Goal: Task Accomplishment & Management: Use online tool/utility

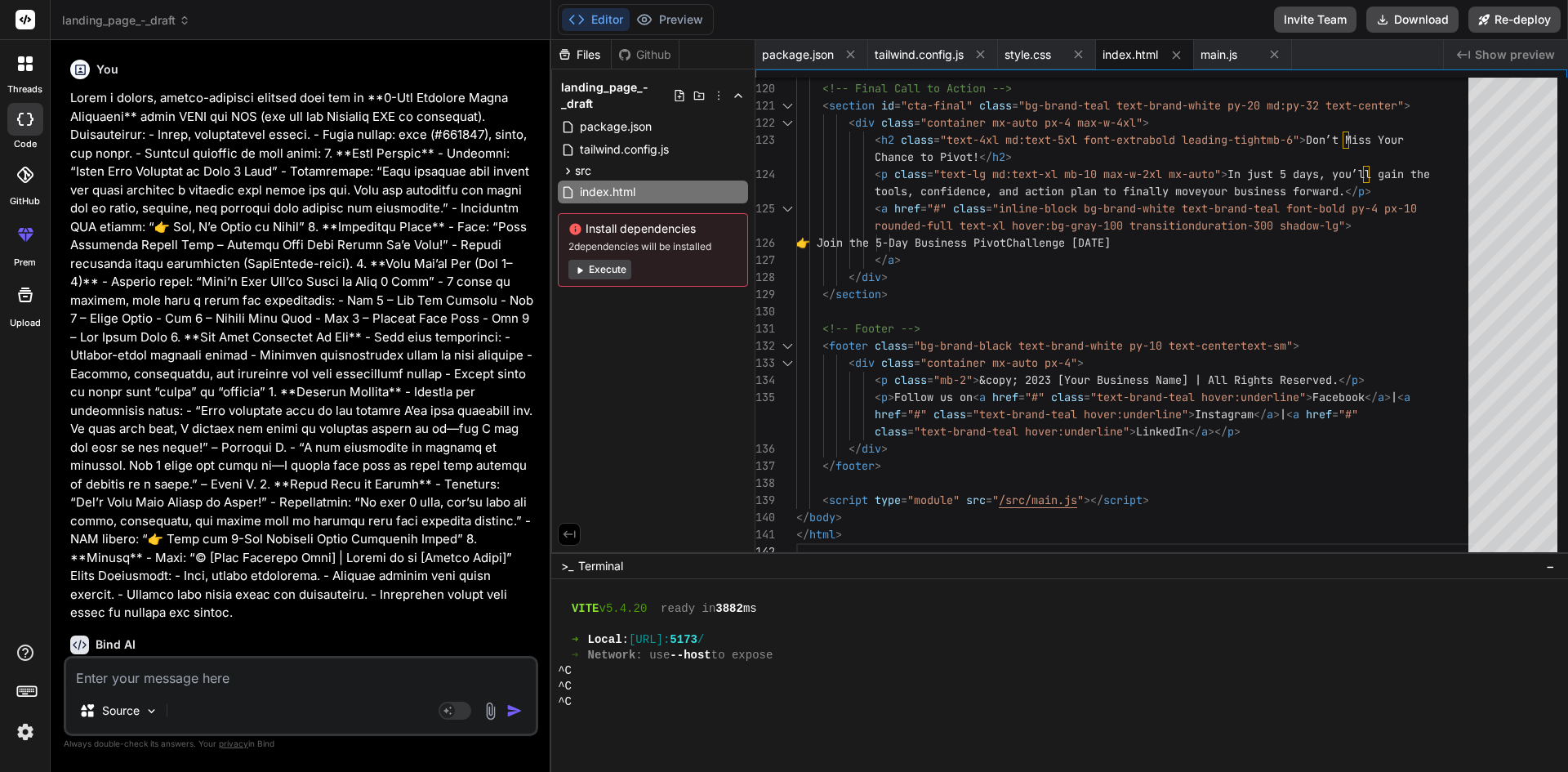
scroll to position [4561, 0]
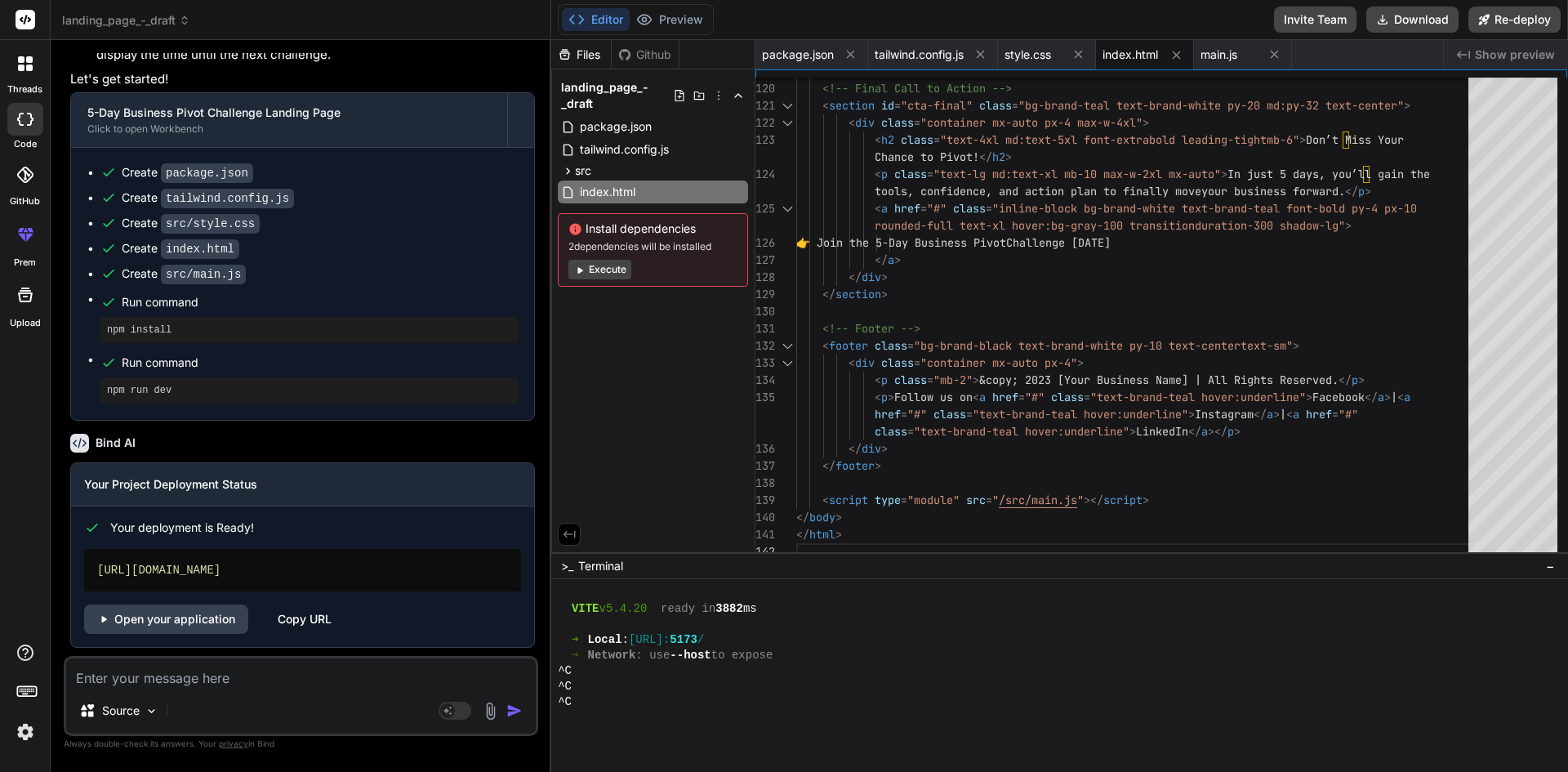
click at [611, 265] on button "Execute" at bounding box center [600, 269] width 63 height 20
click at [677, 18] on button "Preview" at bounding box center [670, 20] width 80 height 23
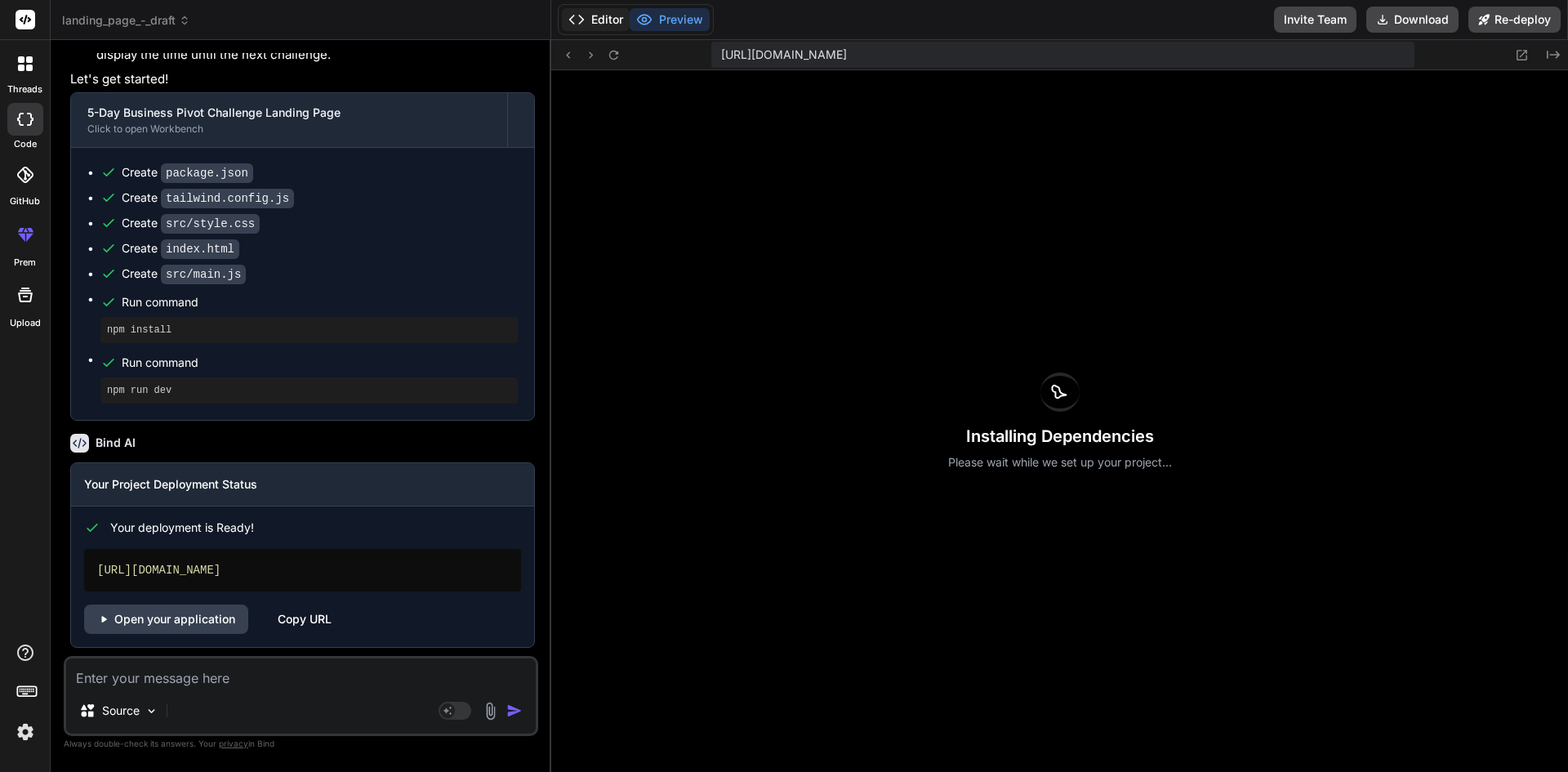
click at [590, 14] on button "Editor" at bounding box center [595, 20] width 67 height 23
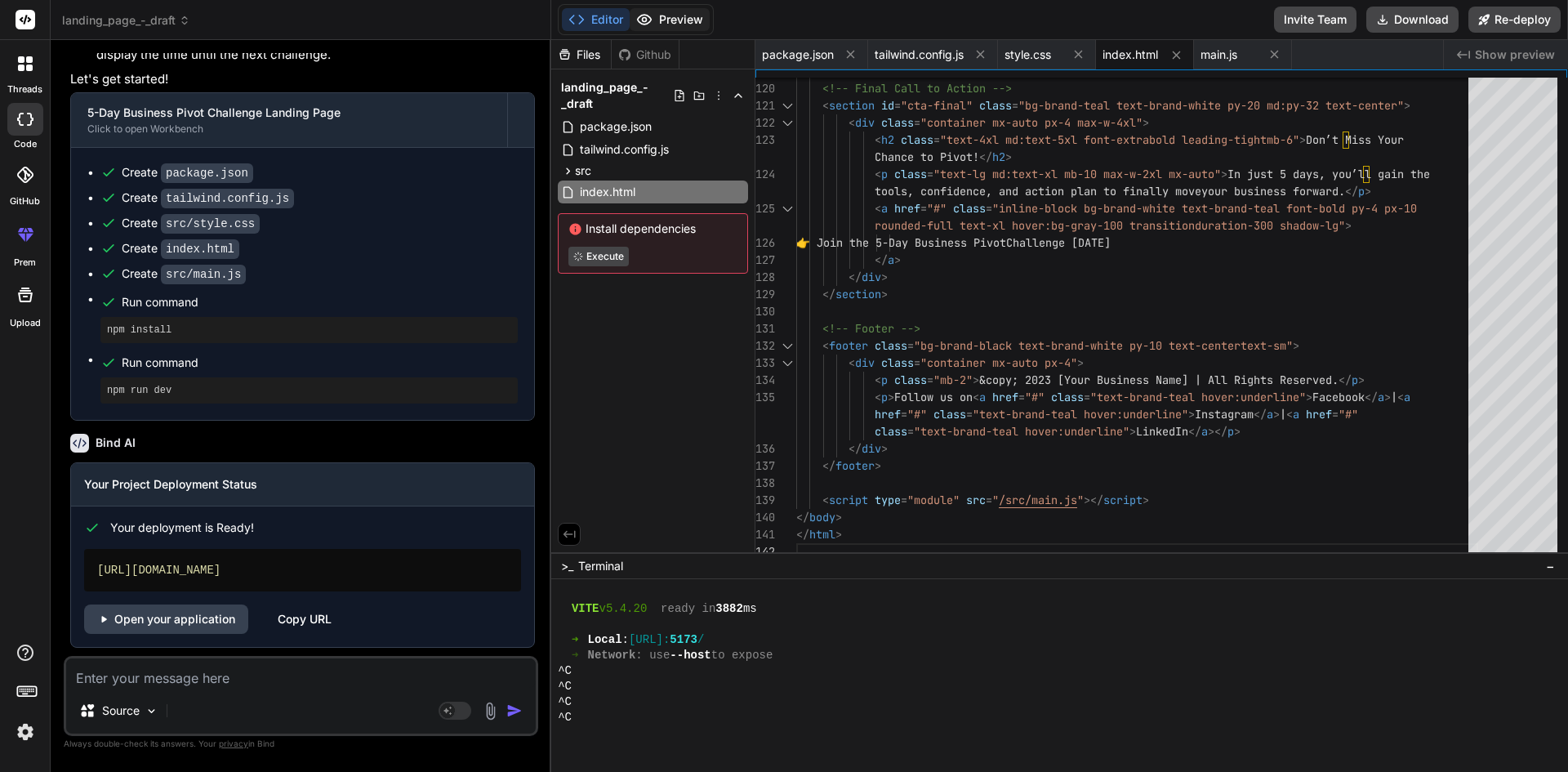
click at [660, 18] on button "Preview" at bounding box center [670, 20] width 80 height 23
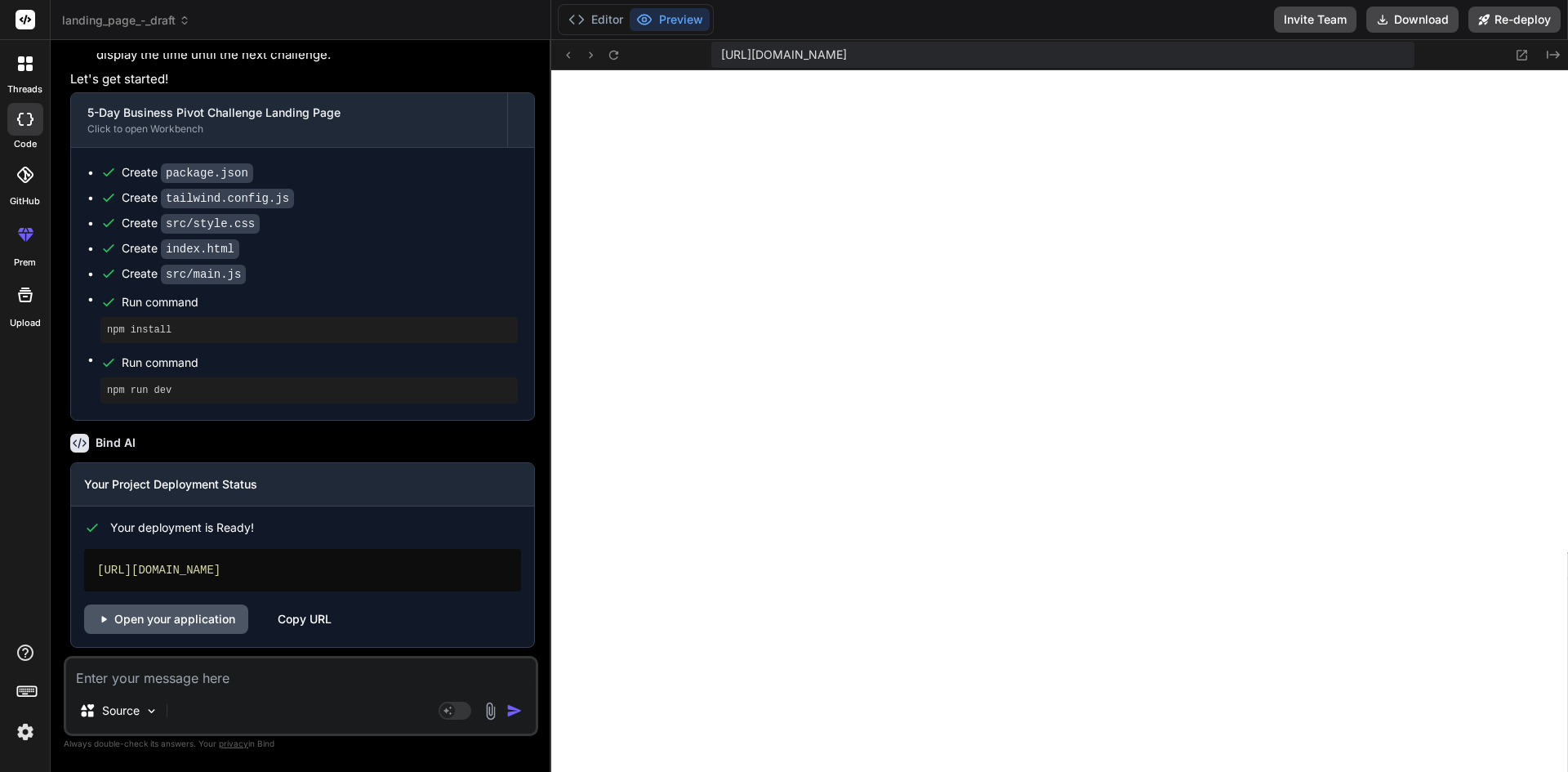
click at [184, 613] on link "Open your application" at bounding box center [166, 618] width 164 height 29
click at [610, 15] on button "Editor" at bounding box center [595, 20] width 67 height 23
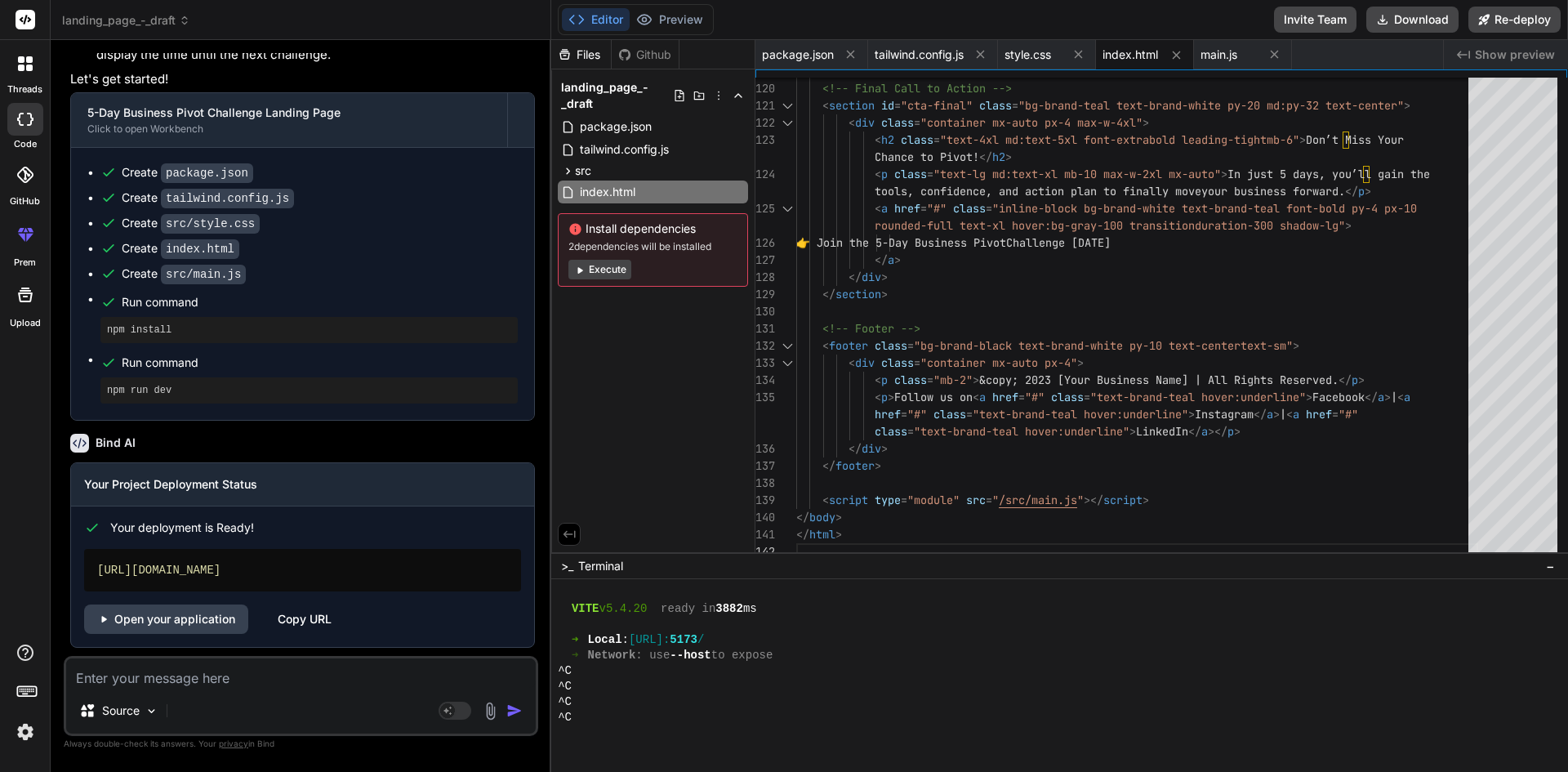
click at [601, 268] on button "Execute" at bounding box center [600, 269] width 63 height 20
click at [606, 272] on button "Execute" at bounding box center [600, 269] width 63 height 20
click at [606, 272] on div "Install dependencies Execute" at bounding box center [653, 244] width 191 height 61
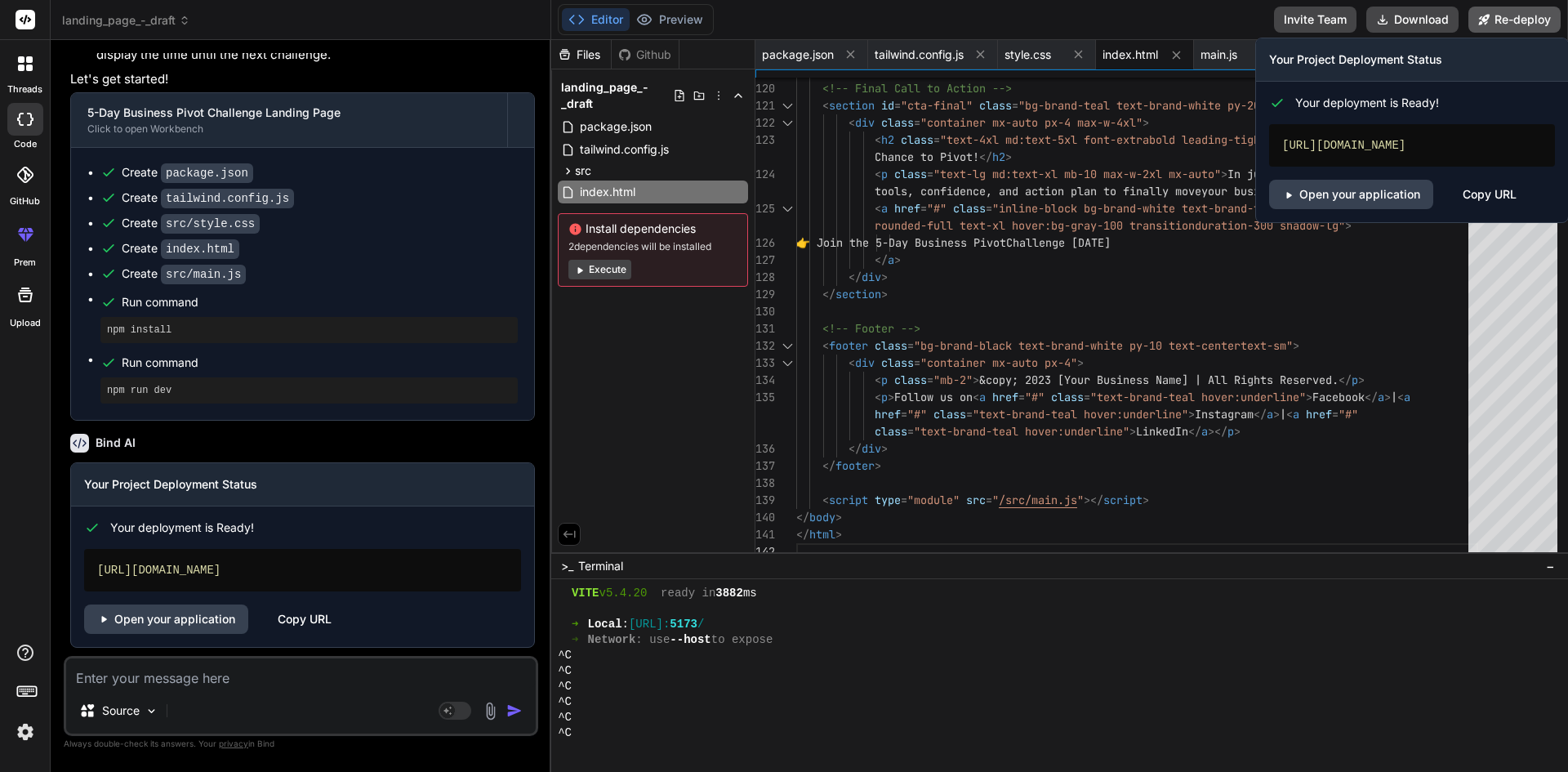
click at [1504, 18] on button "Re-deploy" at bounding box center [1514, 20] width 92 height 27
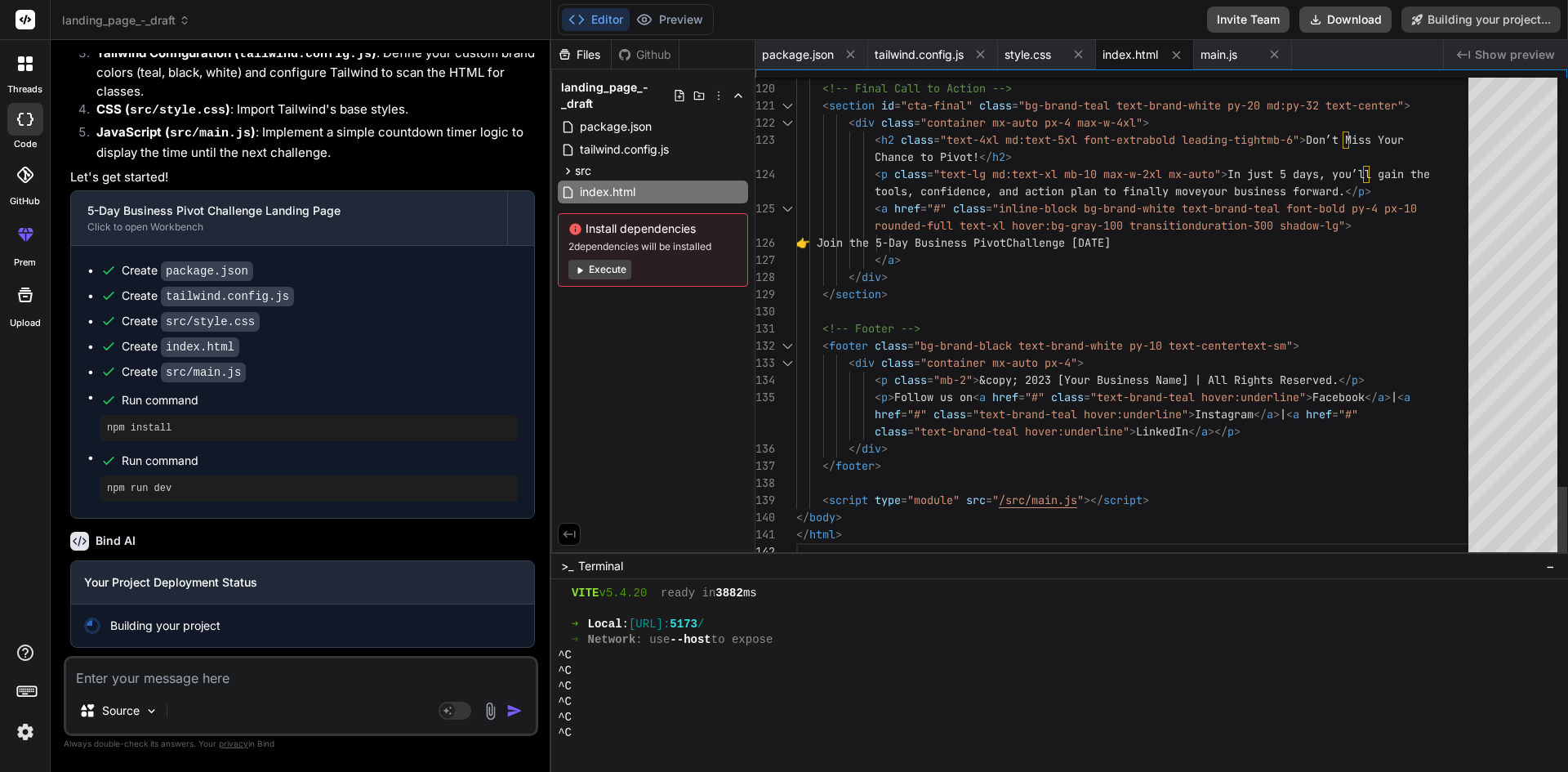
scroll to position [919, 0]
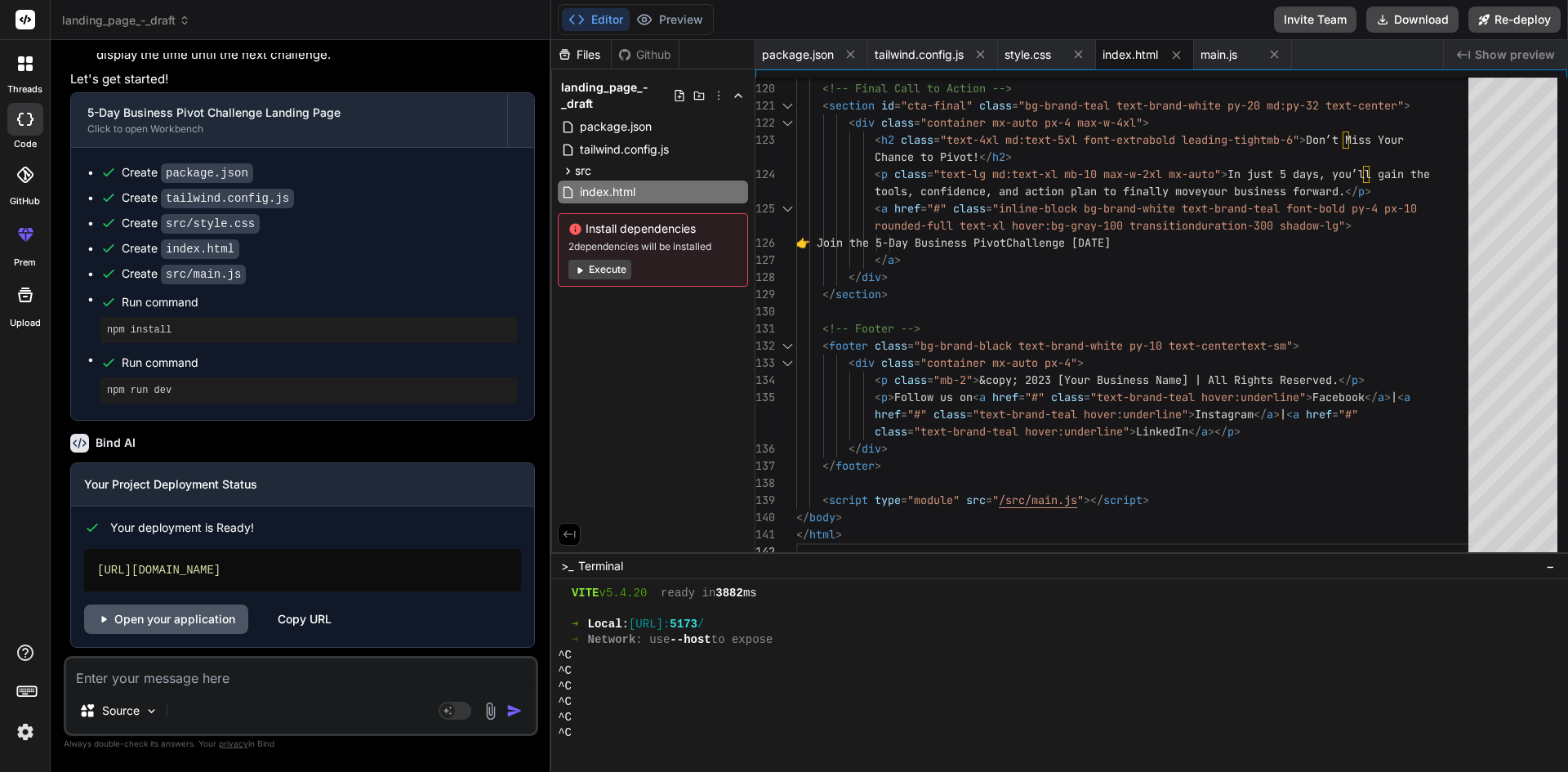
click at [197, 619] on link "Open your application" at bounding box center [166, 618] width 164 height 29
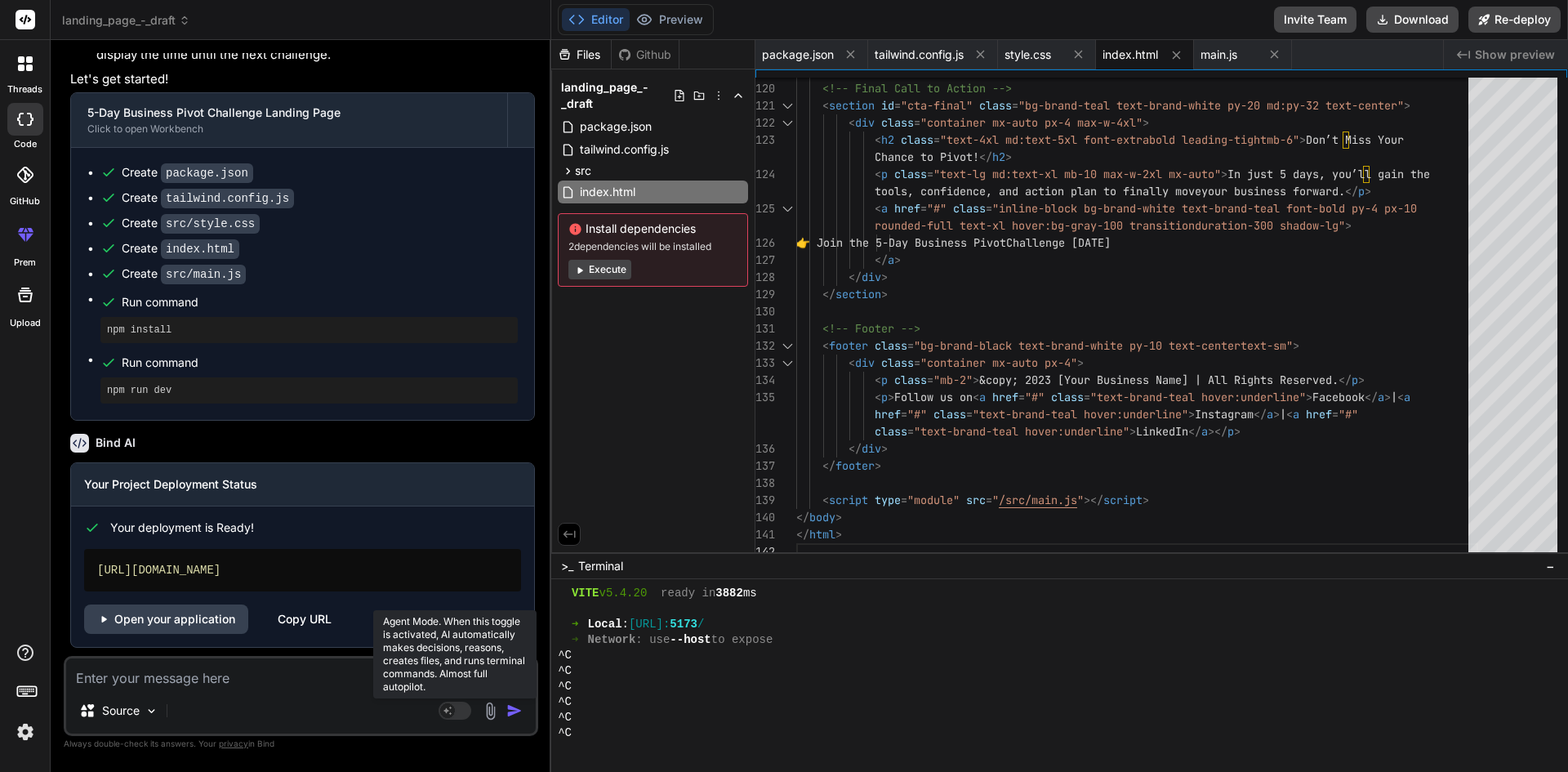
click at [463, 710] on rect at bounding box center [454, 709] width 32 height 18
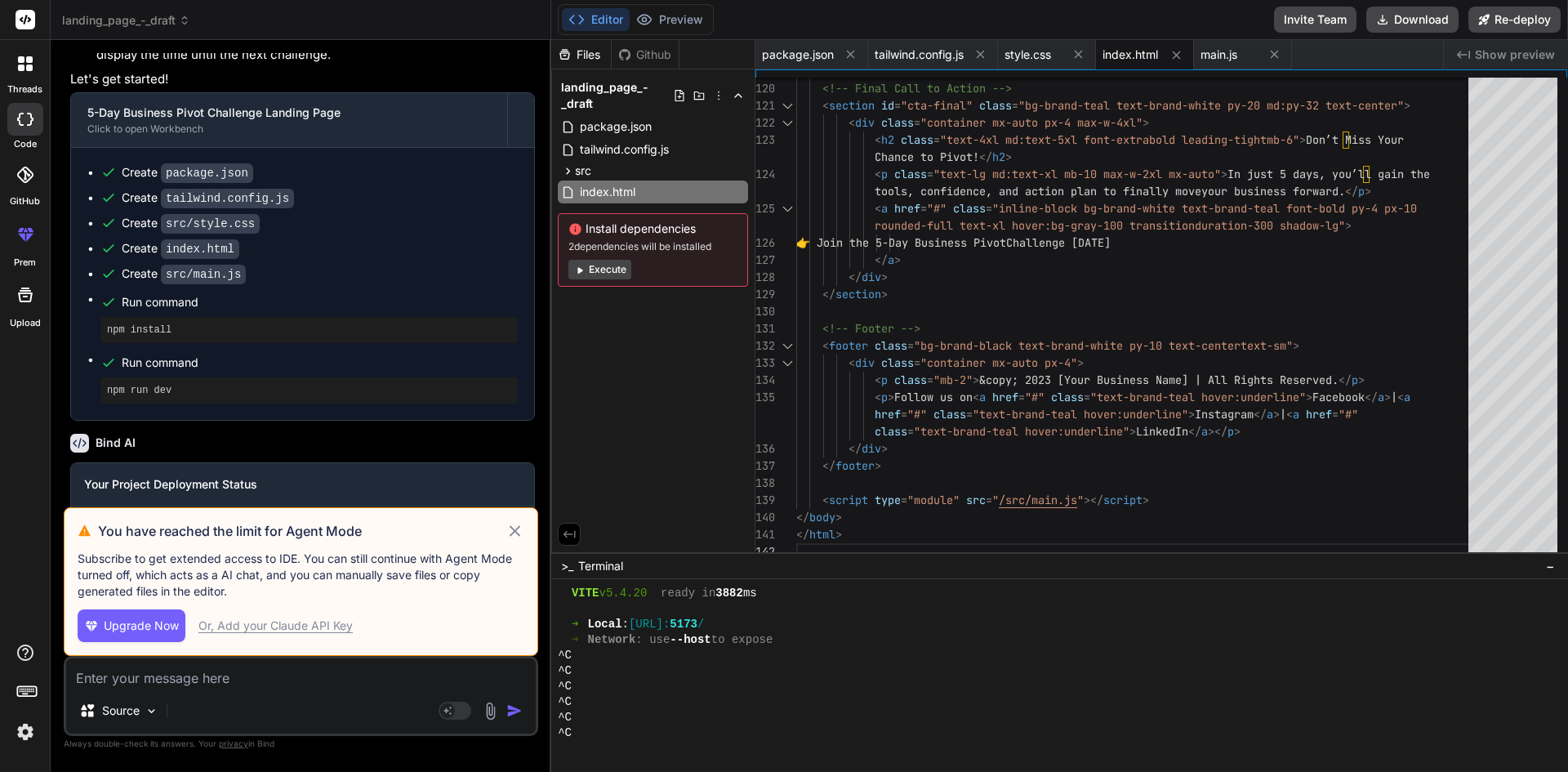
click at [513, 530] on icon at bounding box center [514, 530] width 10 height 10
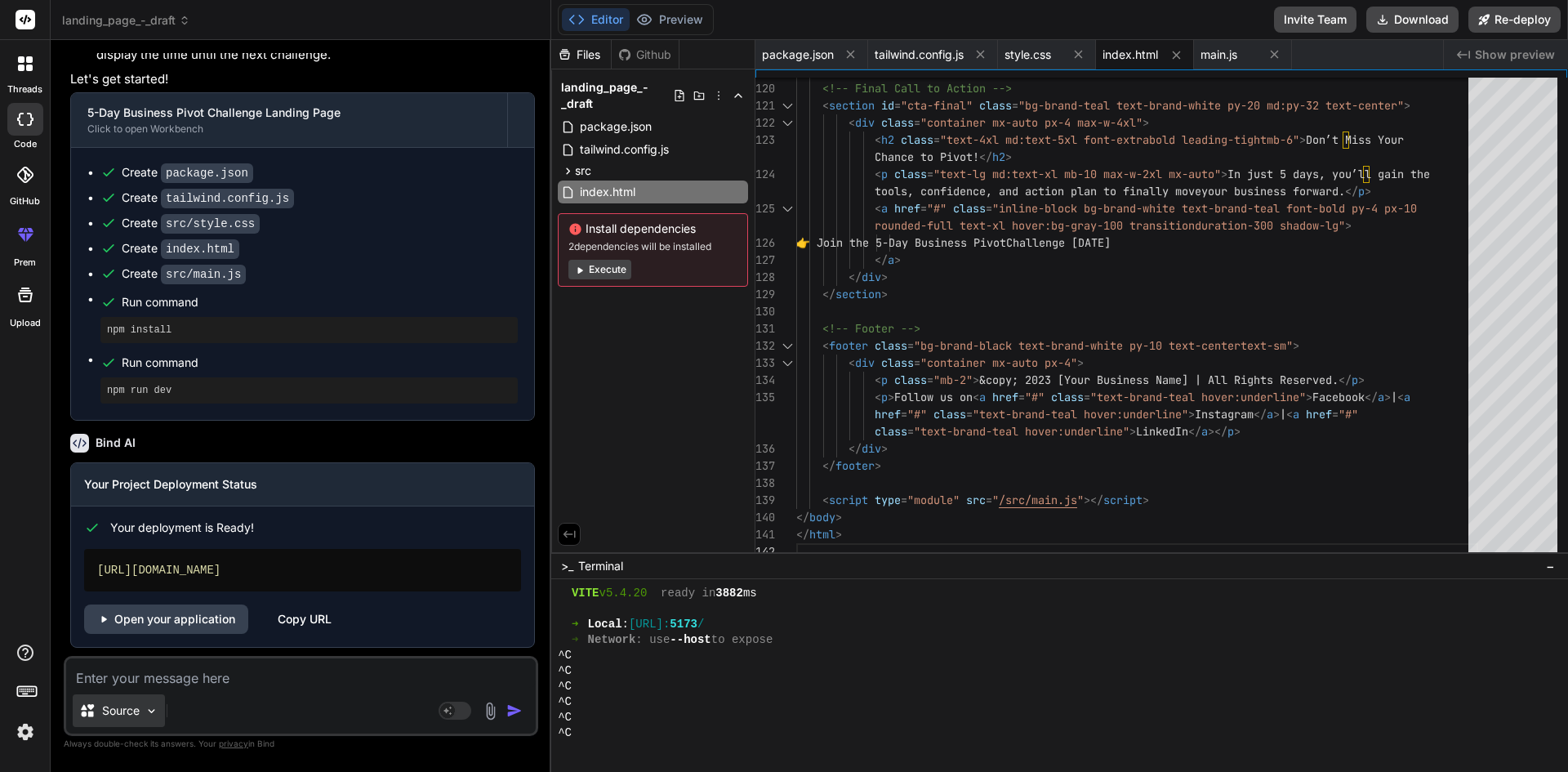
click at [150, 713] on img at bounding box center [151, 710] width 14 height 14
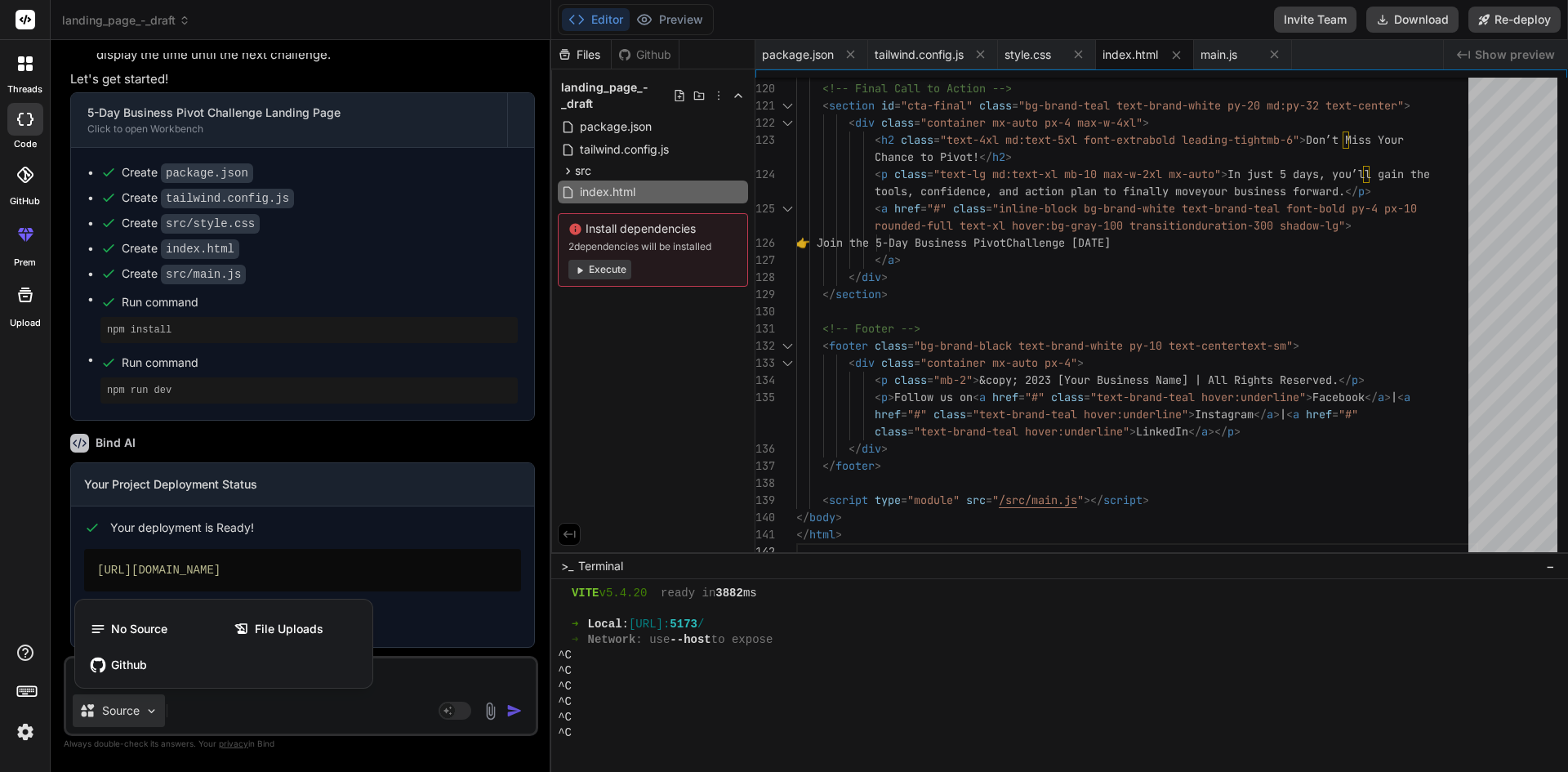
click at [345, 715] on div at bounding box center [784, 386] width 1568 height 772
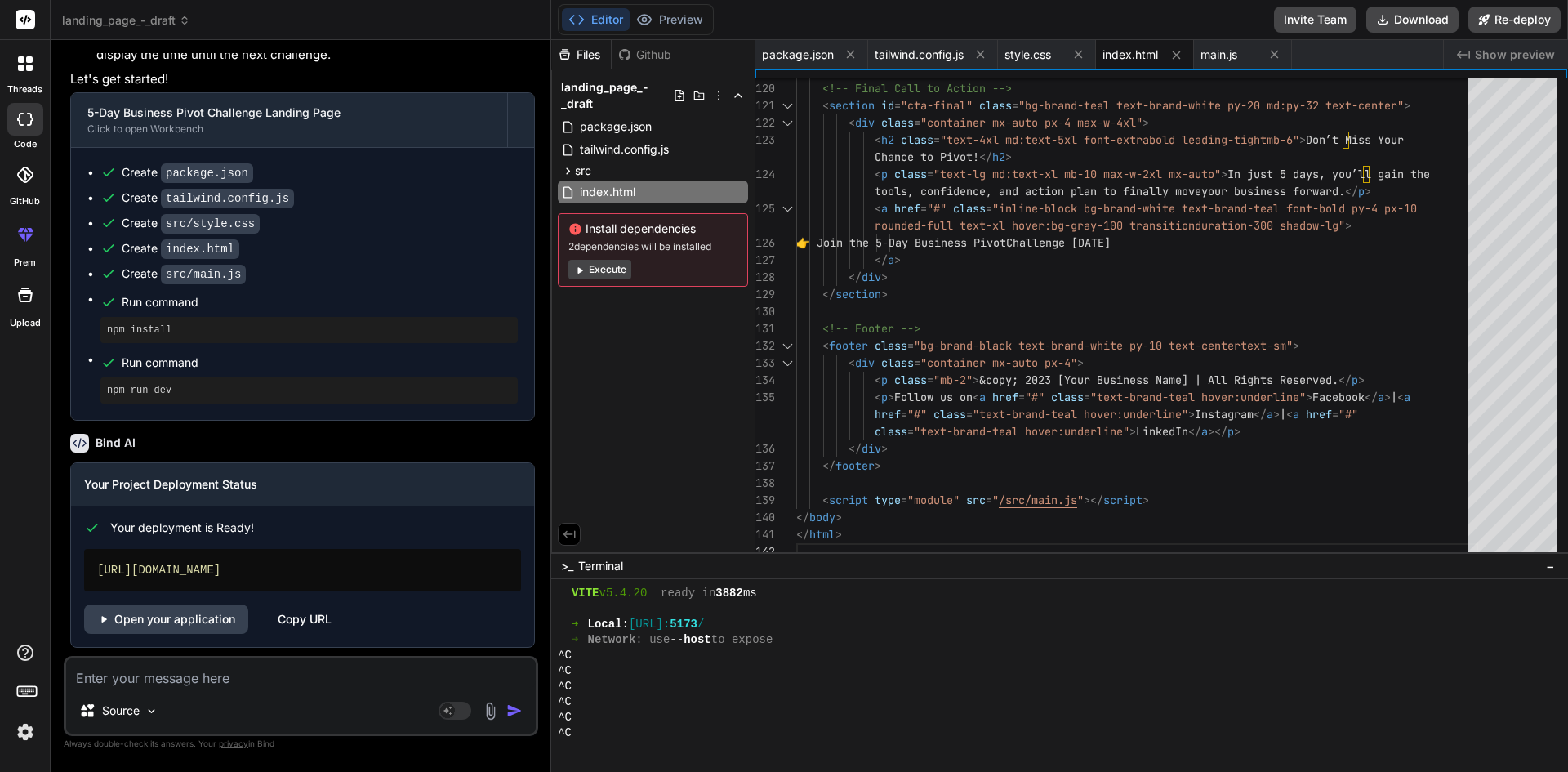
click at [184, 28] on header "landing_page_-_draft Created with Pixso." at bounding box center [301, 20] width 501 height 40
click at [185, 17] on icon at bounding box center [185, 20] width 11 height 11
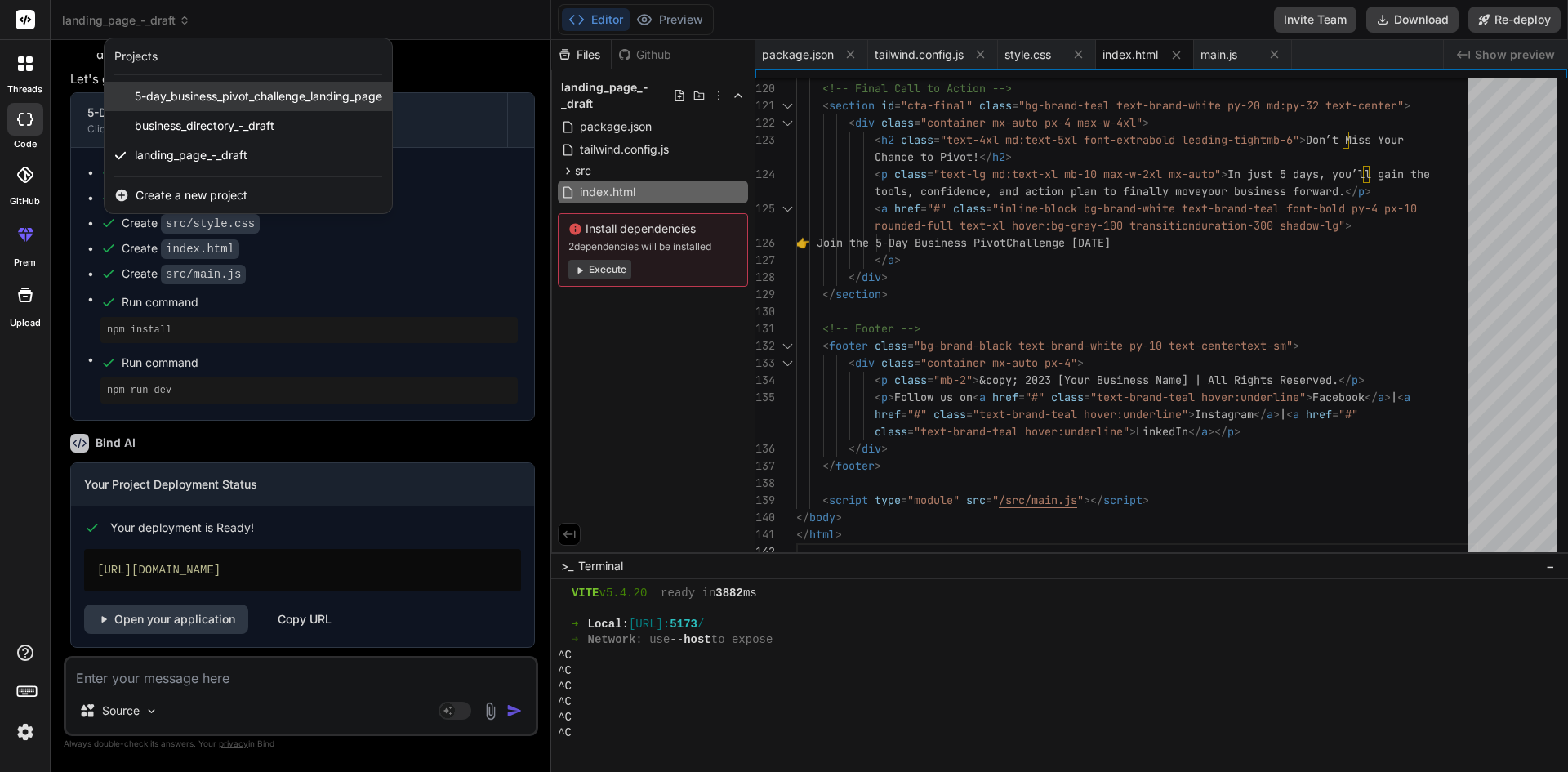
click at [255, 96] on span "5-day_business_pivot_challenge_landing_page" at bounding box center [258, 96] width 248 height 16
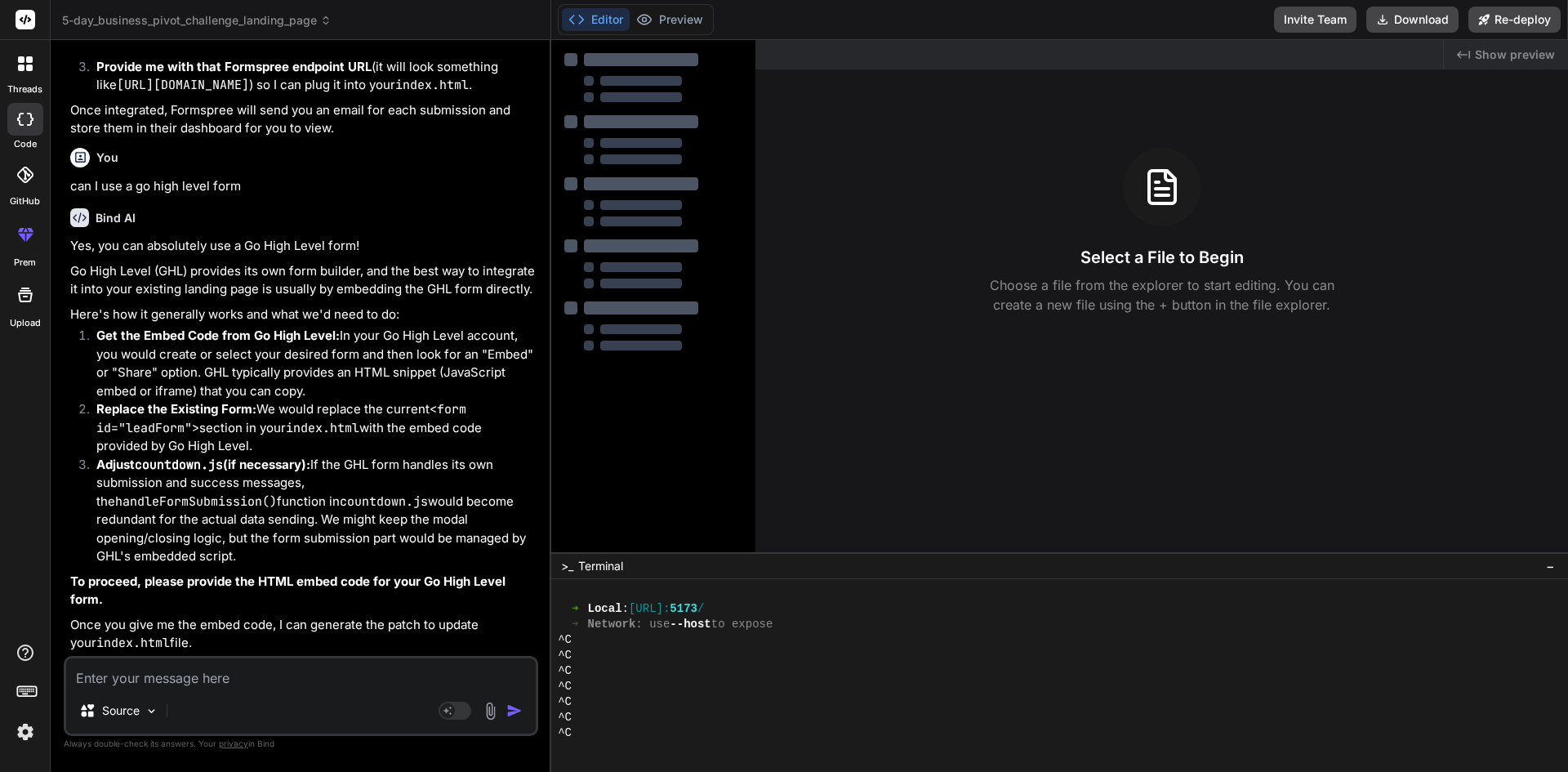
scroll to position [2192, 0]
type textarea "x"
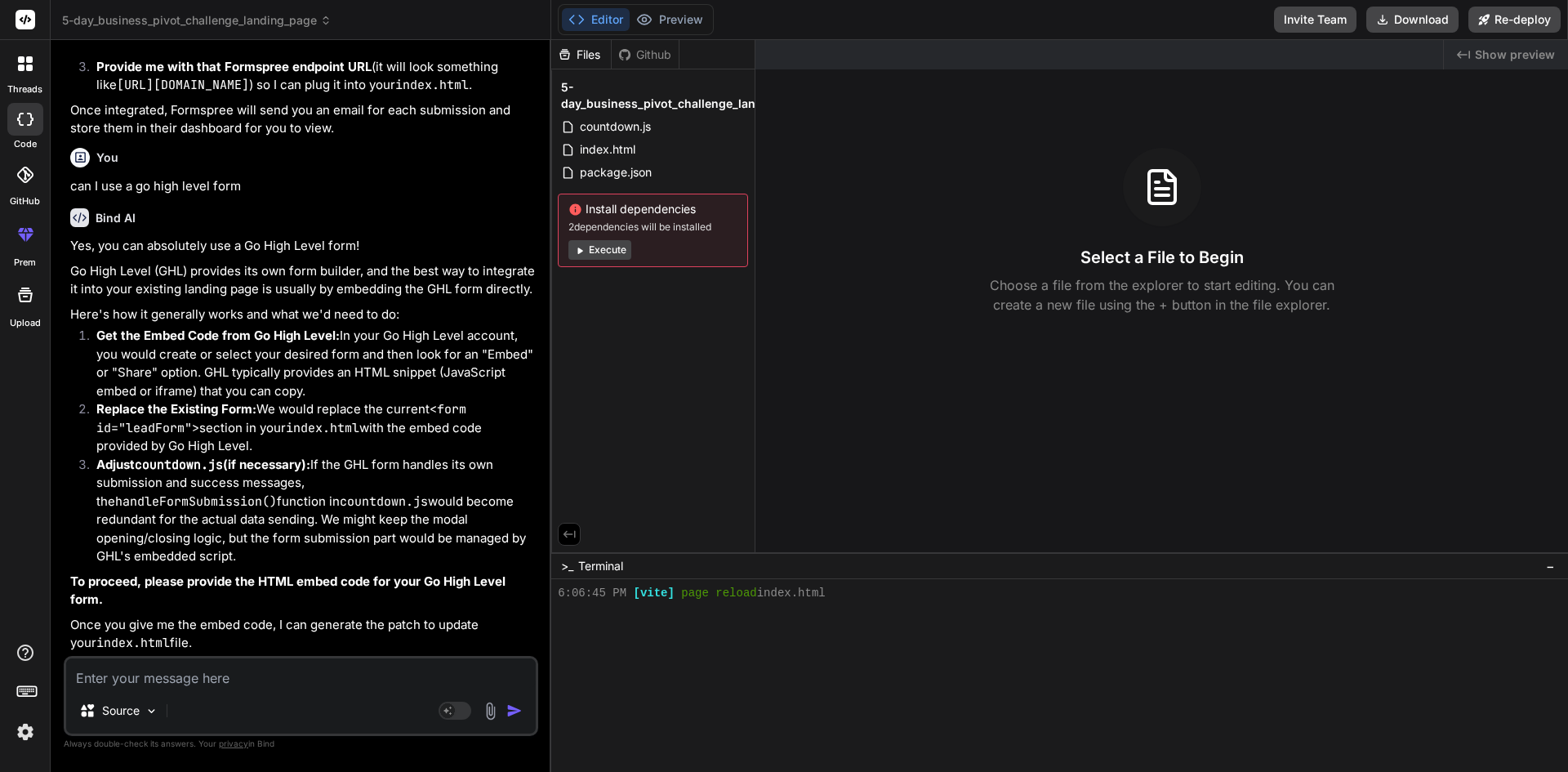
scroll to position [4793, 0]
click at [611, 13] on button "Editor" at bounding box center [595, 20] width 67 height 23
click at [670, 21] on button "Preview" at bounding box center [670, 20] width 80 height 23
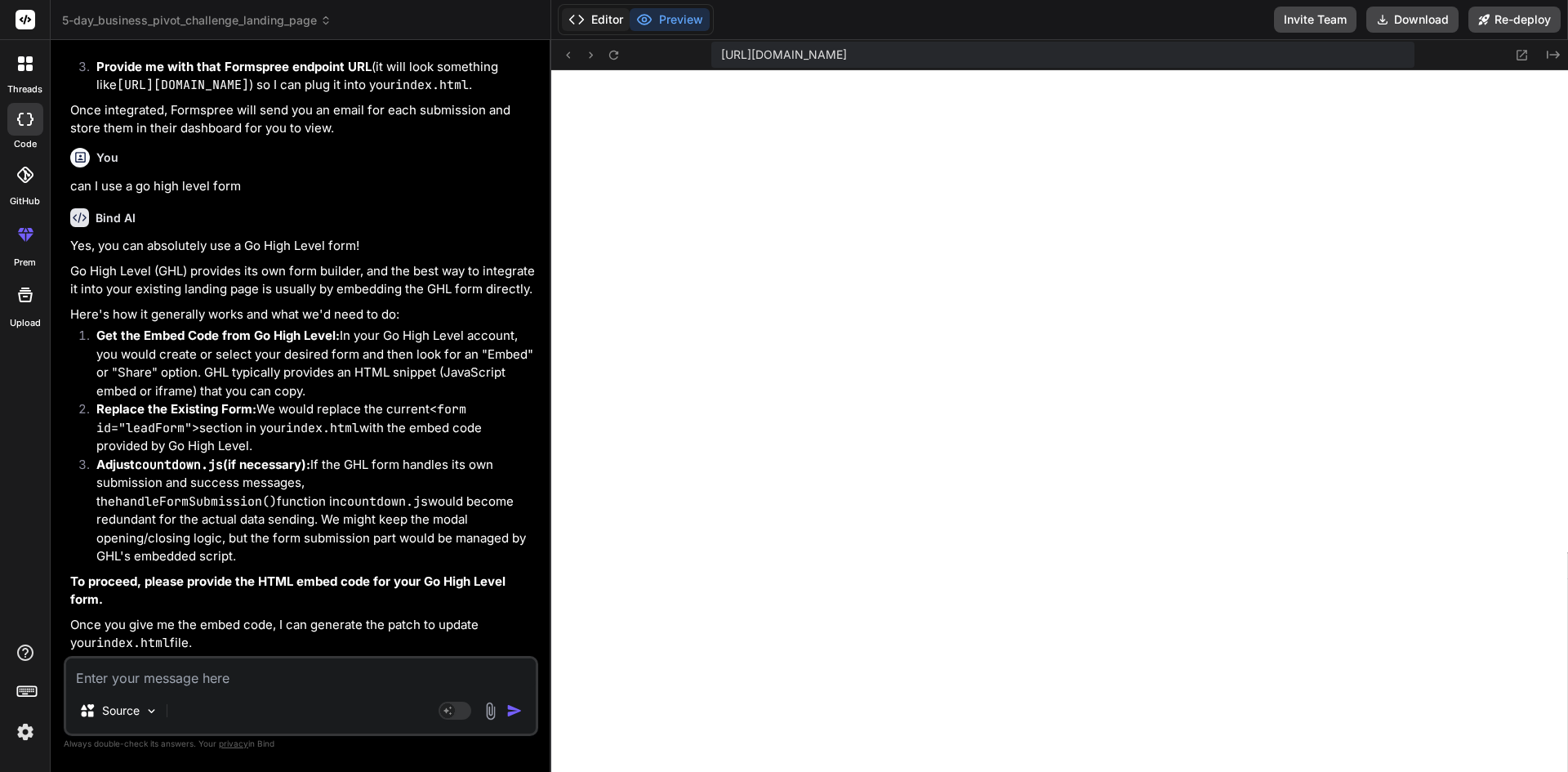
click at [594, 15] on button "Editor" at bounding box center [595, 20] width 67 height 23
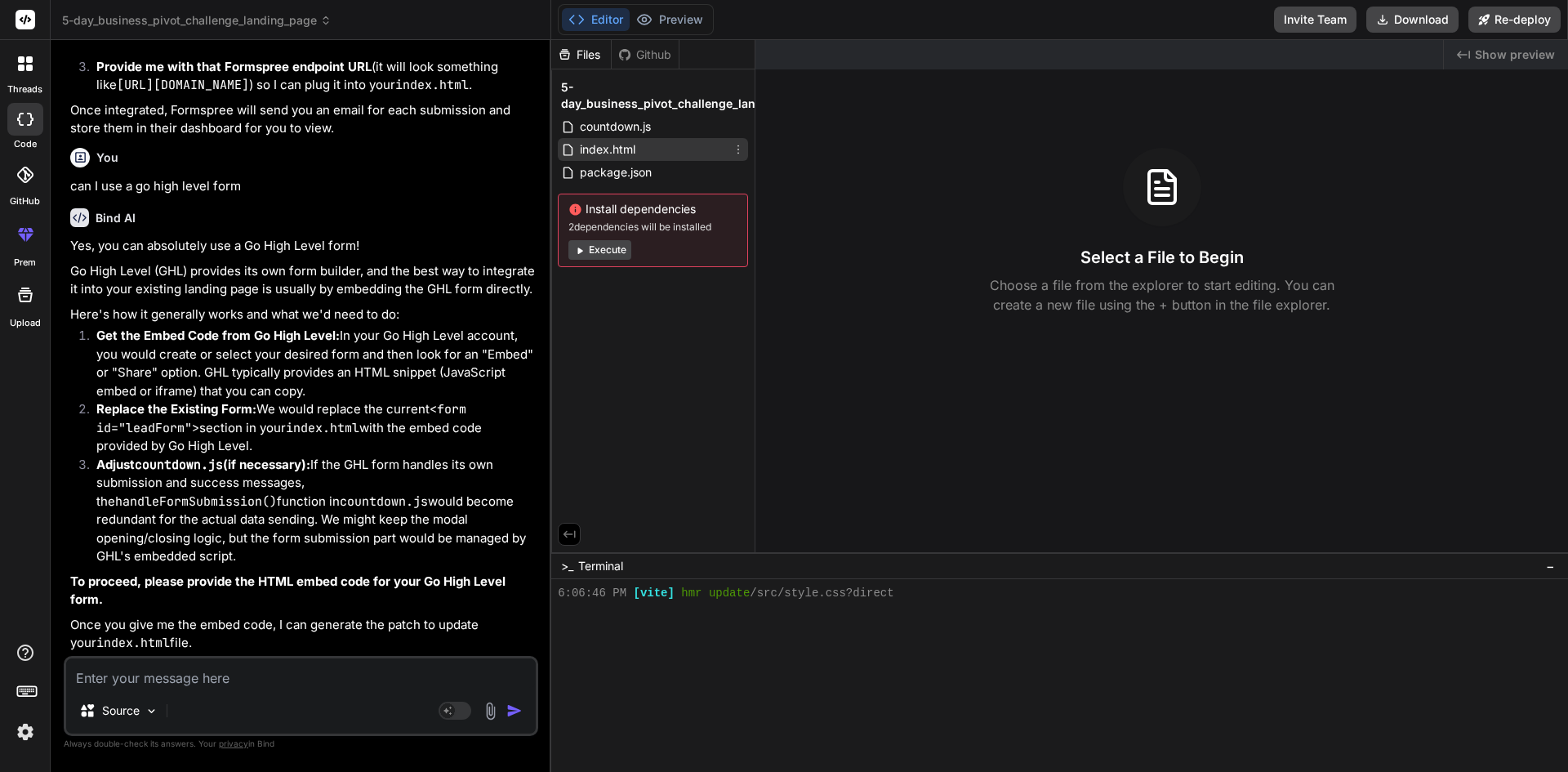
click at [621, 142] on span "index.html" at bounding box center [607, 149] width 59 height 20
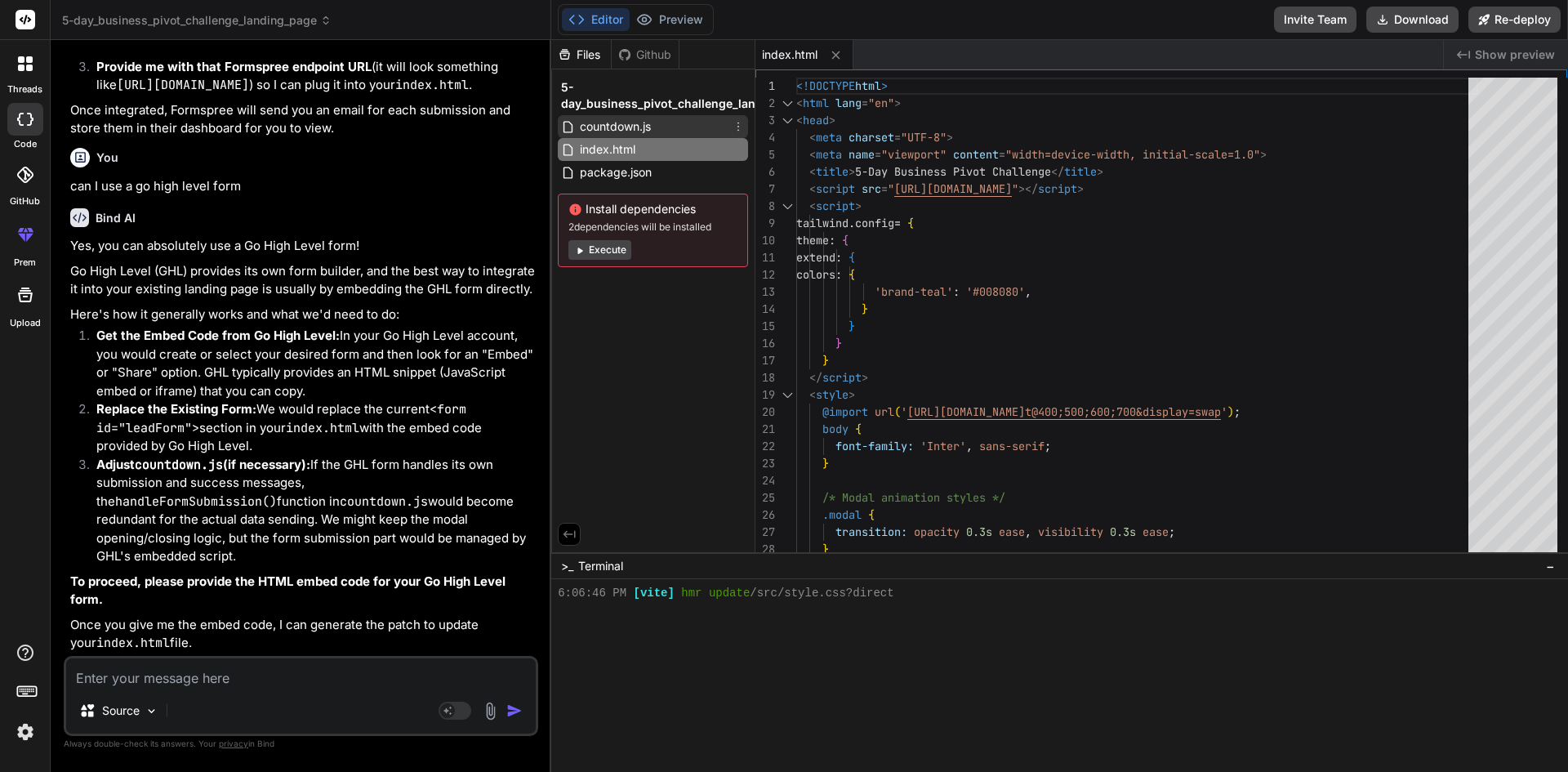
click at [621, 124] on span "countdown.js" at bounding box center [615, 126] width 74 height 20
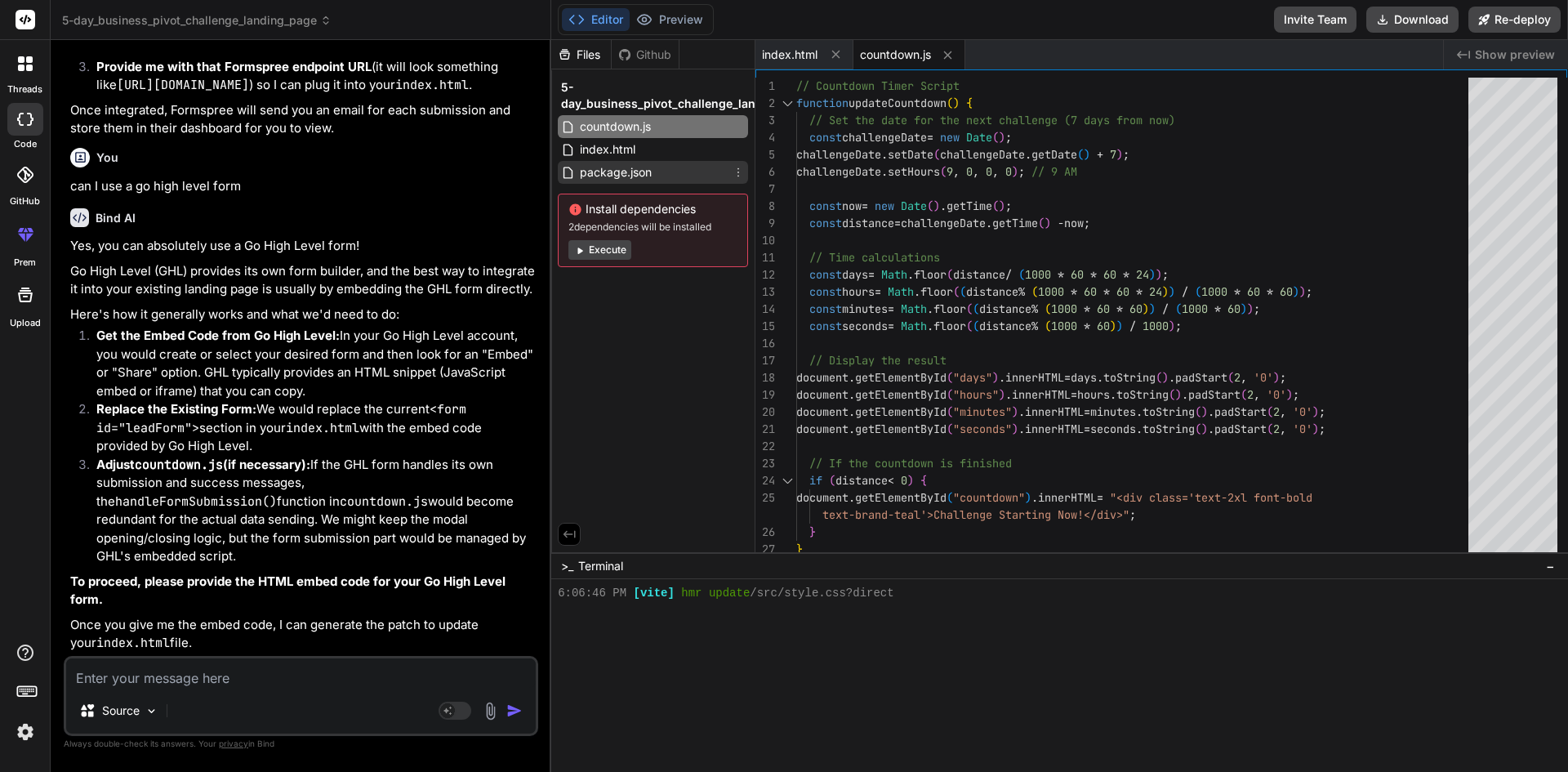
click at [613, 170] on span "package.json" at bounding box center [615, 172] width 75 height 20
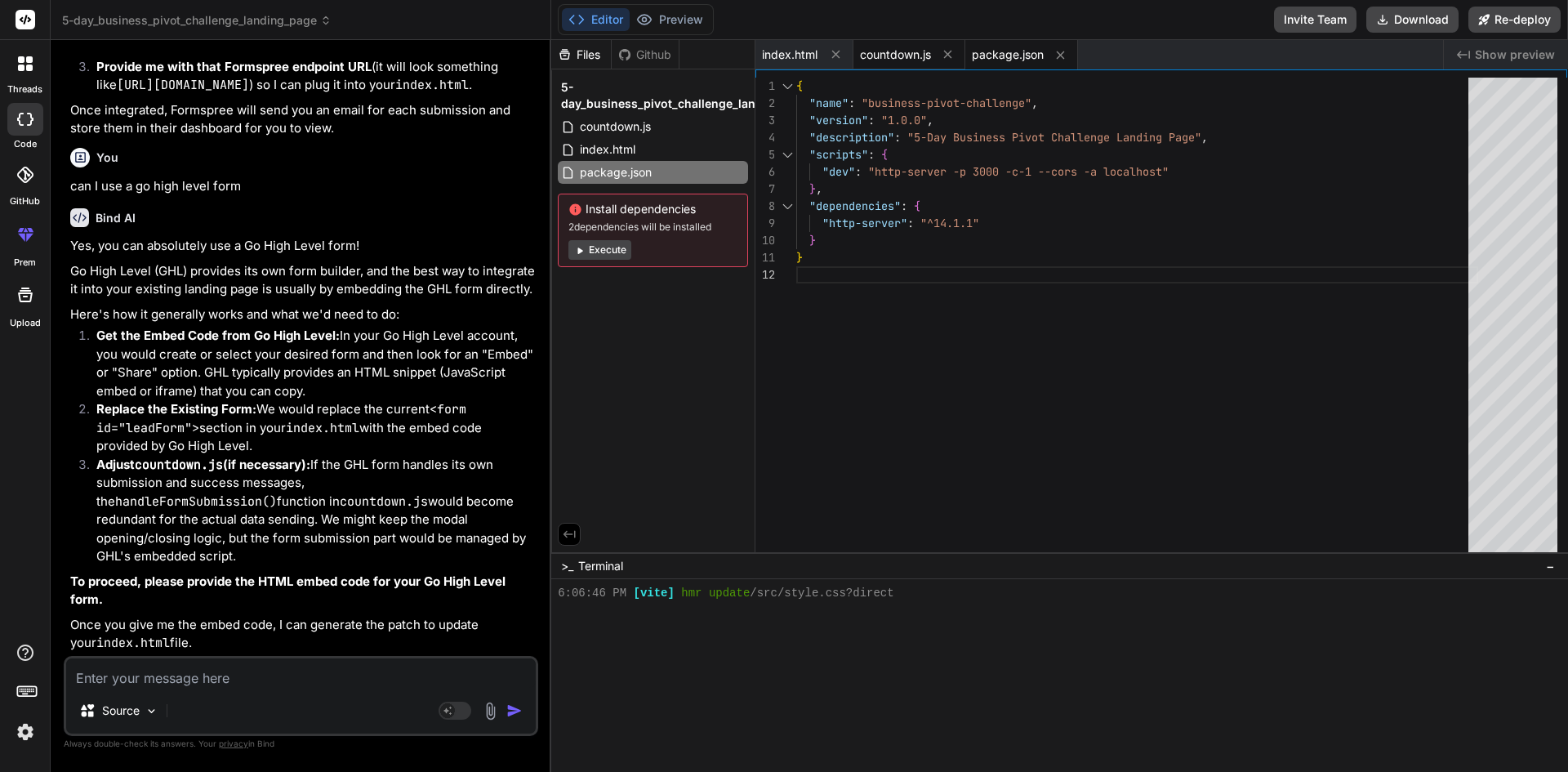
click at [887, 65] on div "countdown.js" at bounding box center [910, 54] width 112 height 29
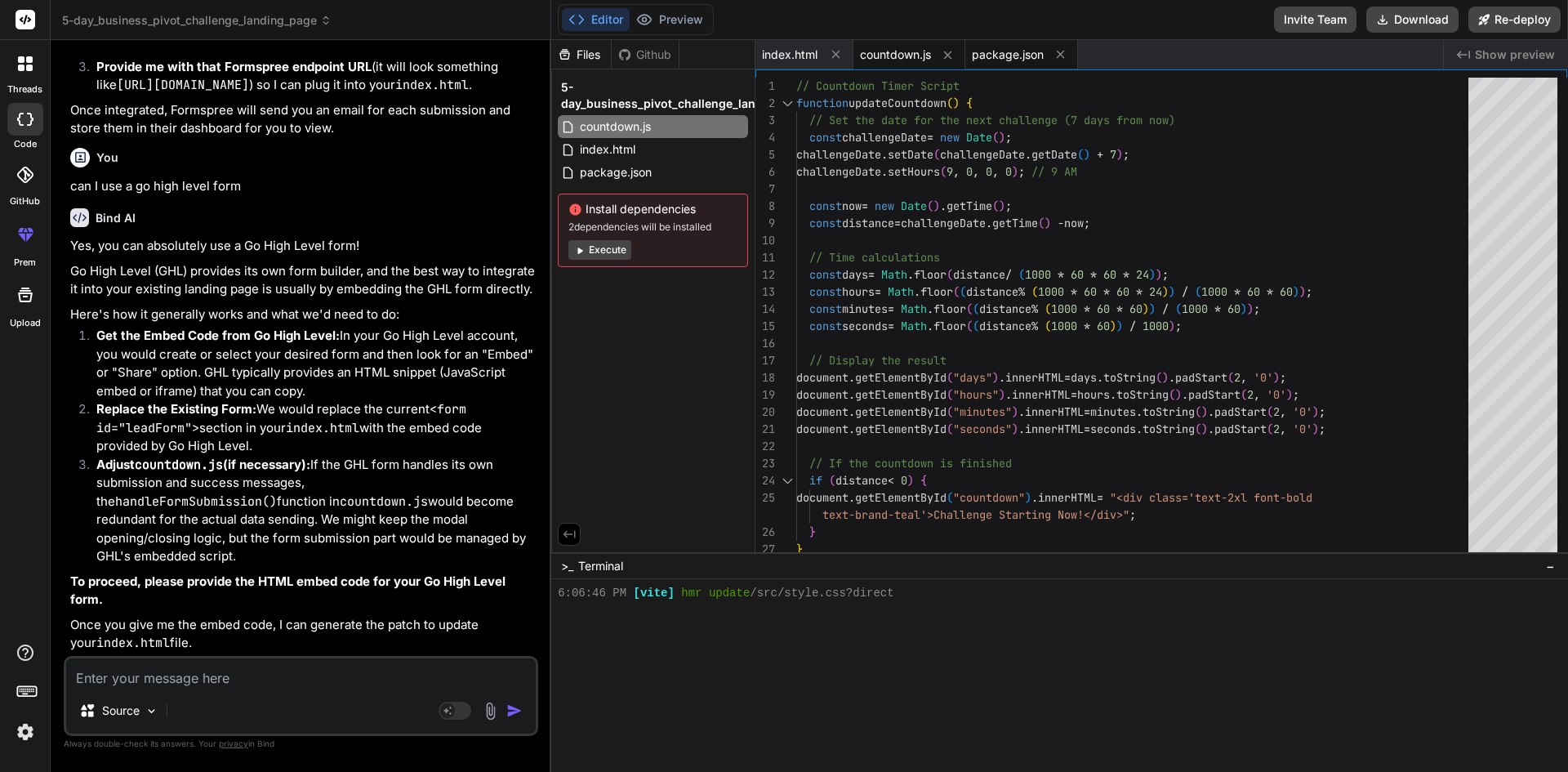
click at [997, 53] on span "package.json" at bounding box center [1007, 54] width 72 height 16
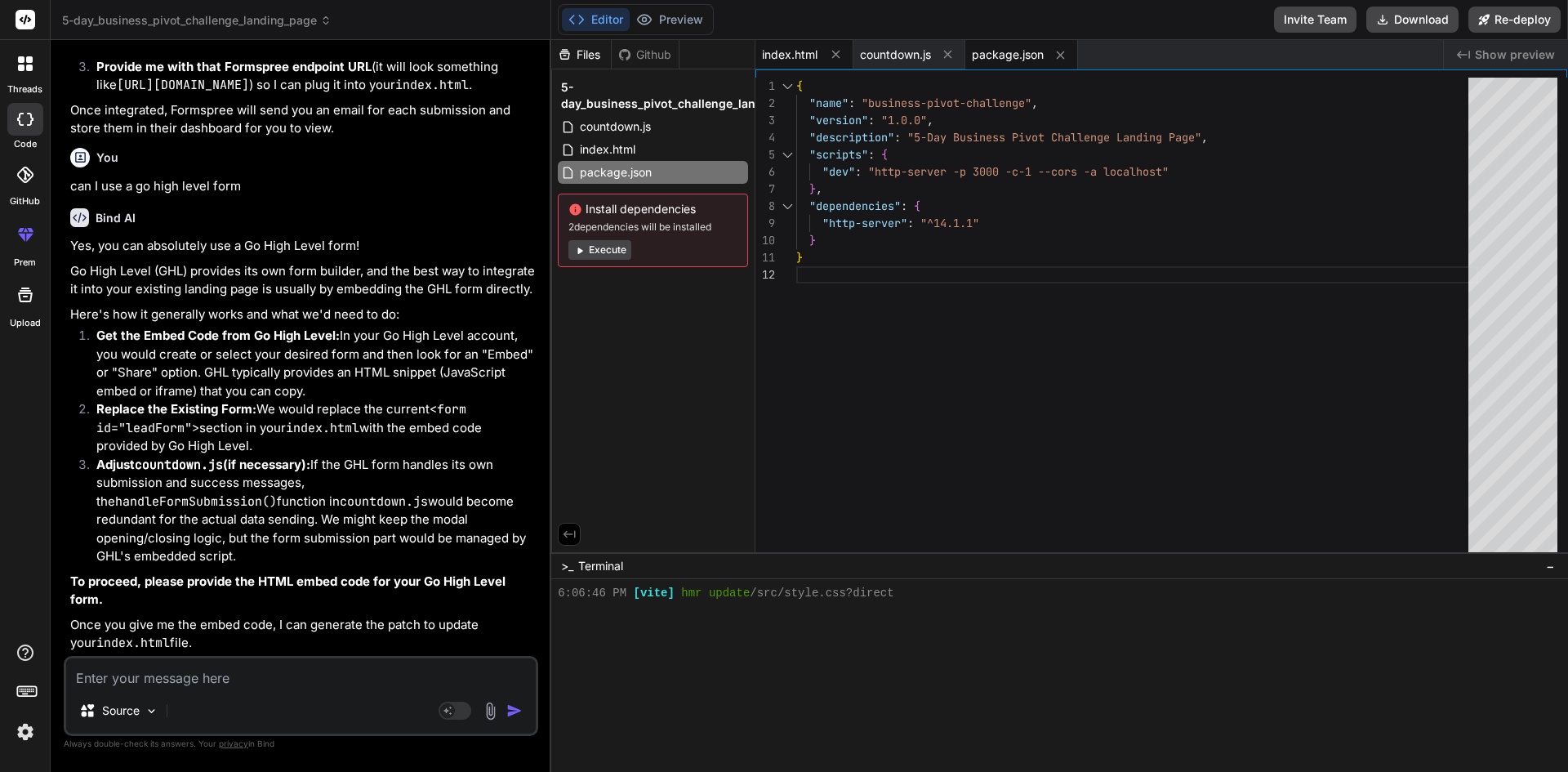
click at [792, 57] on span "index.html" at bounding box center [789, 54] width 56 height 16
type textarea "<script src="countdown.js"></script> </body> </html>"
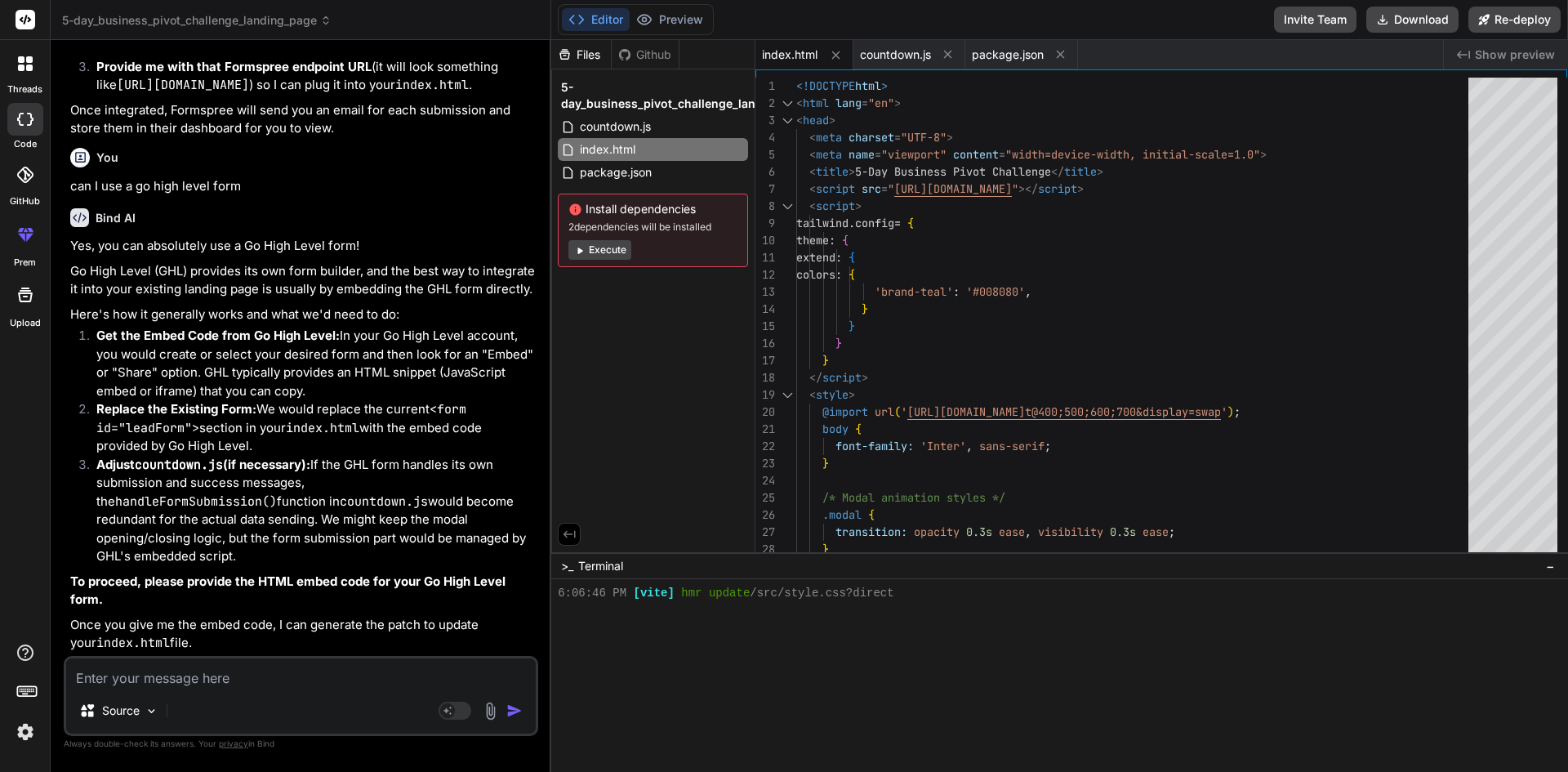
click at [180, 672] on textarea at bounding box center [301, 672] width 470 height 29
type textarea "p"
type textarea "x"
type textarea "pl"
type textarea "x"
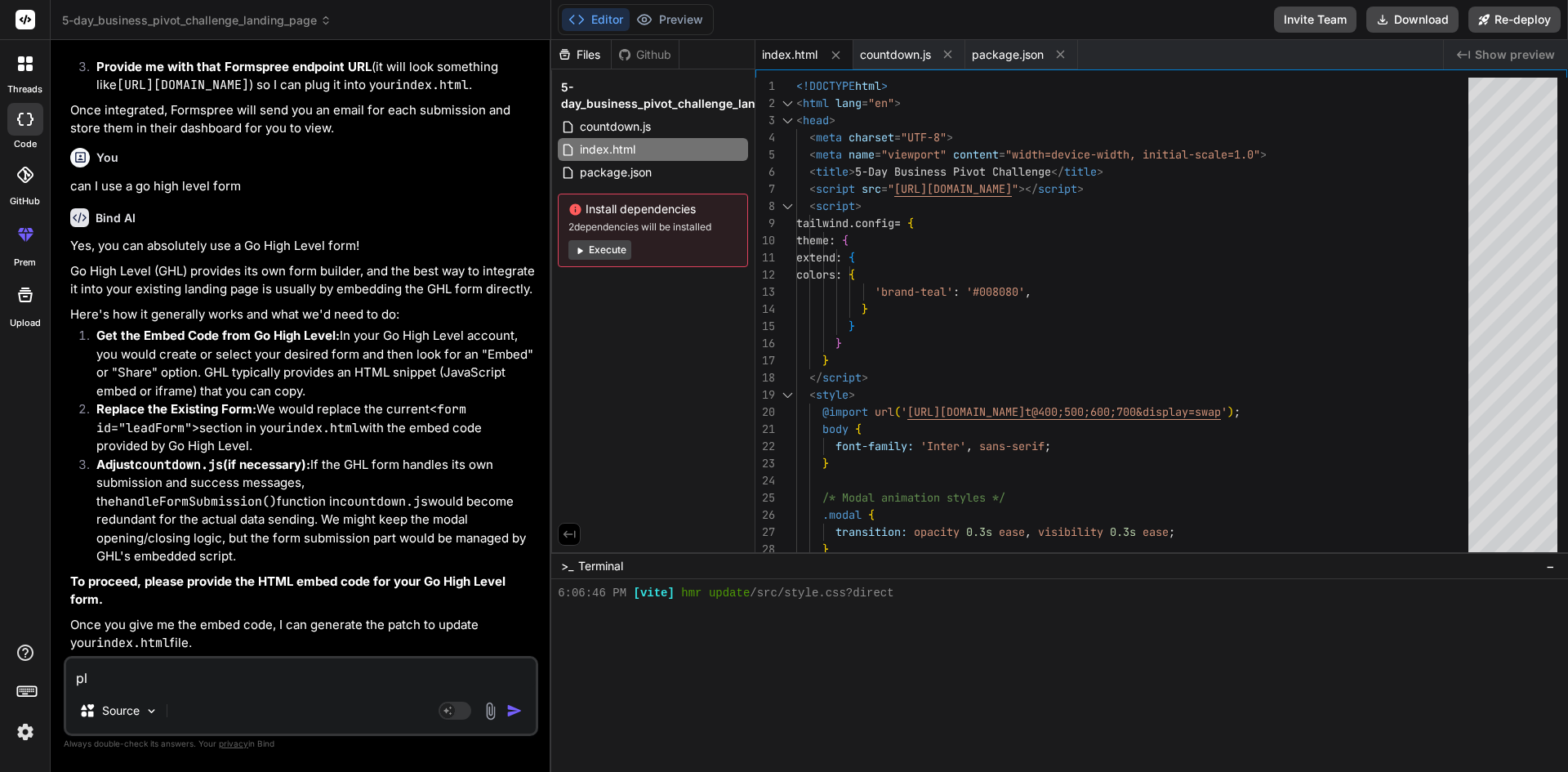
type textarea "ple"
type textarea "x"
type textarea "plea"
type textarea "x"
type textarea "pleas"
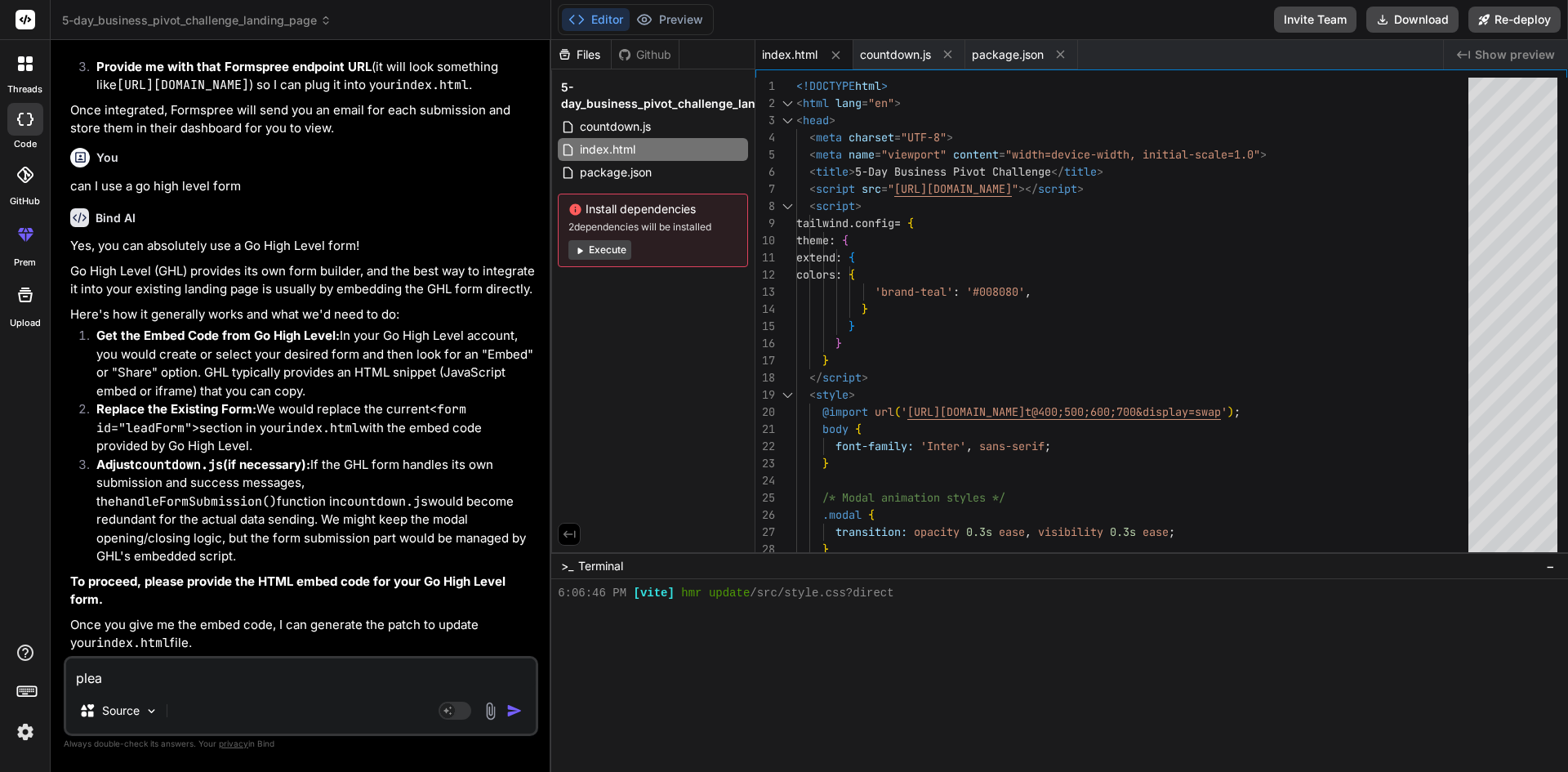
type textarea "x"
type textarea "please"
type textarea "x"
type textarea "please"
type textarea "x"
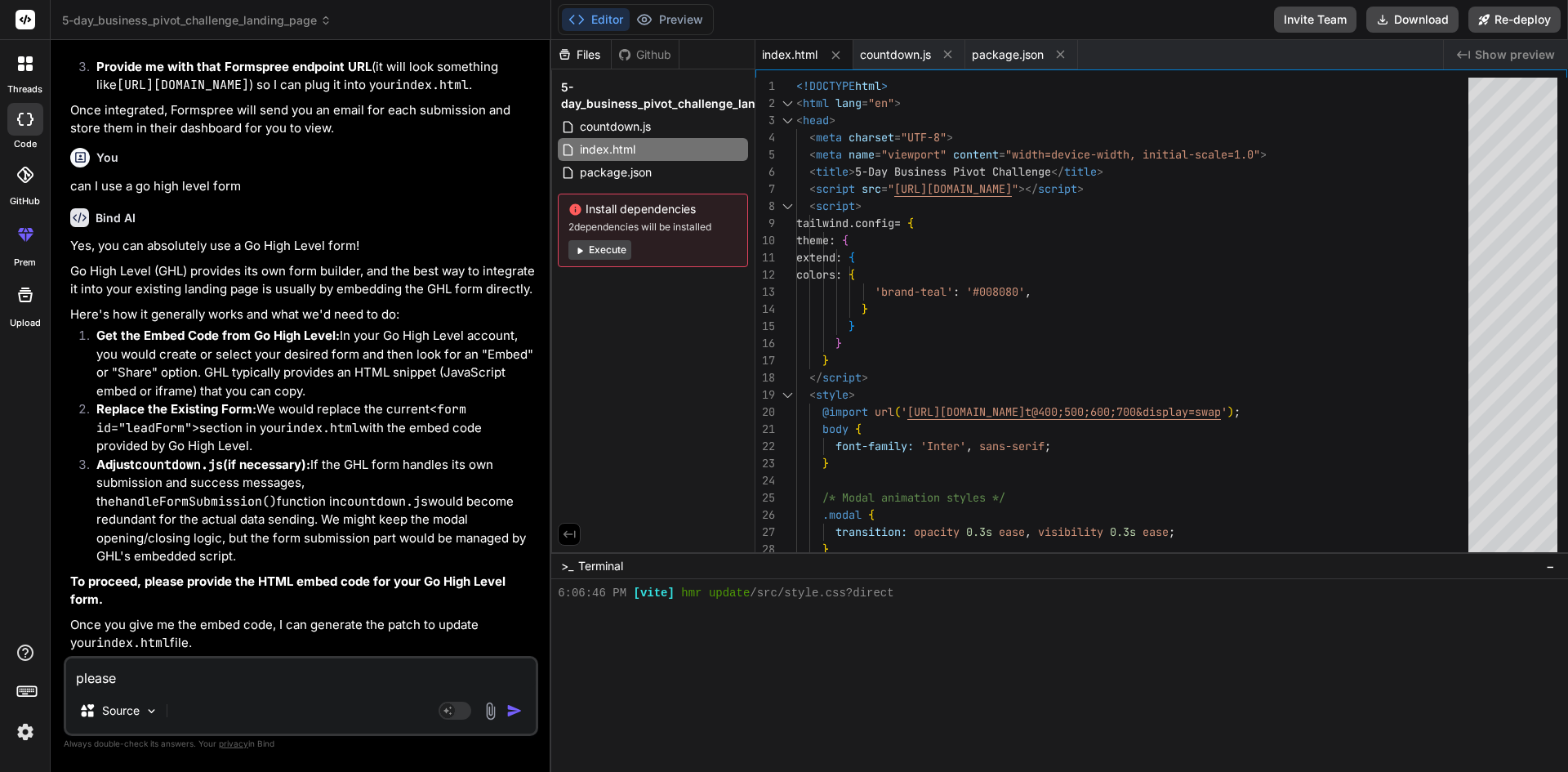
type textarea "please p"
type textarea "x"
type textarea "please pr"
type textarea "x"
type textarea "please pro"
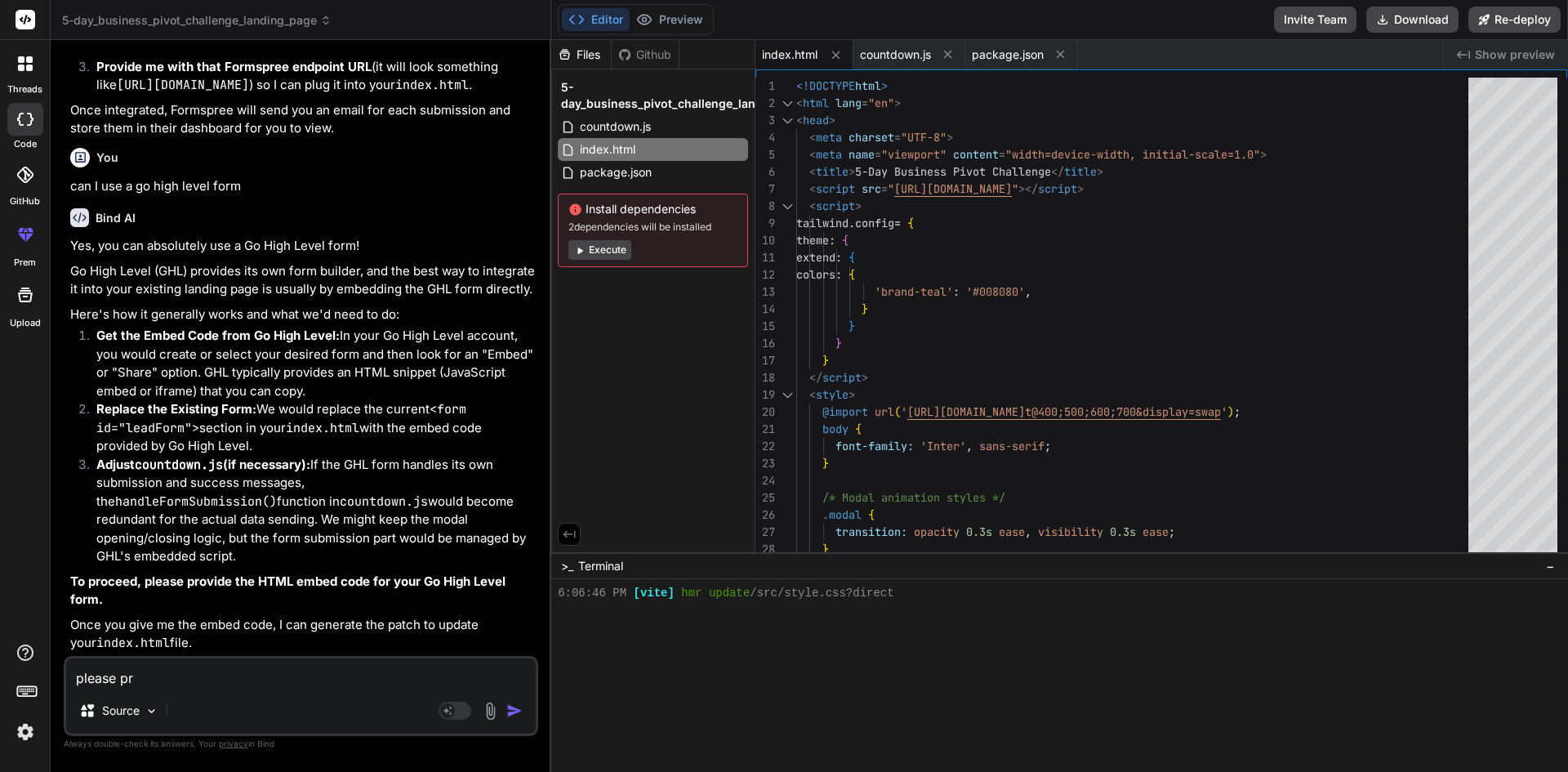
type textarea "x"
type textarea "please prov"
type textarea "x"
type textarea "please provd"
type textarea "x"
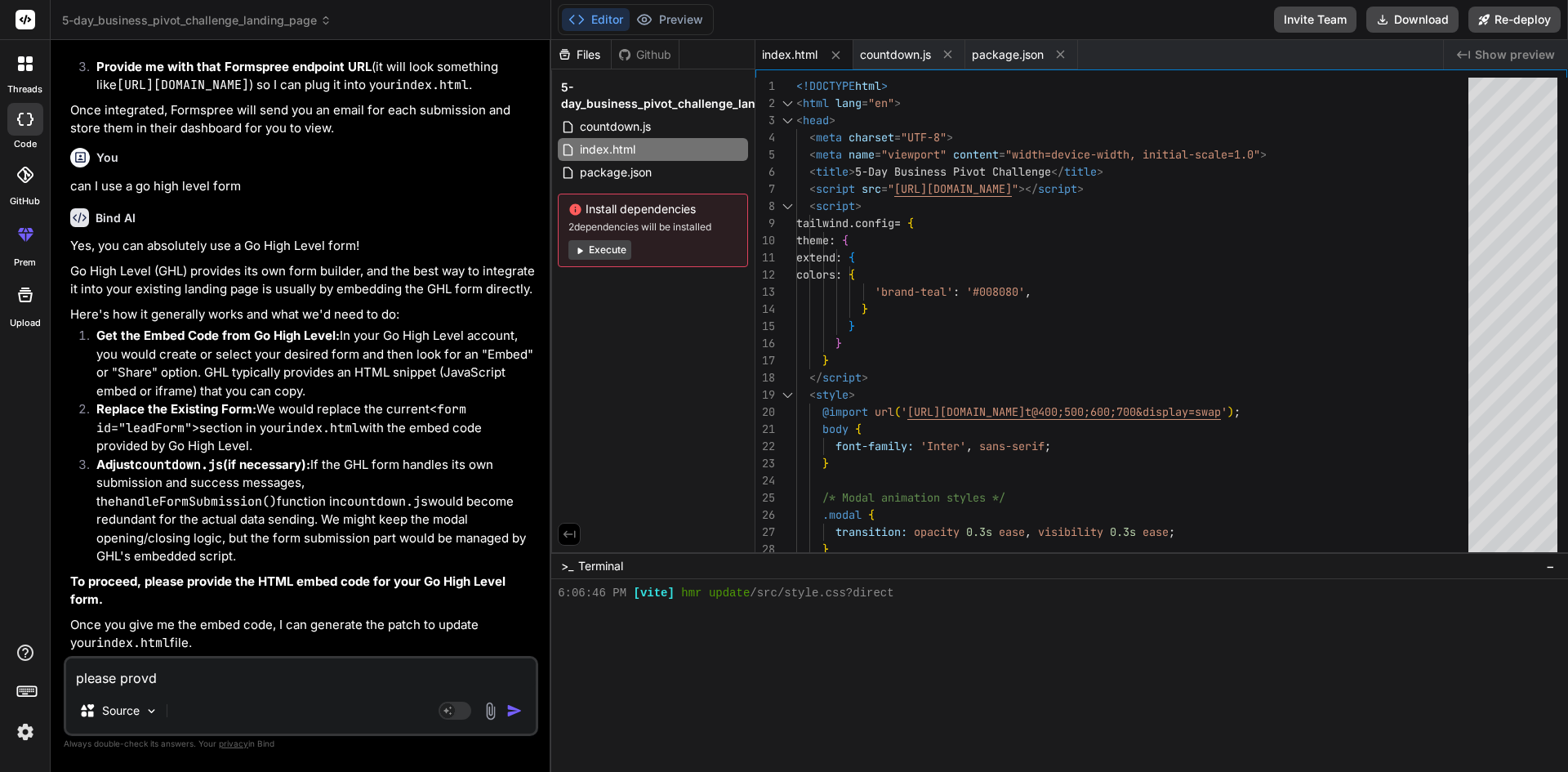
type textarea "please prov"
type textarea "x"
type textarea "please provi"
type textarea "x"
type textarea "please provid"
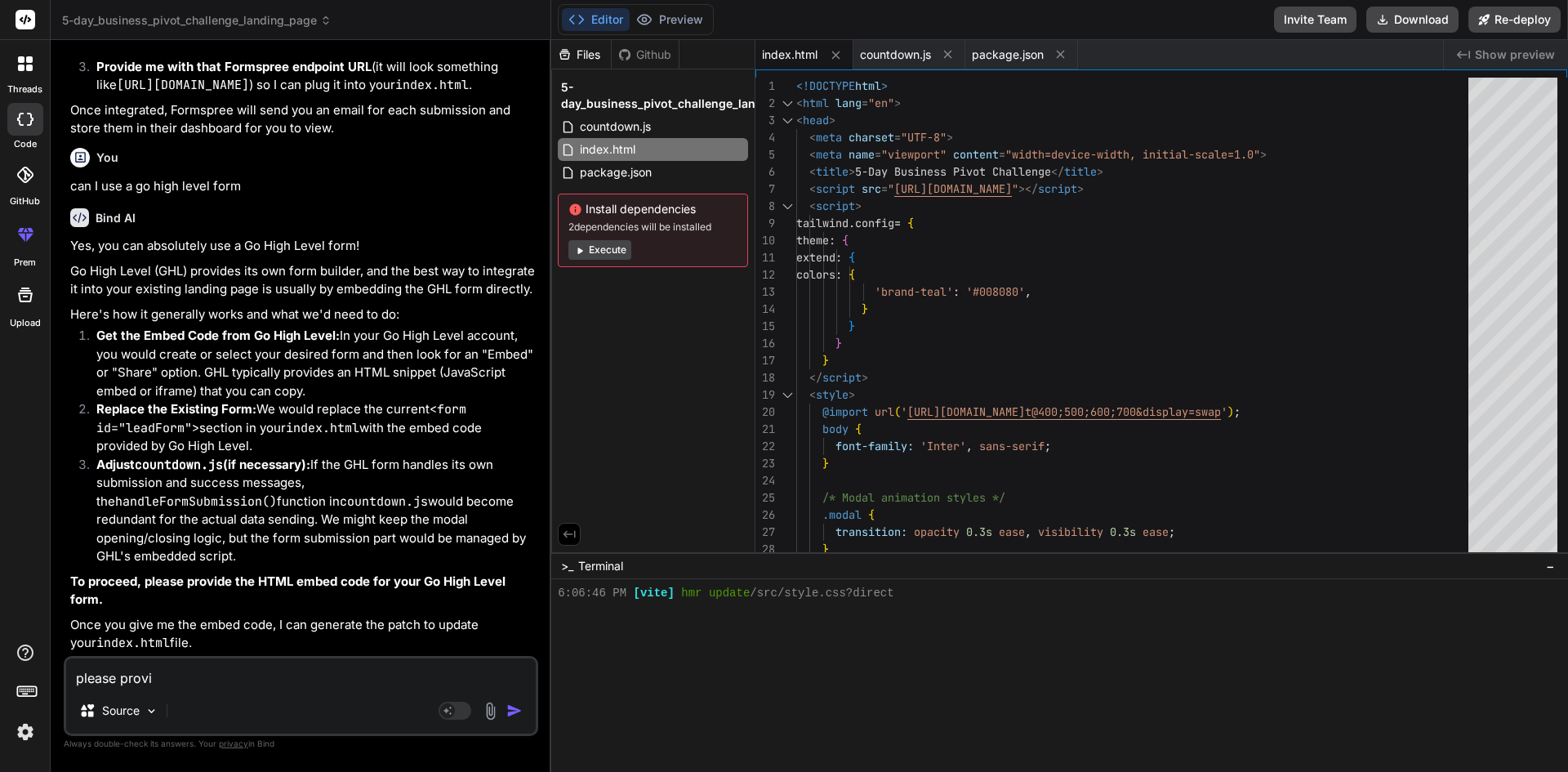
type textarea "x"
type textarea "please provide"
type textarea "x"
type textarea "please provide"
type textarea "x"
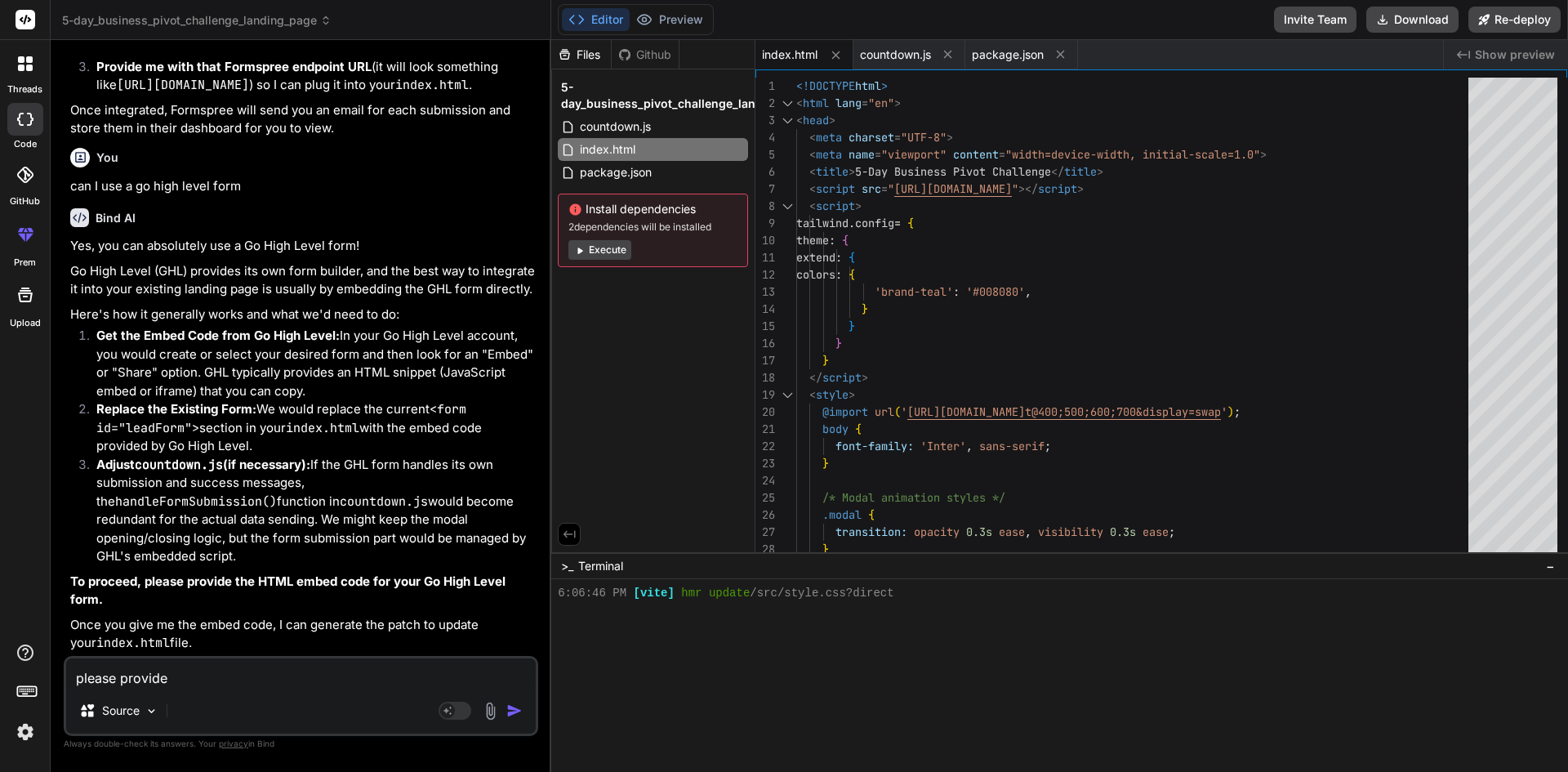
type textarea "please provide"
click at [537, 553] on div "You patch and rerun Bind AI Yes. I can add an in-page image uploader so you can…" at bounding box center [303, 354] width 471 height 602
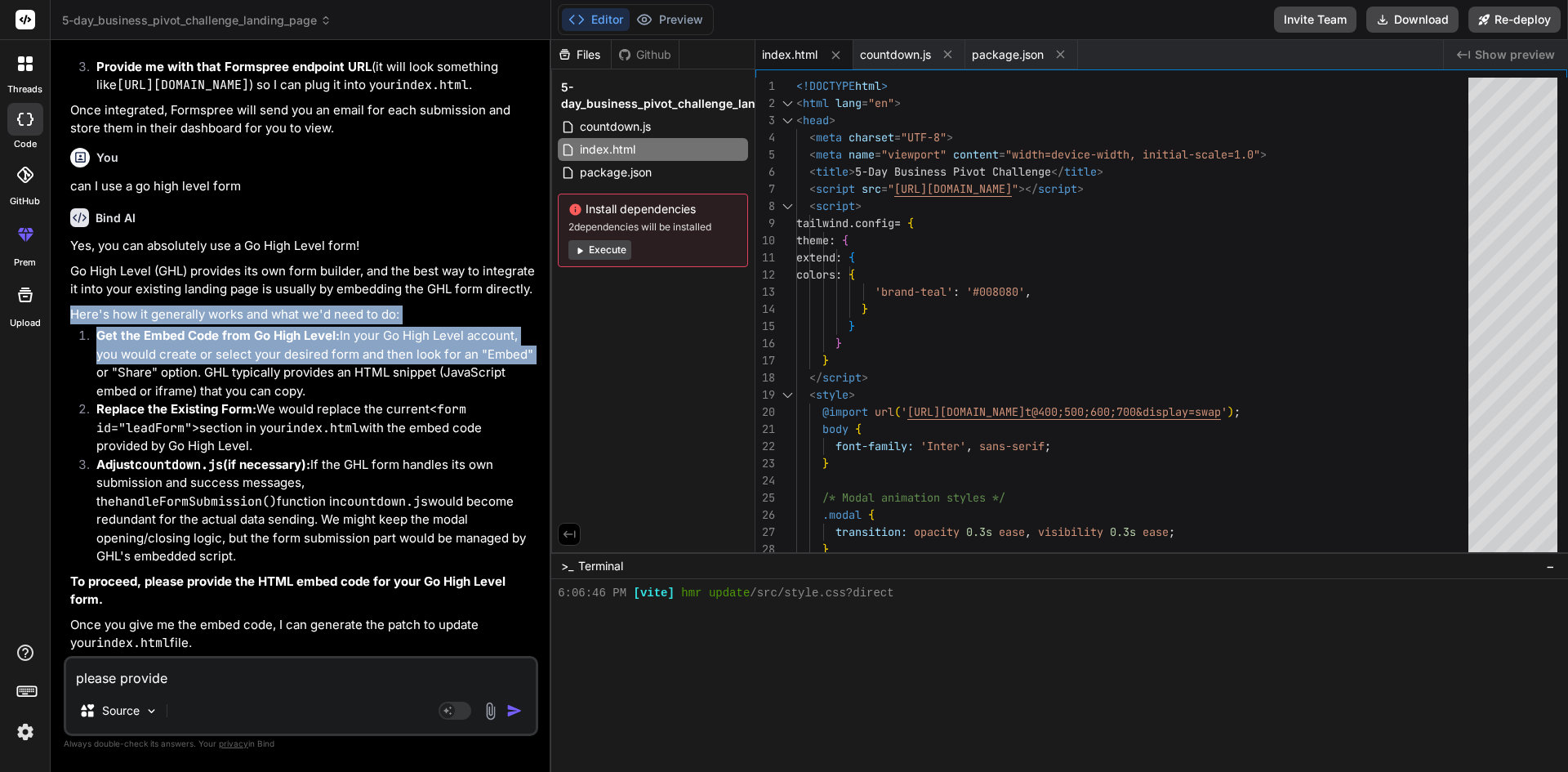
drag, startPoint x: 542, startPoint y: 380, endPoint x: 544, endPoint y: 308, distance: 72.0
click at [544, 308] on div "Bind AI Web Search Created with Pixso. Code Generator You patch and rerun Bind …" at bounding box center [301, 405] width 501 height 730
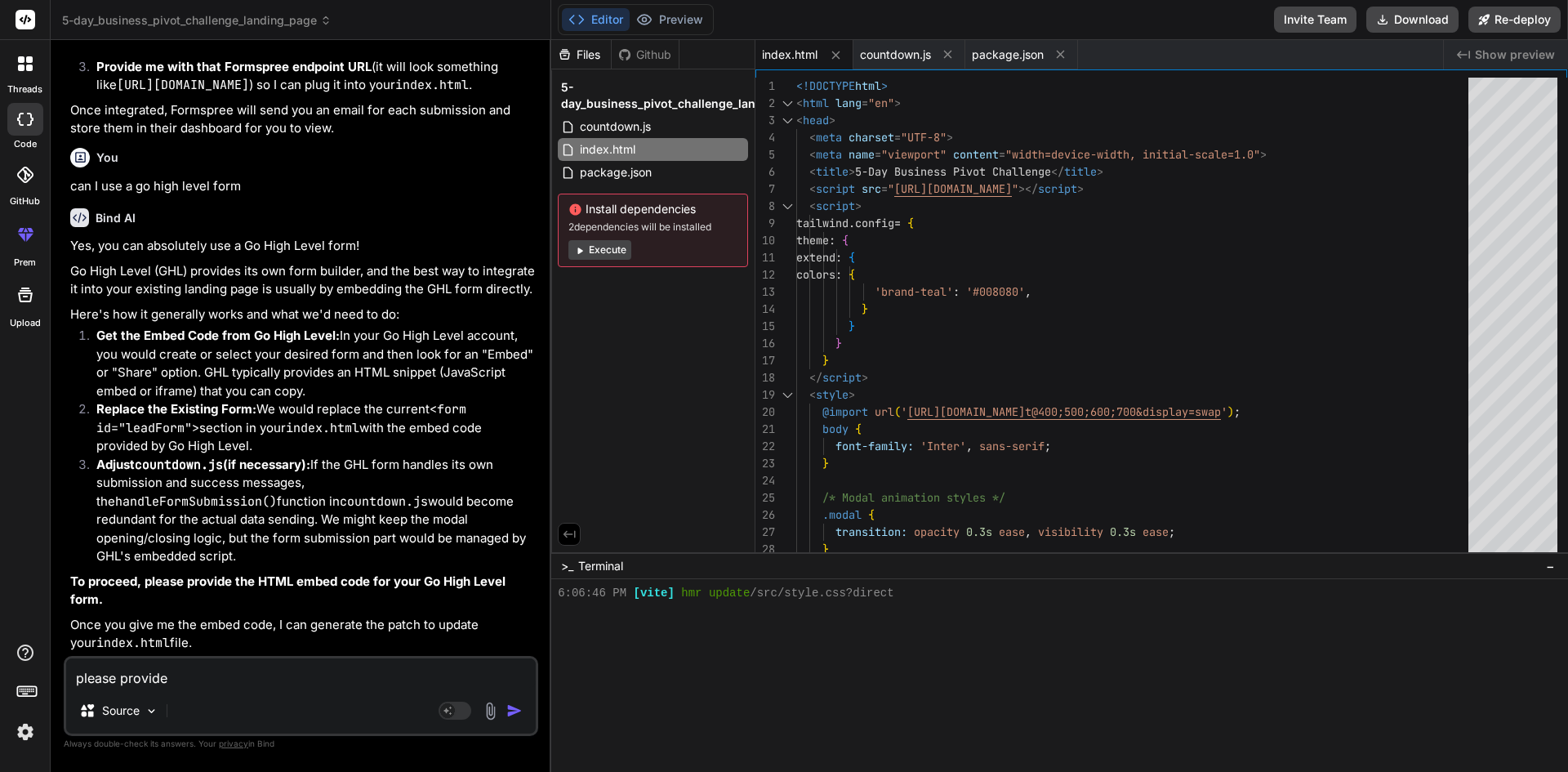
click at [507, 285] on p "Go High Level (GHL) provides its own form builder, and the best way to integrat…" at bounding box center [303, 280] width 465 height 37
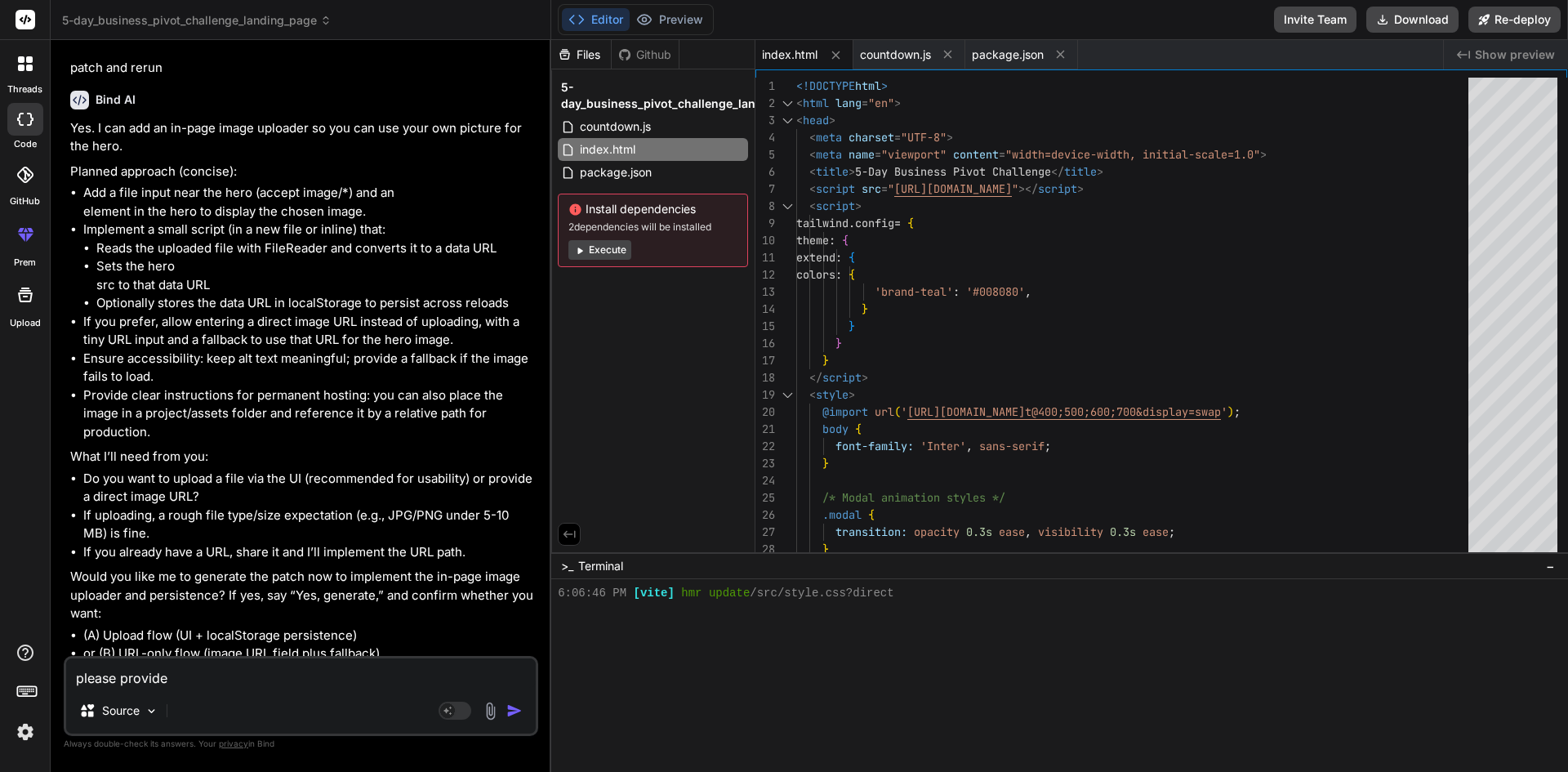
scroll to position [32, 0]
click at [325, 18] on icon at bounding box center [325, 17] width 5 height 3
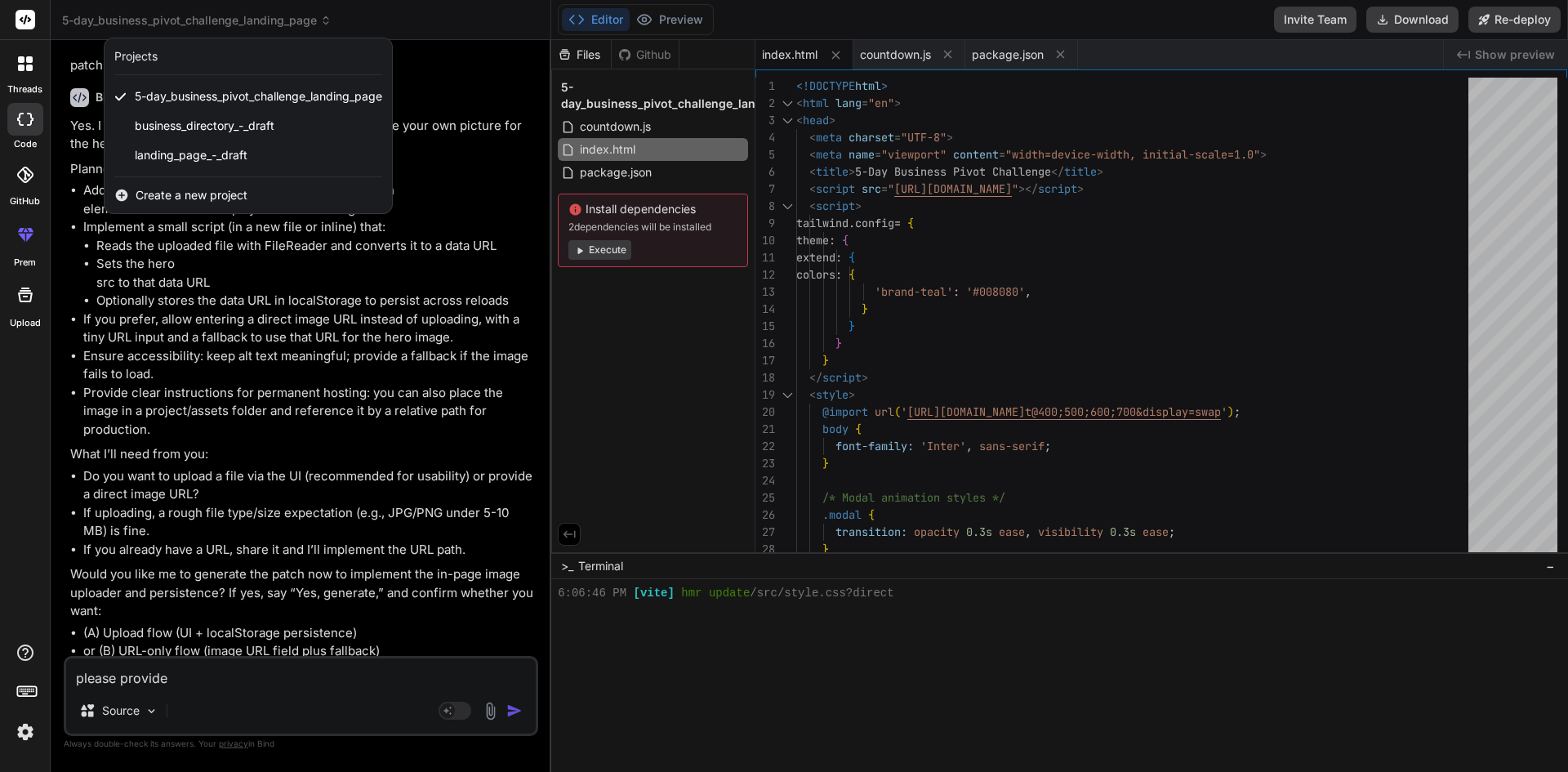
click at [426, 59] on div at bounding box center [784, 386] width 1568 height 772
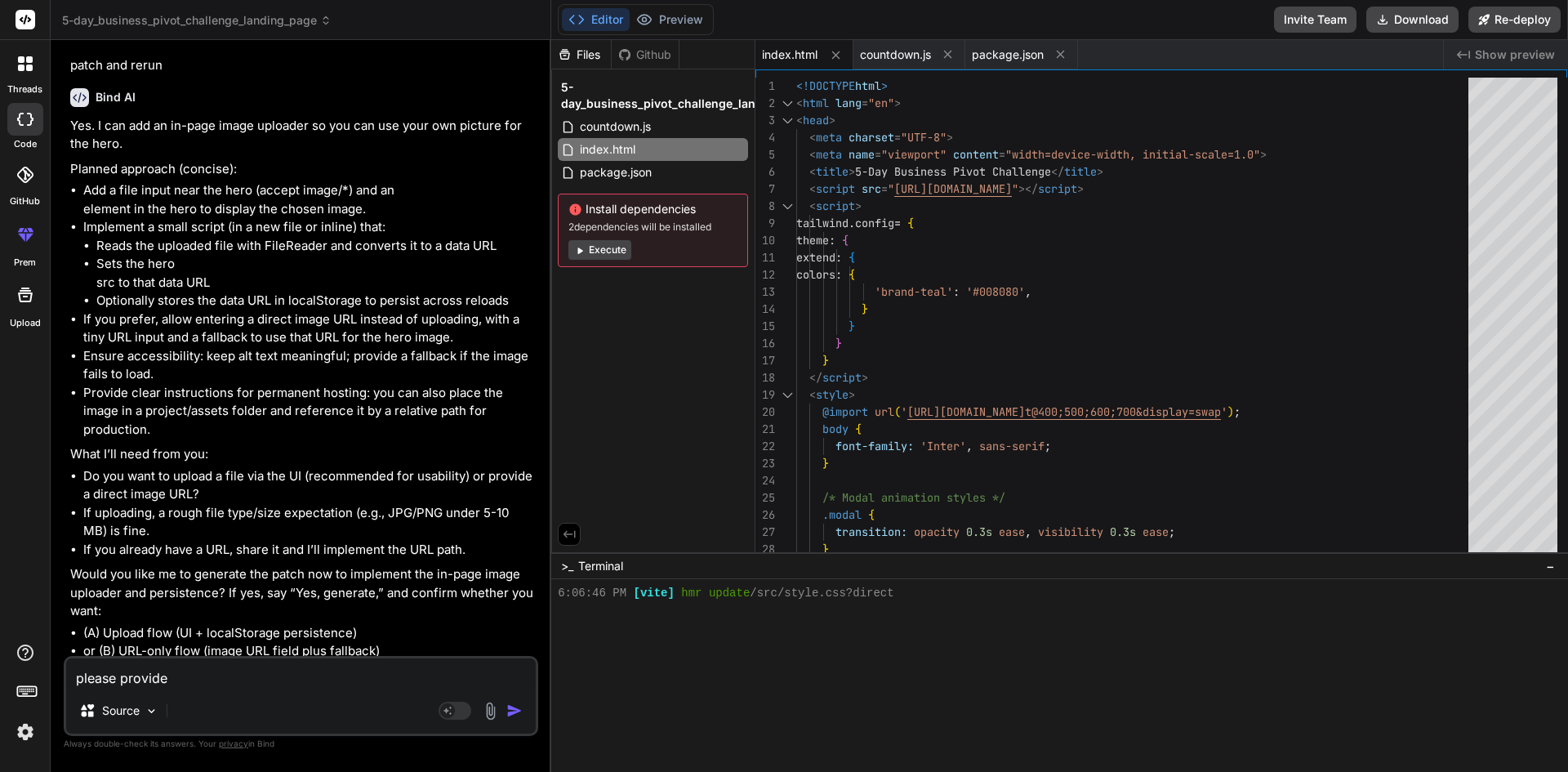
click at [586, 56] on div "Files" at bounding box center [581, 54] width 60 height 16
click at [625, 121] on span "countdown.js" at bounding box center [615, 126] width 74 height 20
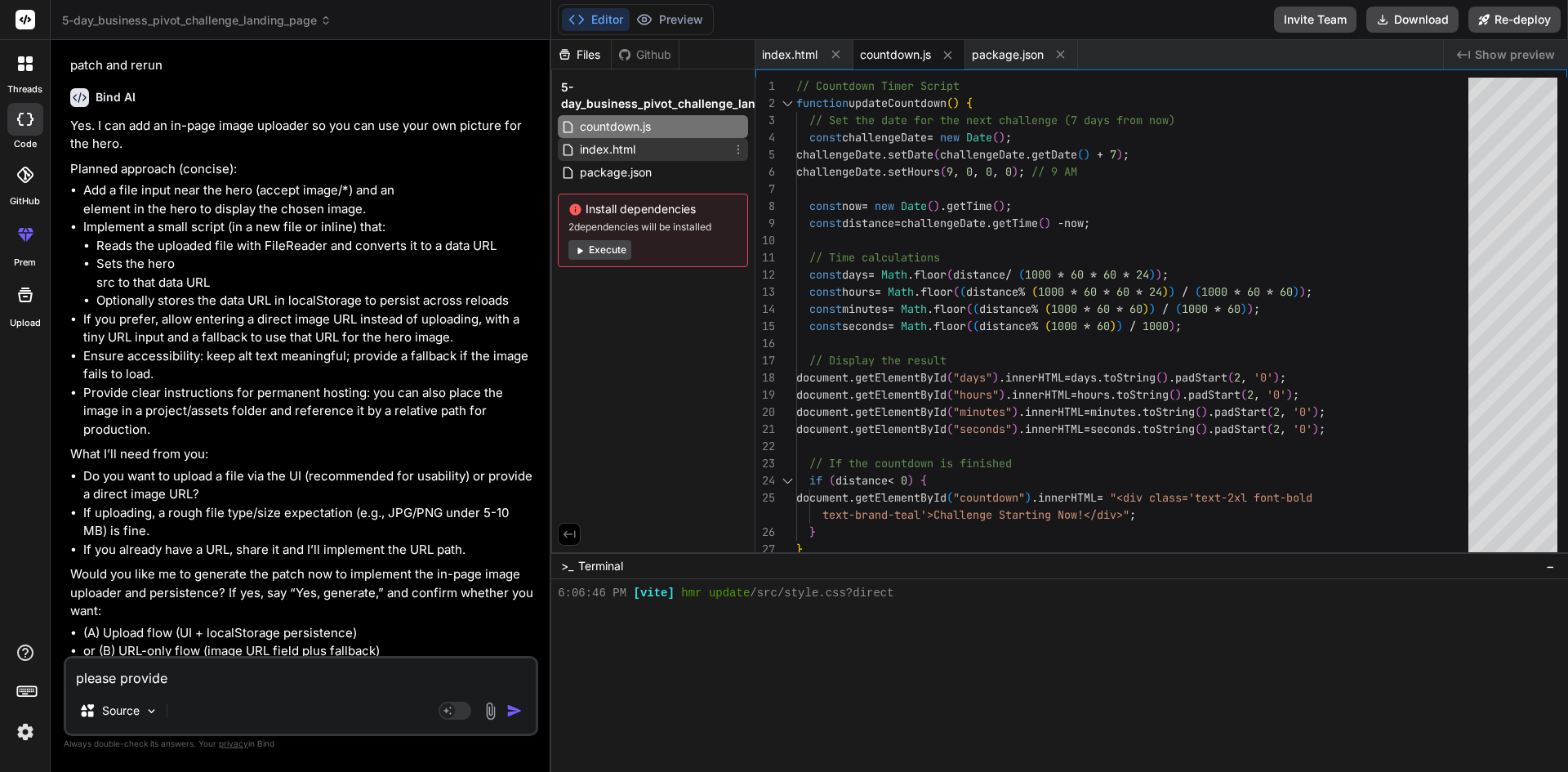
click at [619, 138] on div "index.html" at bounding box center [653, 149] width 191 height 23
type textarea "<script src="countdown.js"></script> </body> </html>"
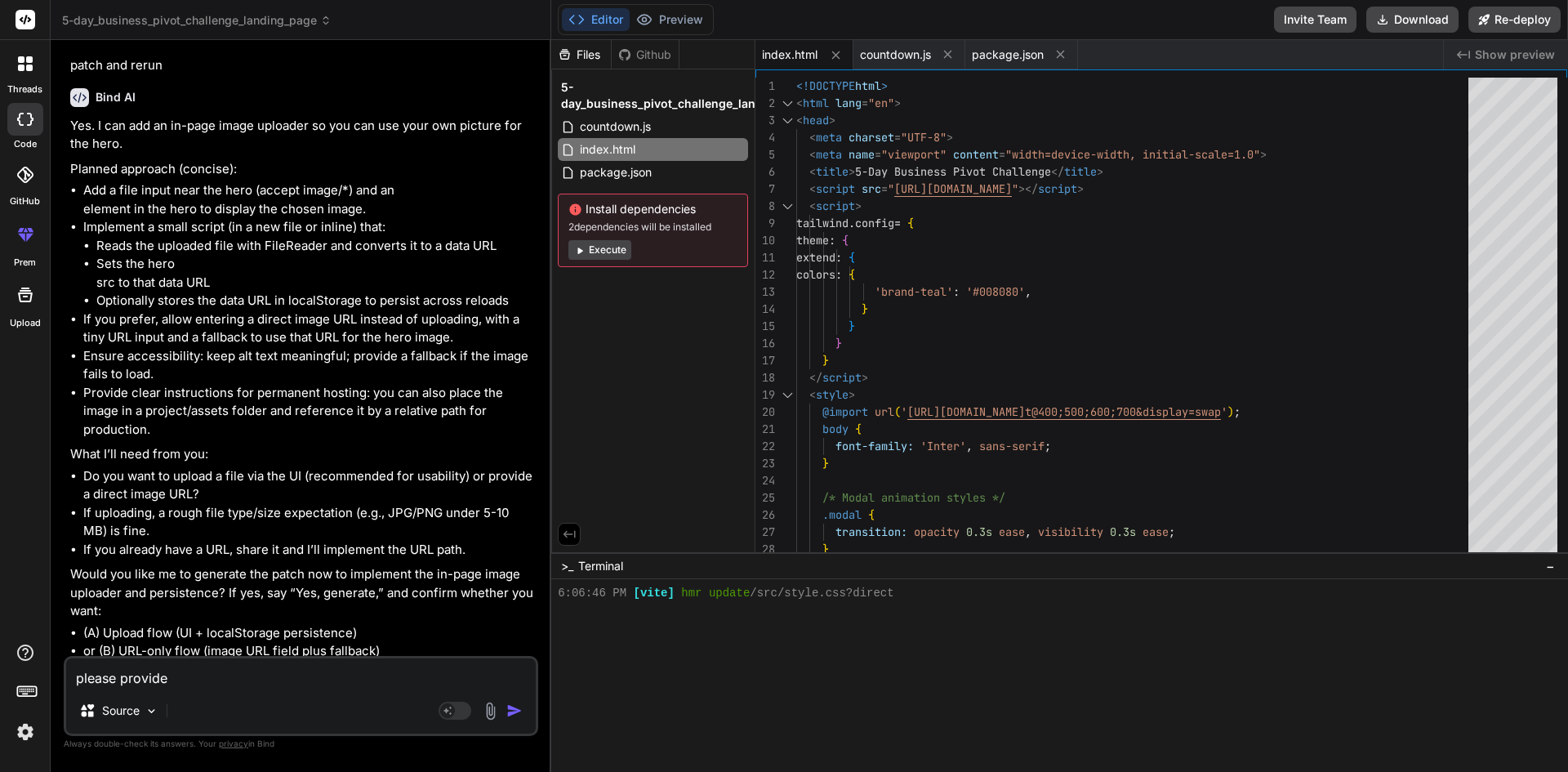
click at [633, 50] on div "Github" at bounding box center [645, 54] width 67 height 16
click at [597, 48] on div "Files" at bounding box center [581, 54] width 60 height 16
click at [577, 49] on div "Files" at bounding box center [581, 54] width 60 height 16
click at [523, 230] on li "Implement a small script (in a new file or inline) that: Reads the uploaded fil…" at bounding box center [309, 264] width 452 height 92
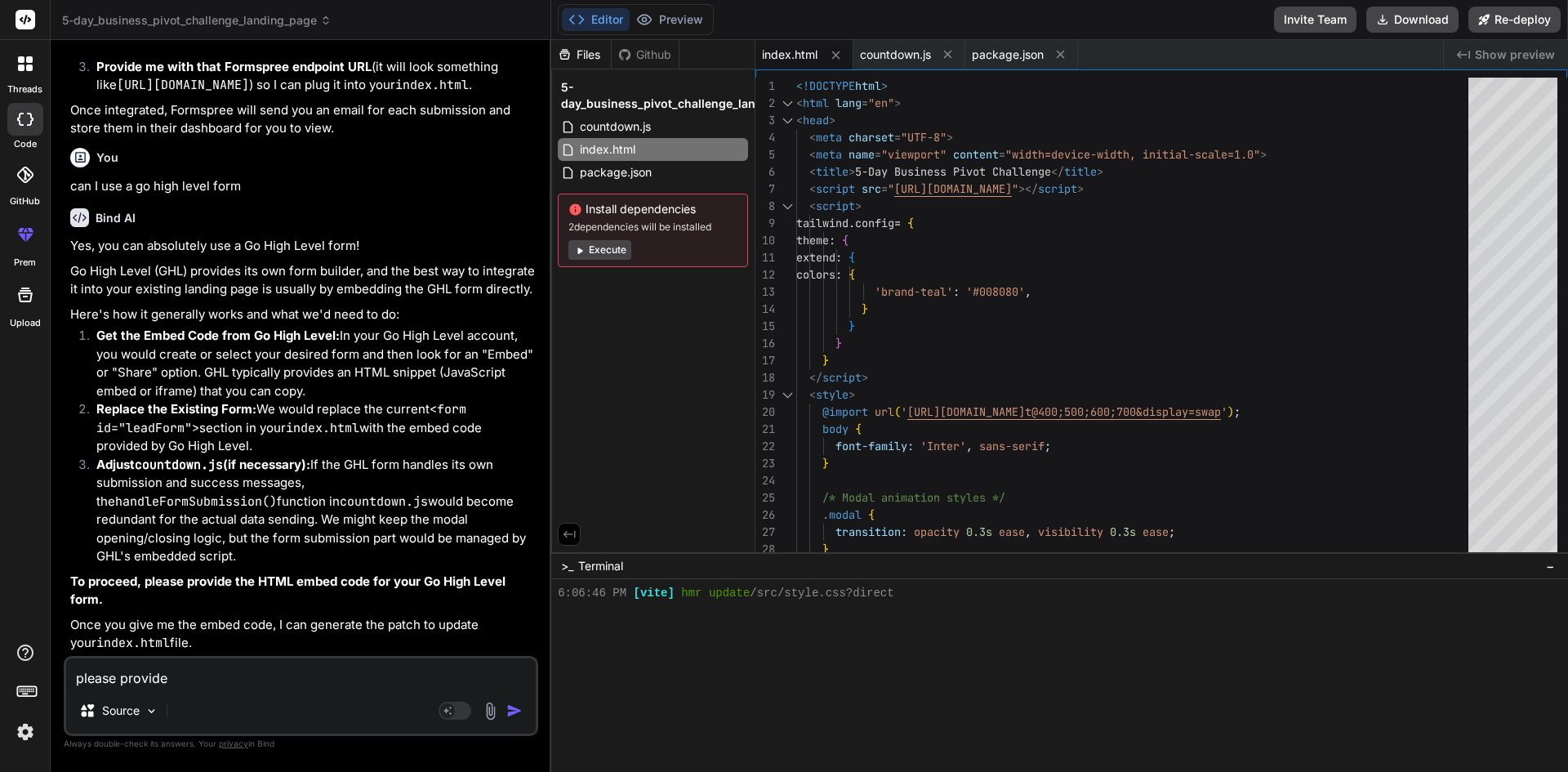
scroll to position [2192, 0]
drag, startPoint x: 87, startPoint y: 678, endPoint x: 79, endPoint y: 678, distance: 8.0
click at [79, 678] on textarea "please provide" at bounding box center [301, 672] width 470 height 29
type textarea "x"
type textarea "c"
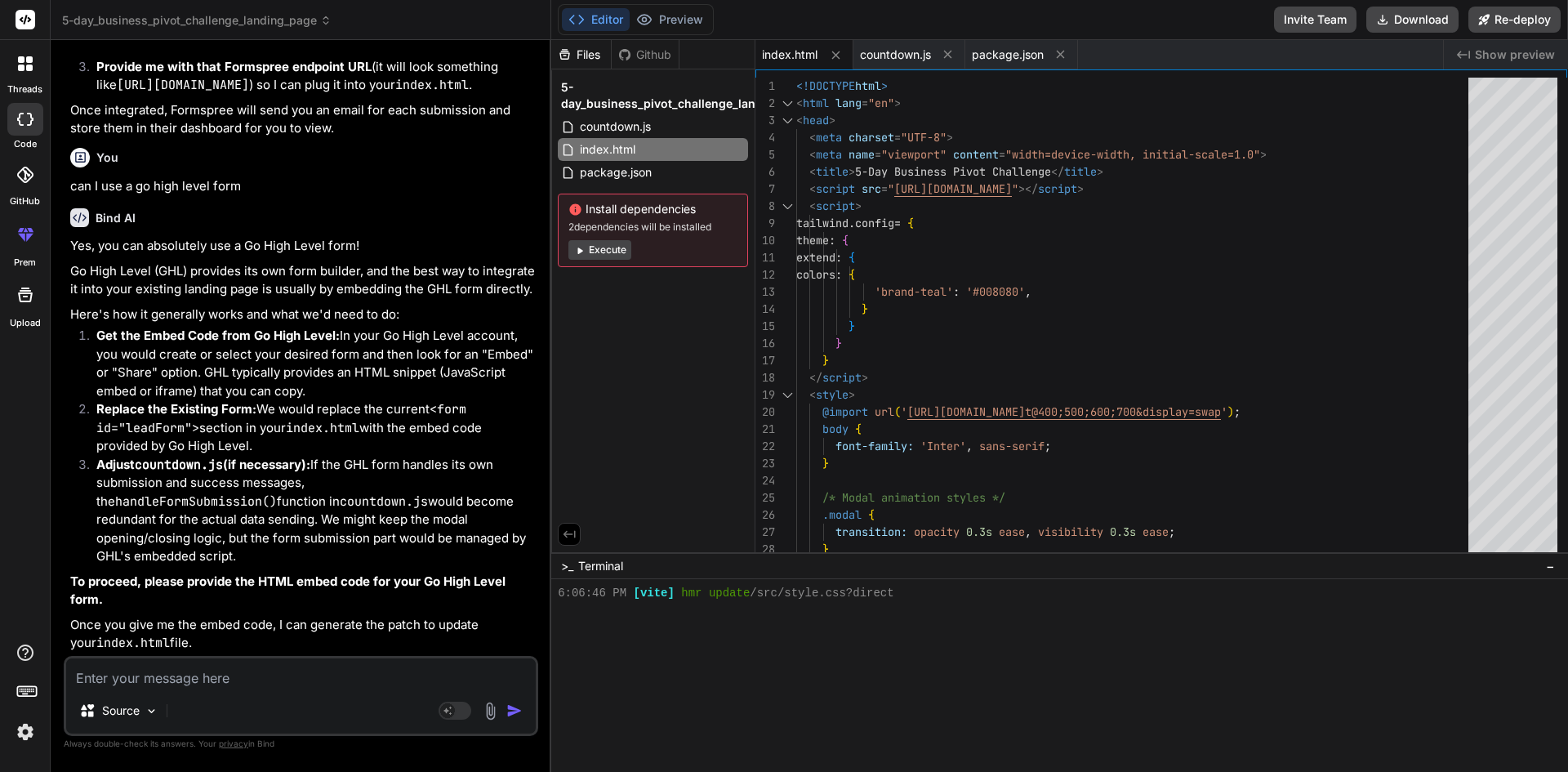
type textarea "x"
type textarea "ca"
type textarea "x"
type textarea "can"
type textarea "x"
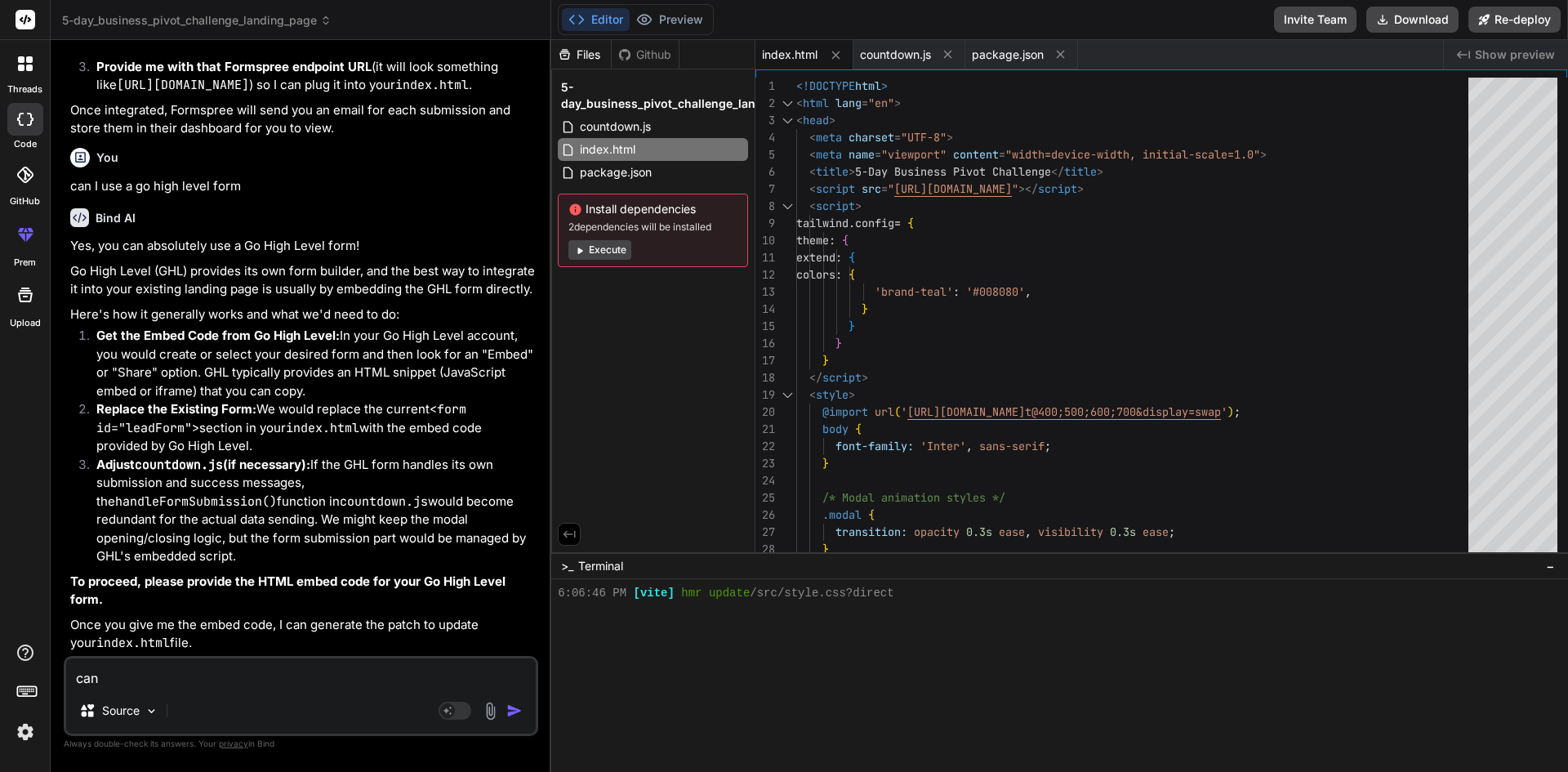
type textarea "can"
type textarea "x"
type textarea "can y"
type textarea "x"
type textarea "can yo"
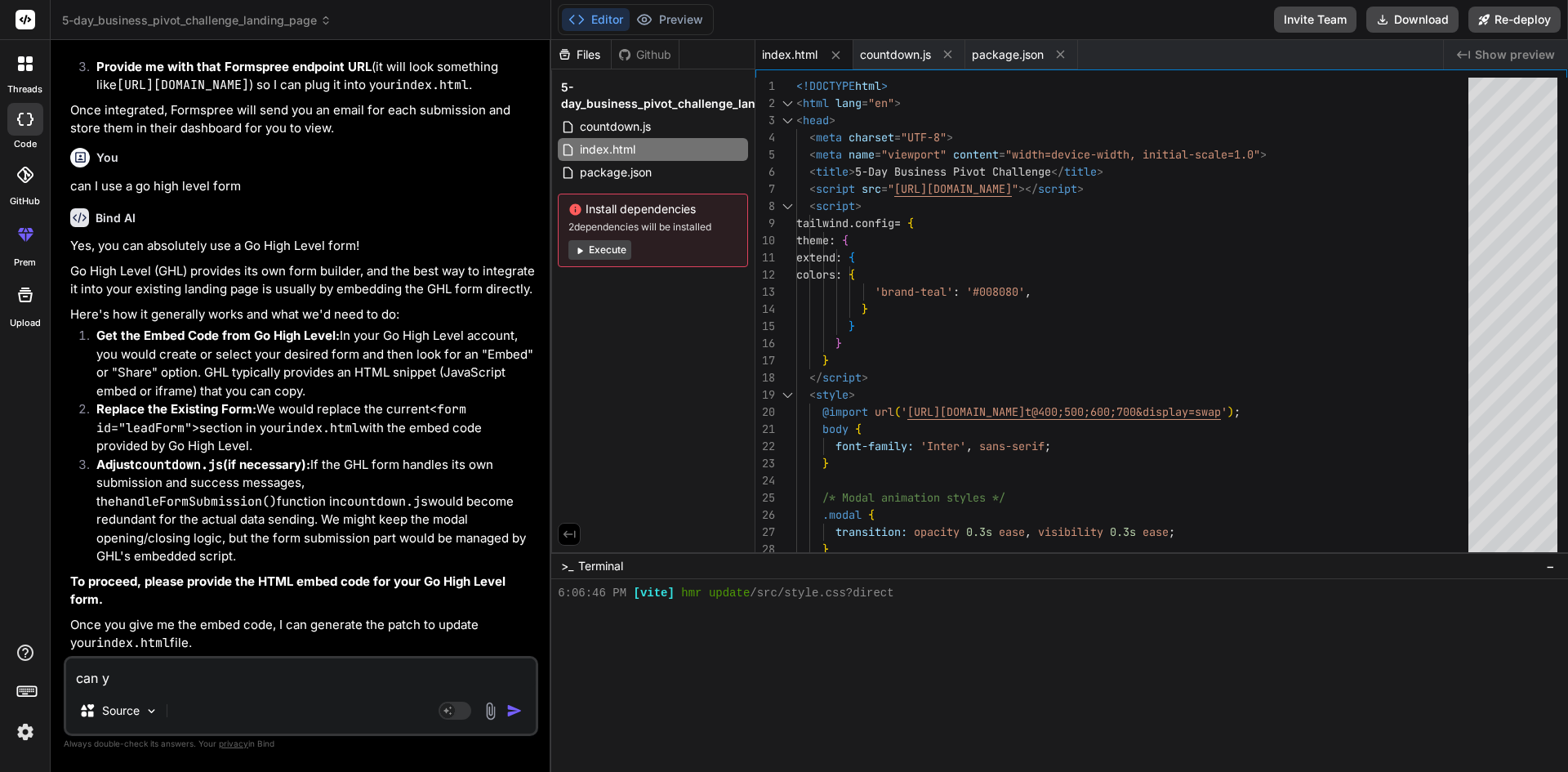
type textarea "x"
type textarea "can you"
type textarea "x"
type textarea "can you"
type textarea "x"
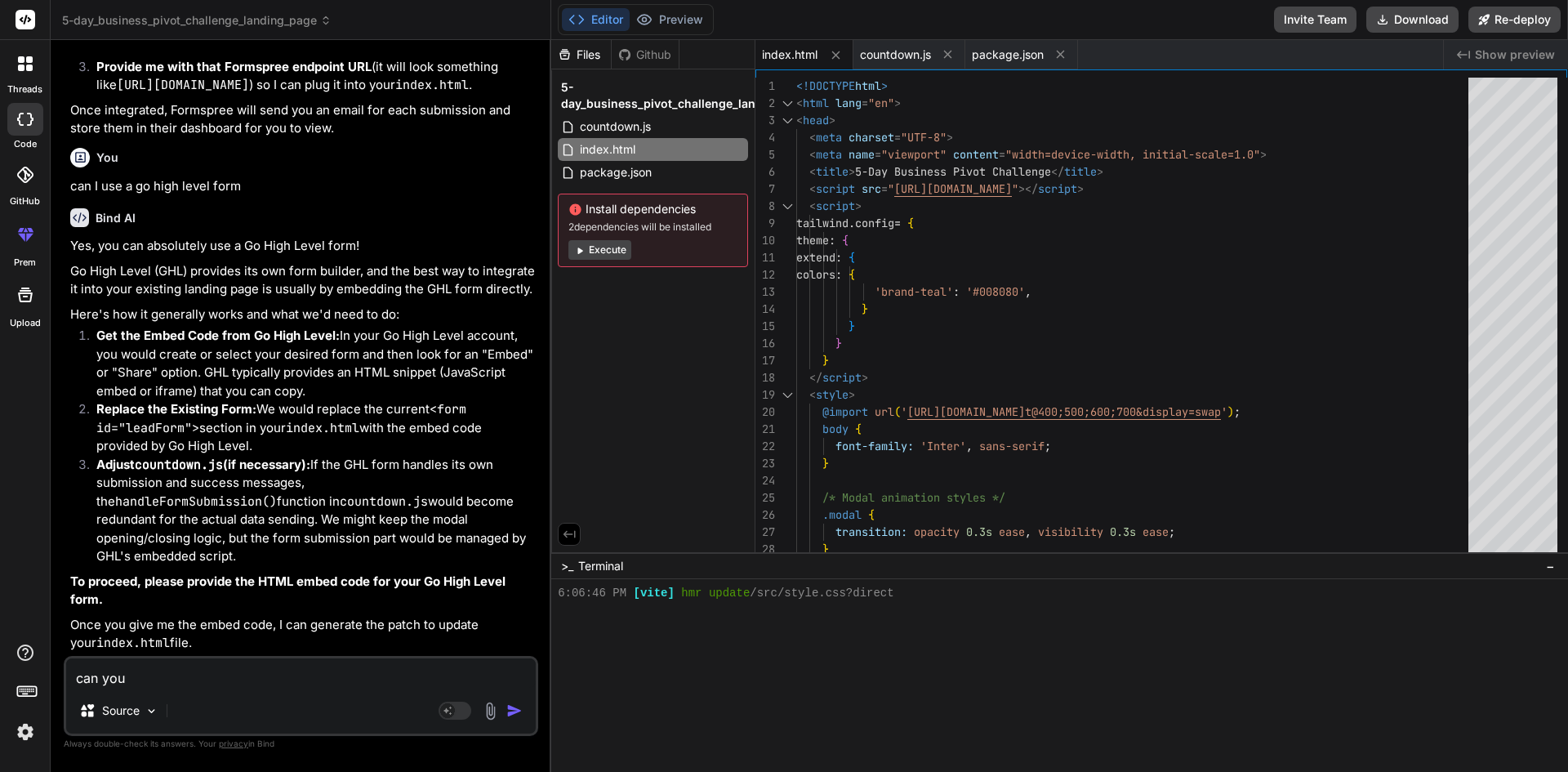
type textarea "can you p"
type textarea "x"
type textarea "can you pr"
type textarea "x"
type textarea "can you pro"
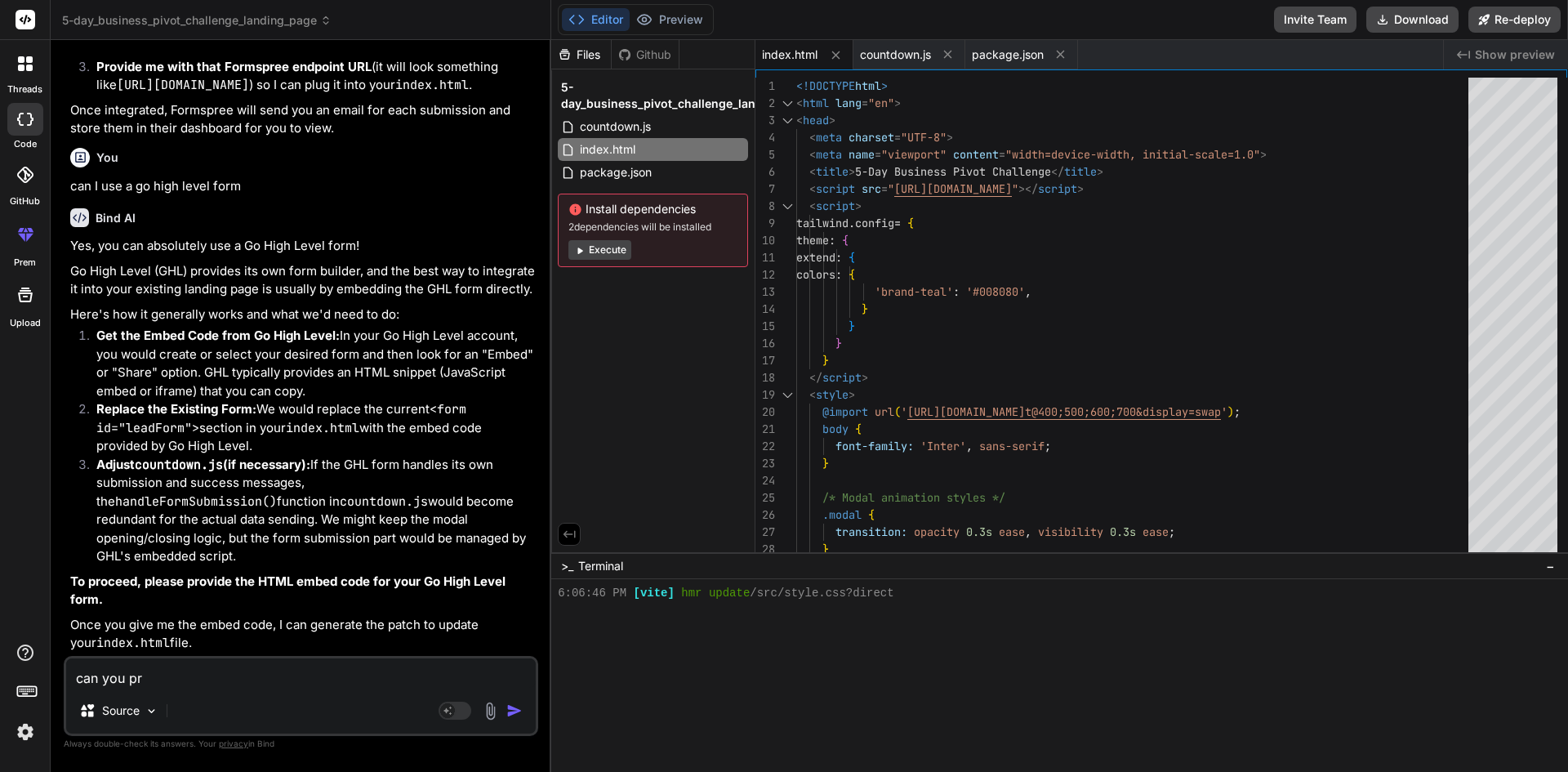
type textarea "x"
type textarea "can you pr"
type textarea "x"
type textarea "can you p"
type textarea "x"
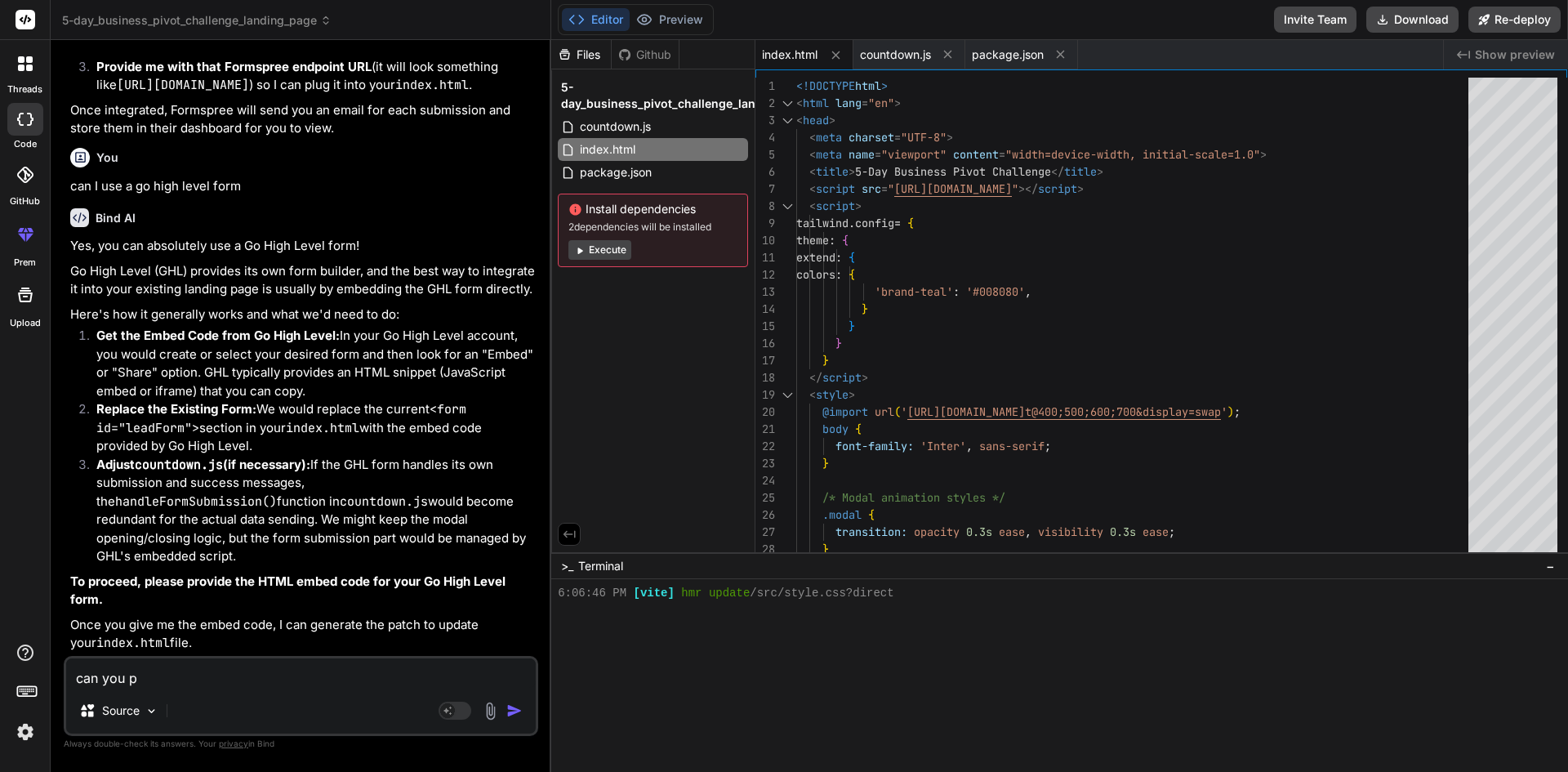
type textarea "can you"
type textarea "x"
type textarea "can you"
type textarea "x"
type textarea "can yo"
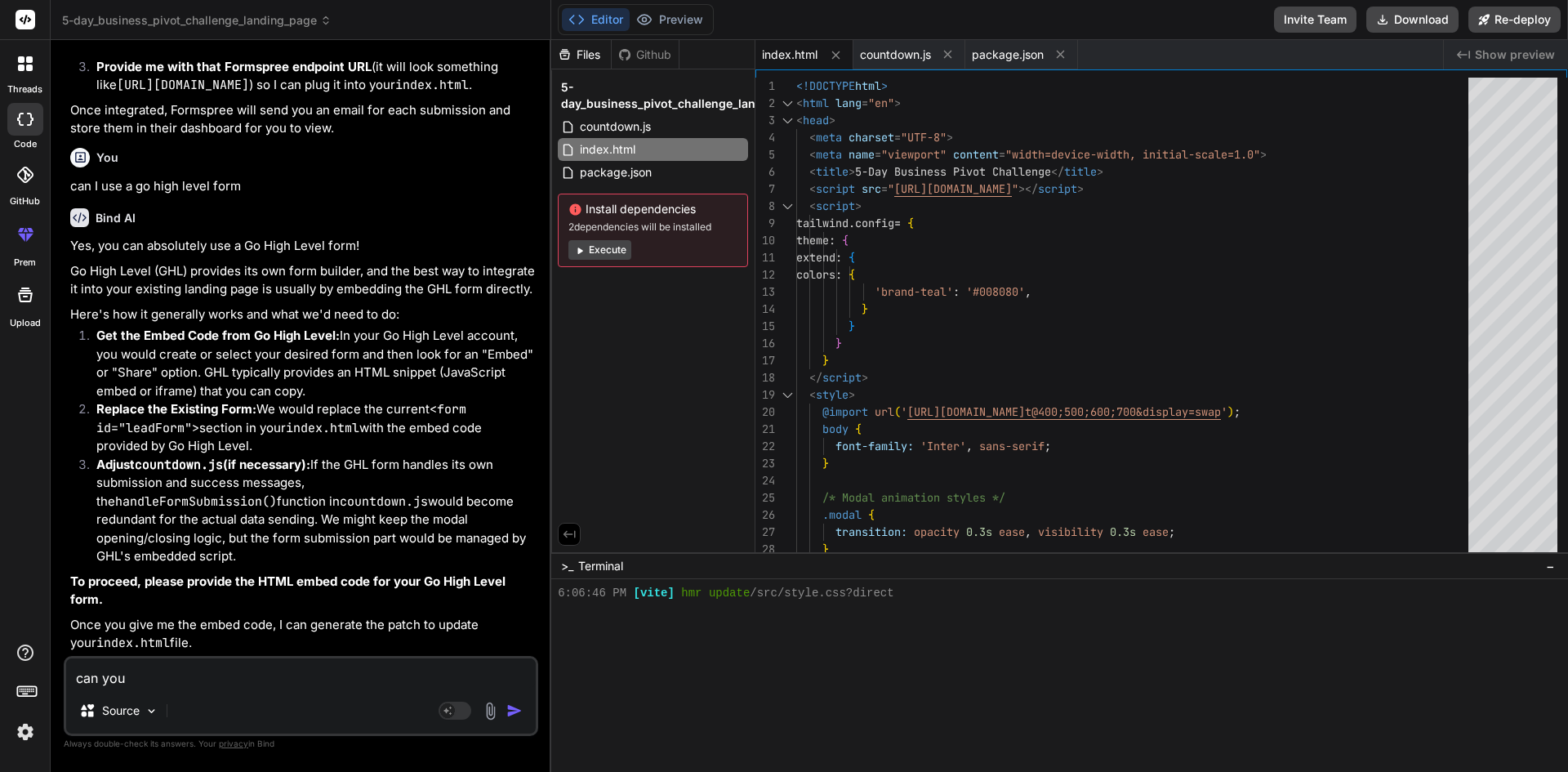
type textarea "x"
type textarea "can y"
type textarea "x"
type textarea "can"
type textarea "x"
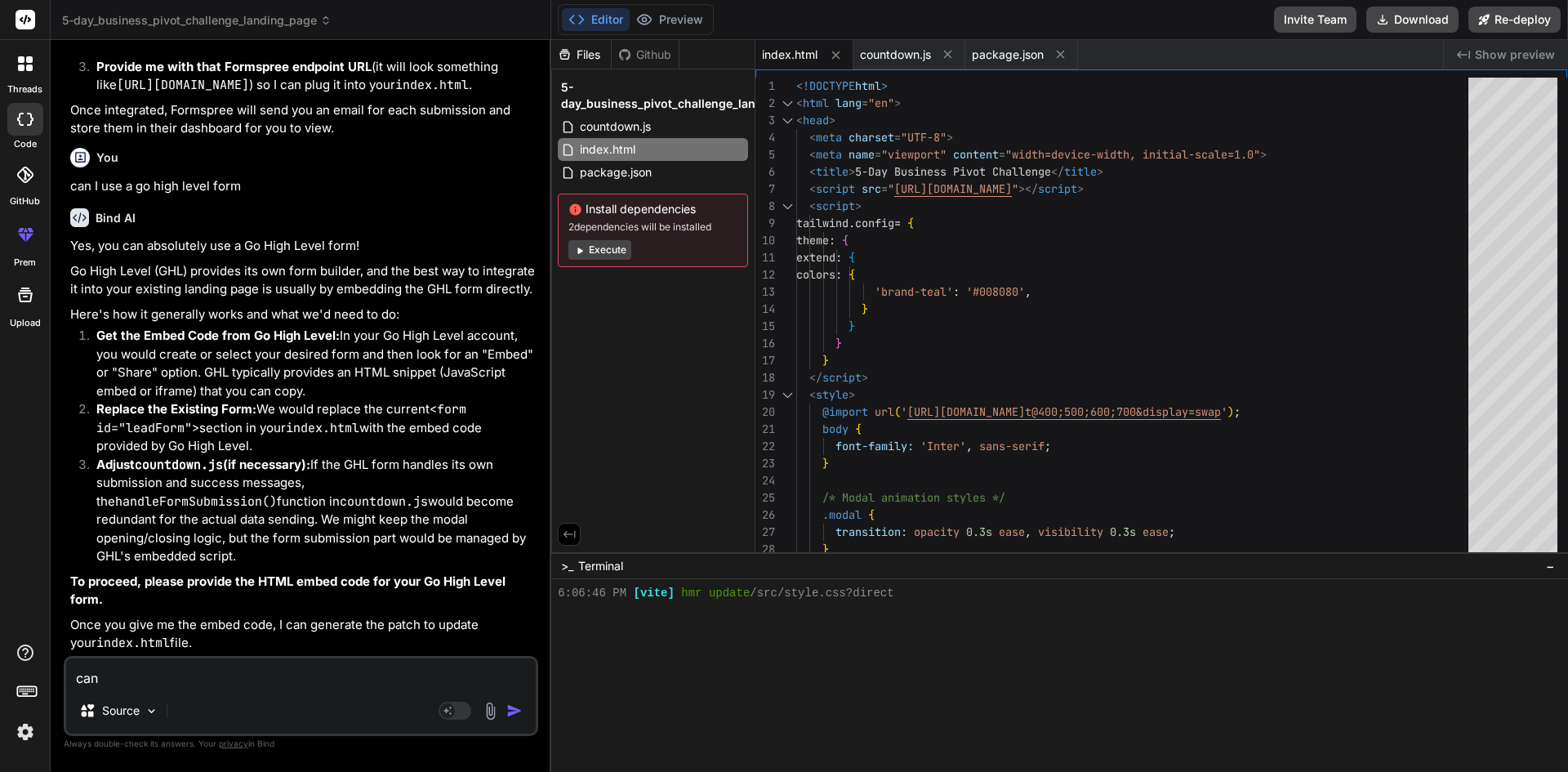
type textarea "can"
type textarea "x"
type textarea "ca"
type textarea "x"
type textarea "c"
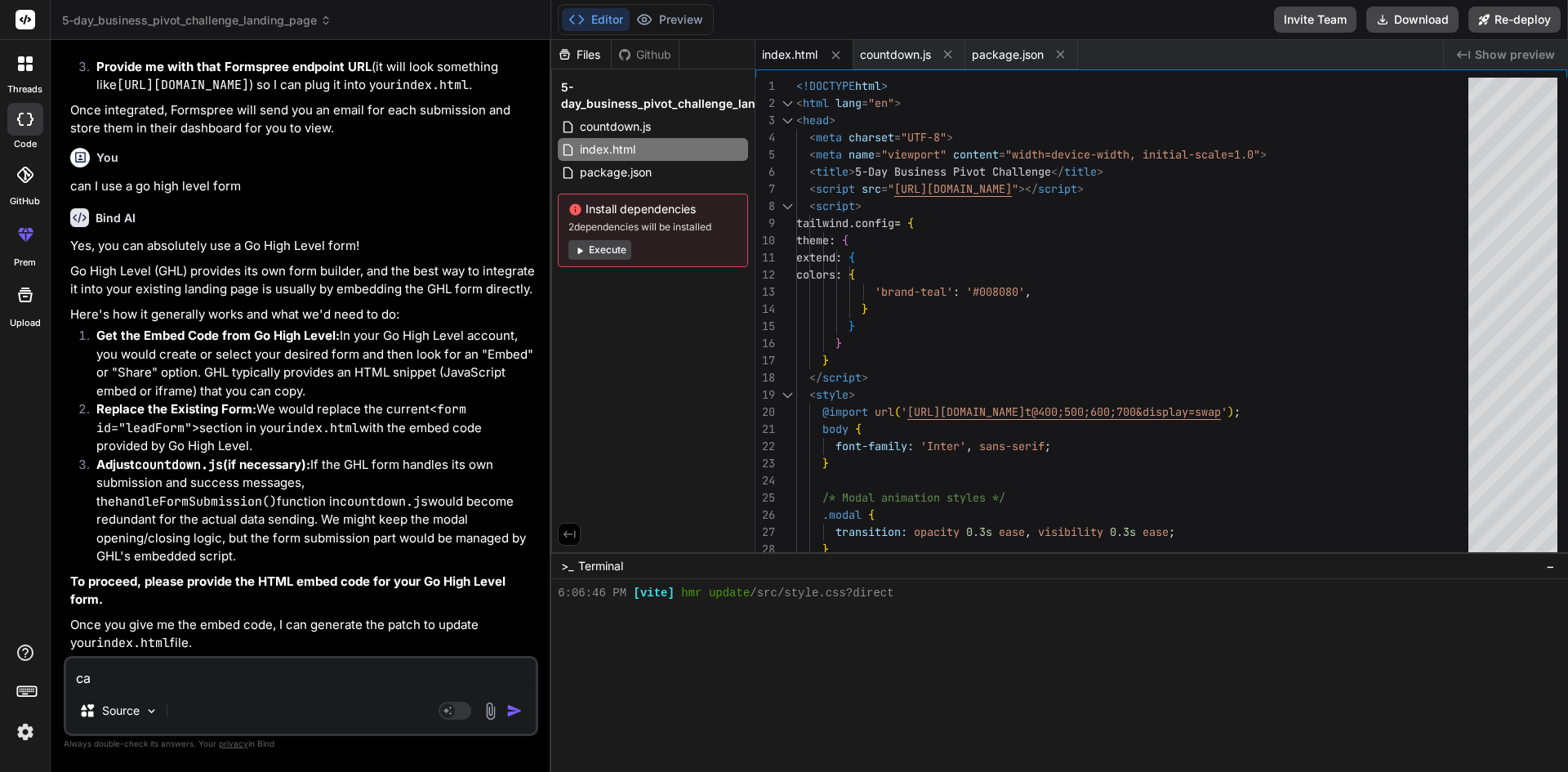
type textarea "x"
type textarea "p"
type textarea "x"
type textarea "pr"
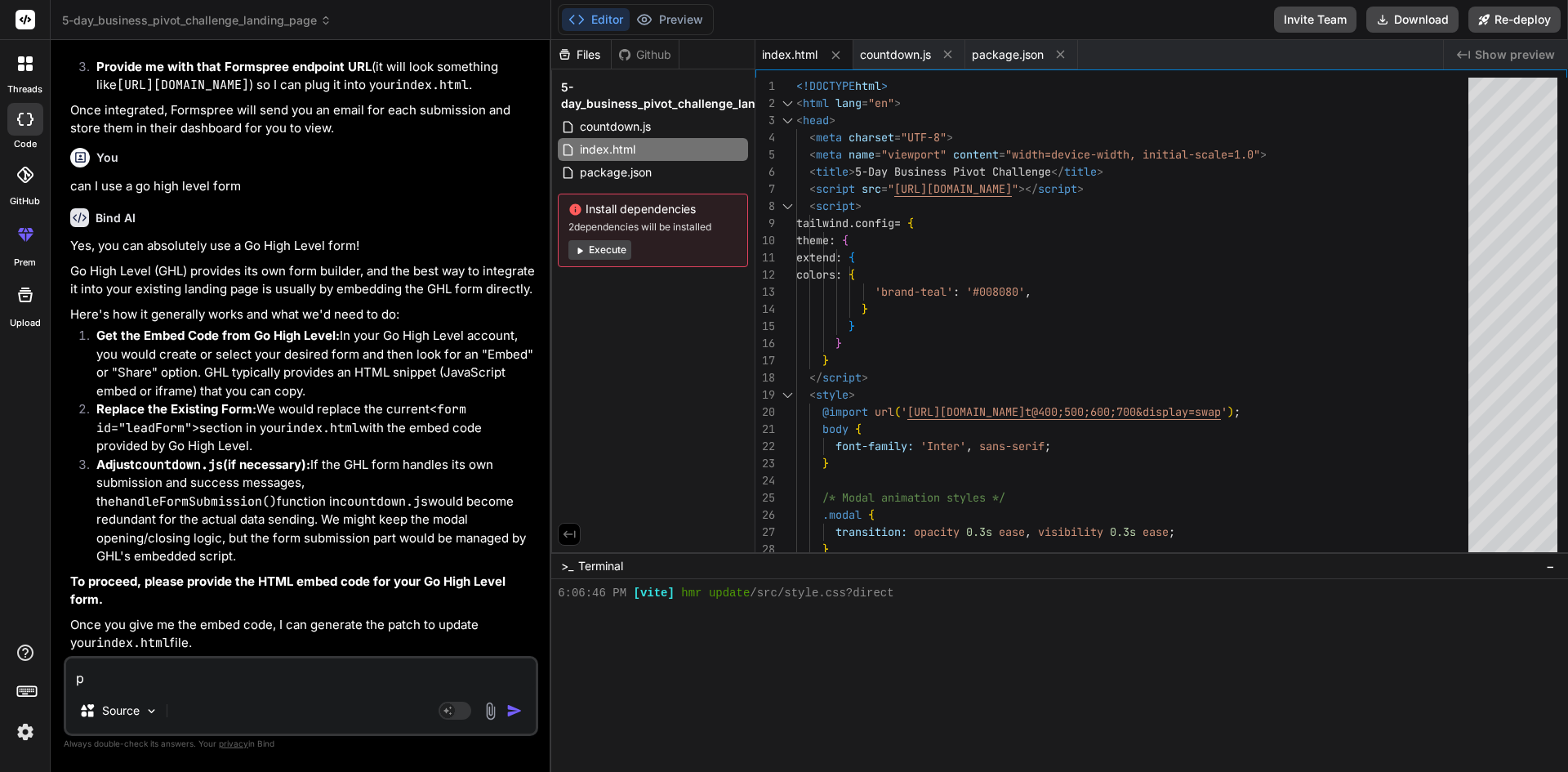
type textarea "x"
type textarea "pro"
type textarea "x"
type textarea "proc"
type textarea "x"
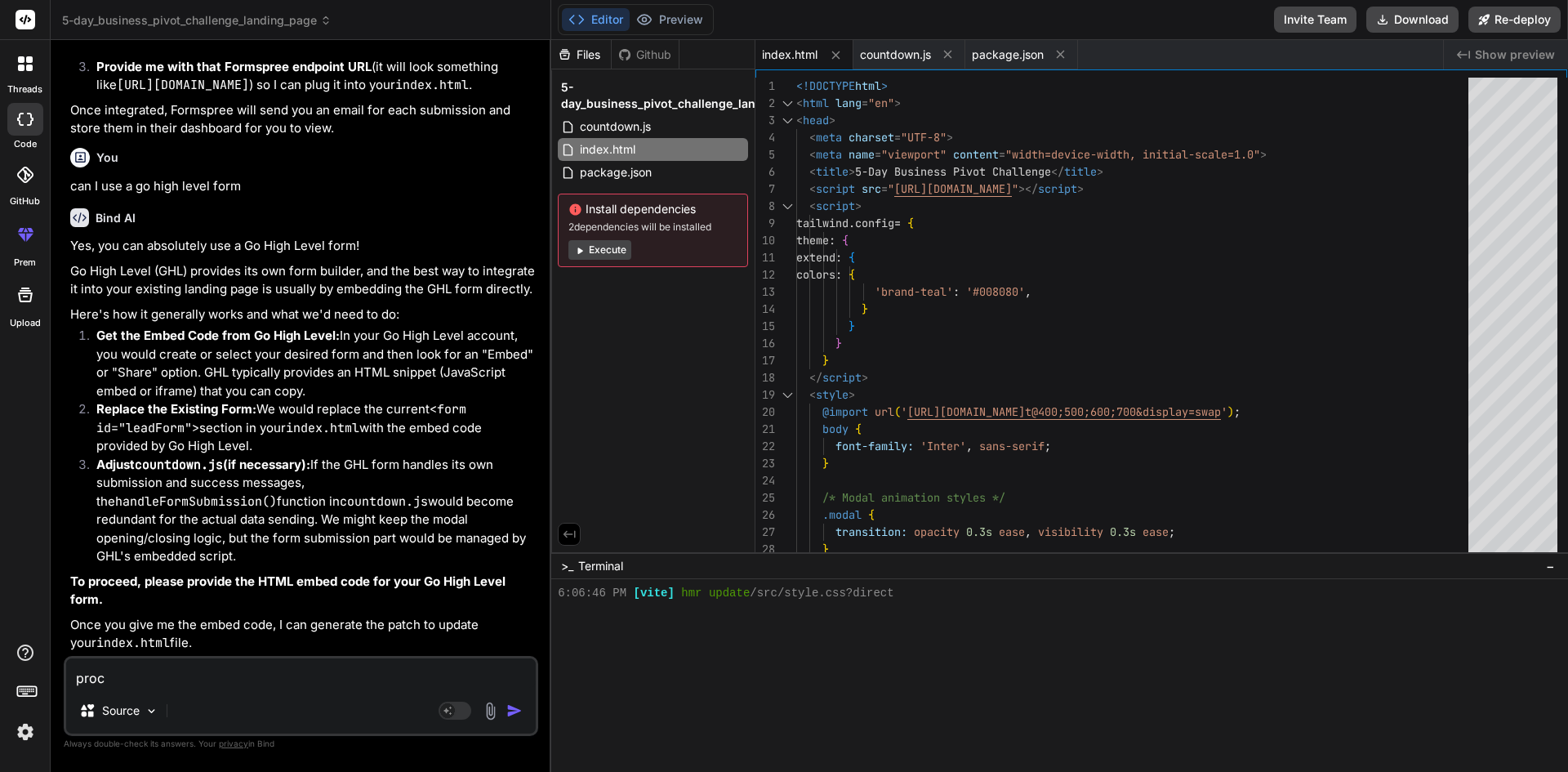
type textarea "proci"
type textarea "x"
type textarea "procis"
type textarea "x"
type textarea "procisw"
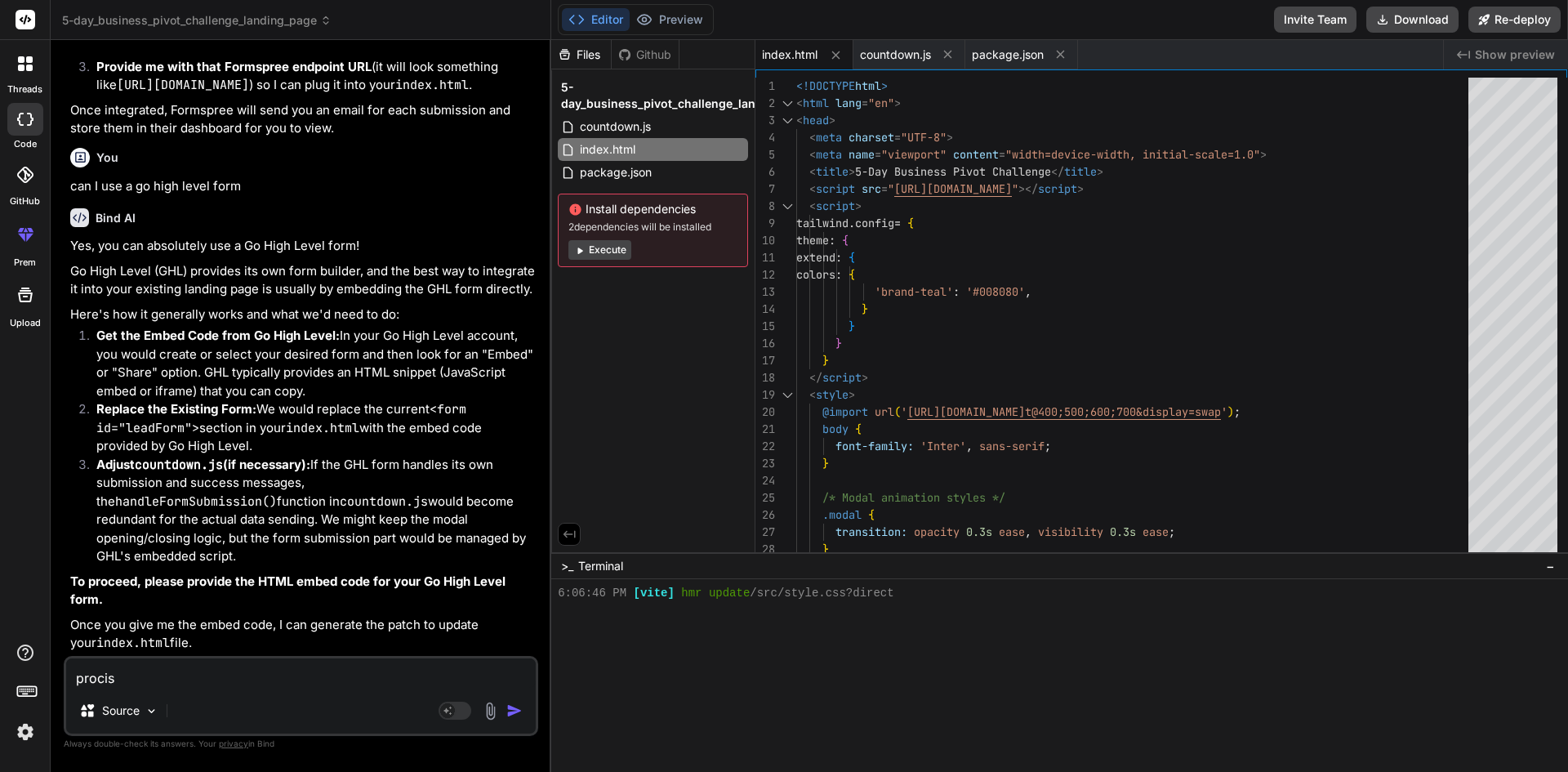
type textarea "x"
type textarea "procisw"
type textarea "x"
type textarea "procisw x"
type textarea "x"
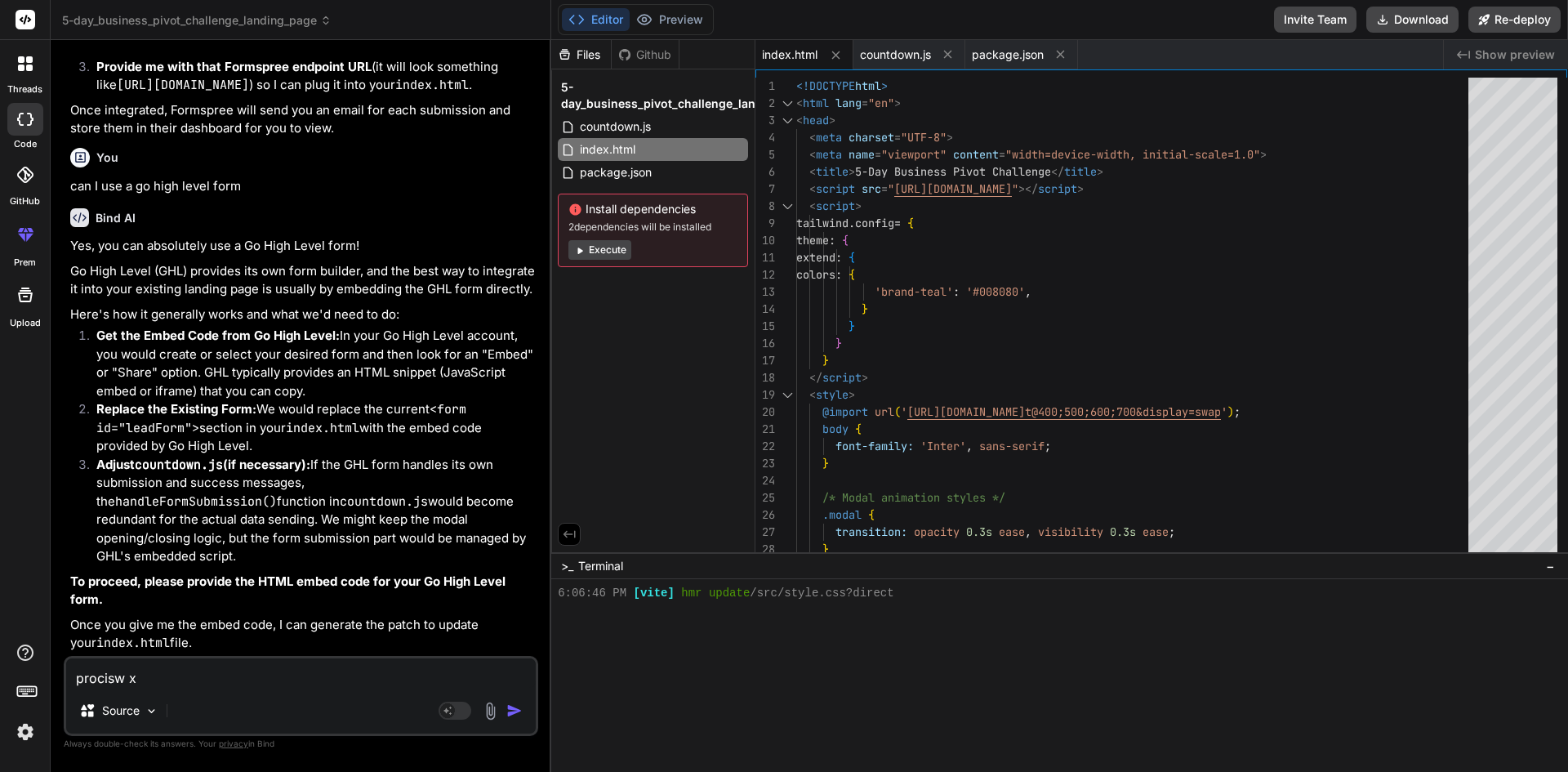
type textarea "procisw xa"
type textarea "x"
type textarea "procisw xaa"
type textarea "x"
type textarea "procisw xa"
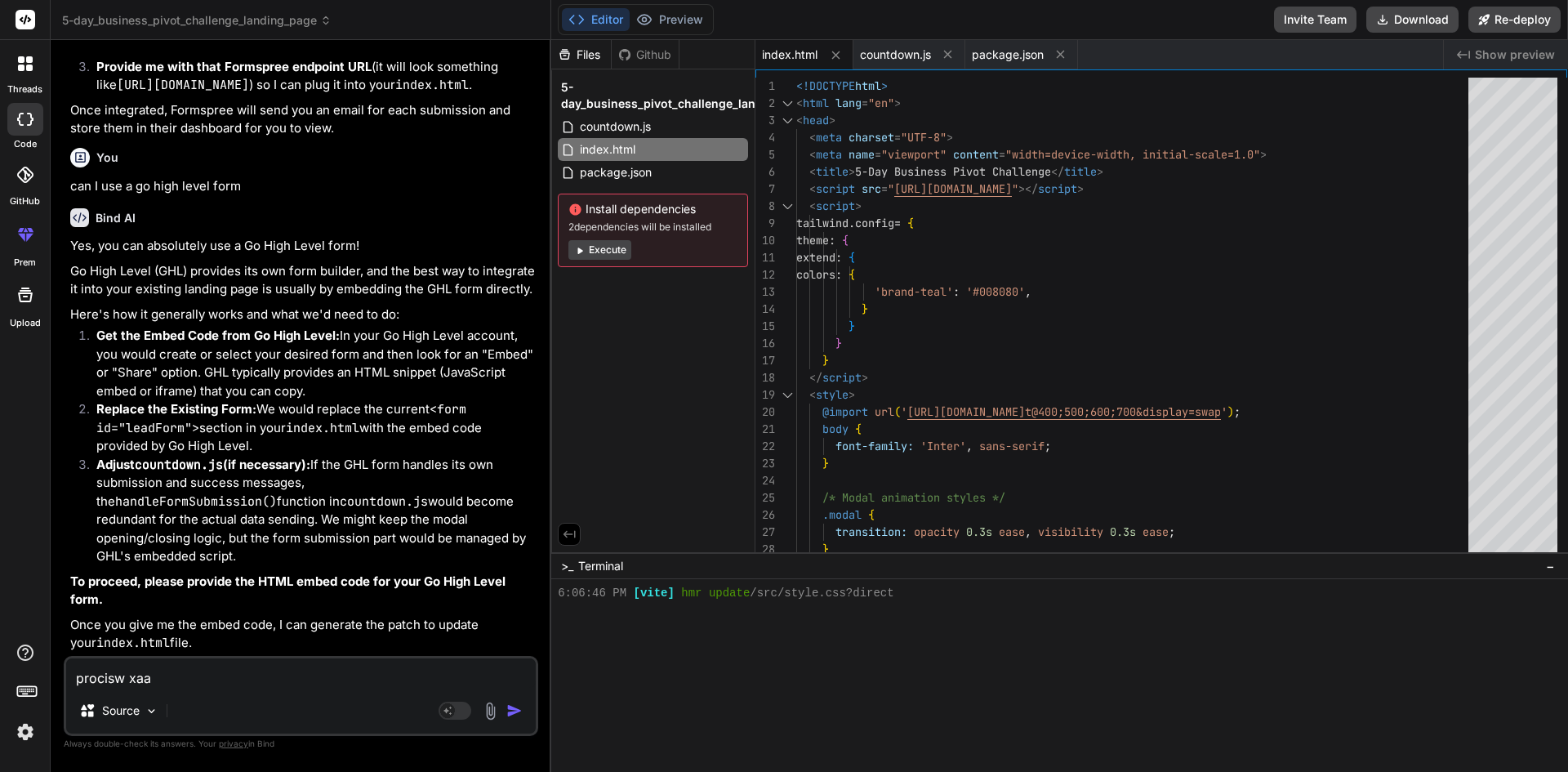
type textarea "x"
type textarea "procisw x"
type textarea "x"
type textarea "procisw"
type textarea "x"
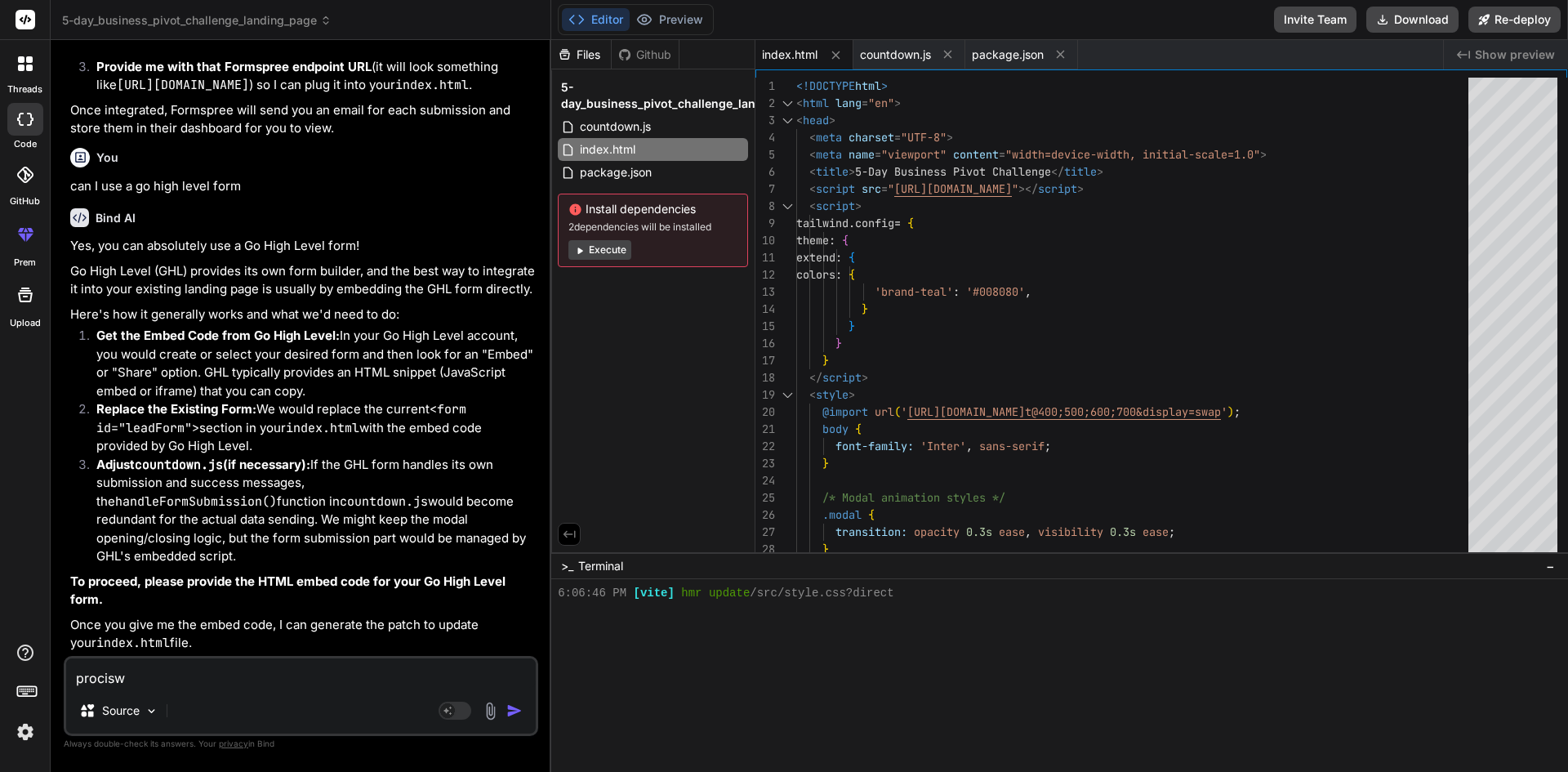
type textarea "procisw"
type textarea "x"
type textarea "procis"
type textarea "x"
type textarea "proci"
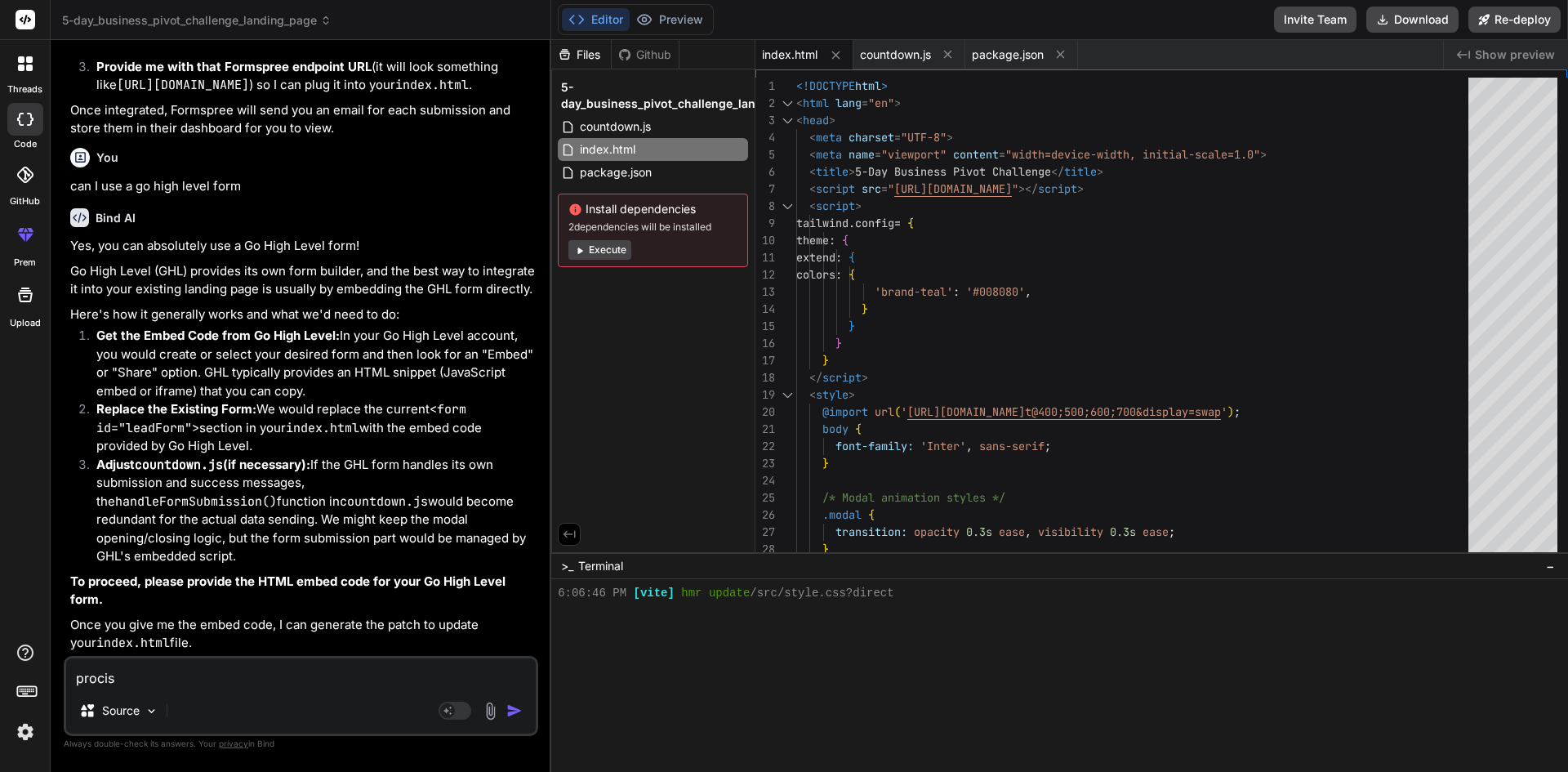
type textarea "x"
type textarea "proc"
type textarea "x"
type textarea "pro"
type textarea "x"
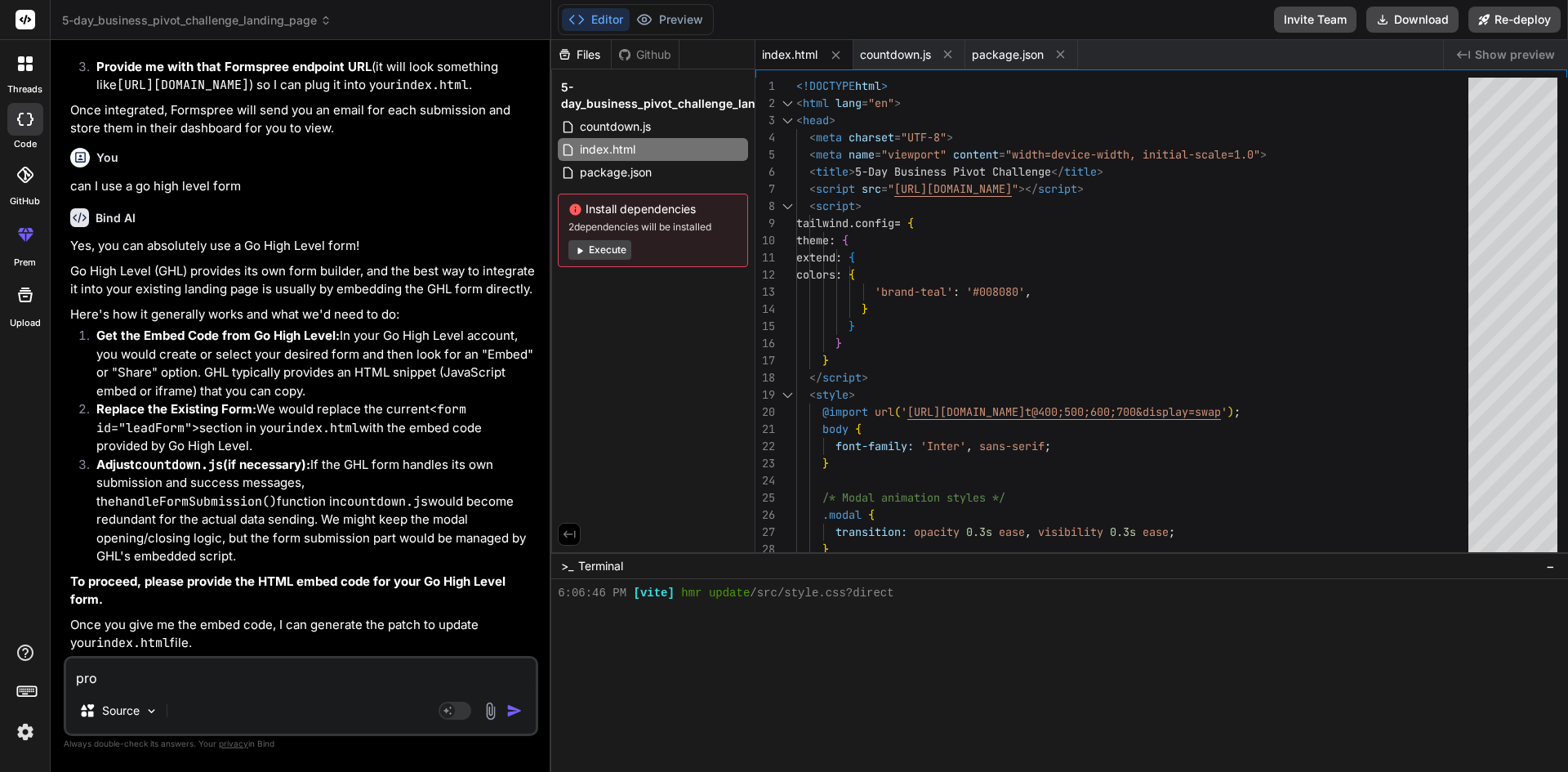
type textarea "prov"
type textarea "x"
type textarea "provi"
type textarea "x"
type textarea "provid"
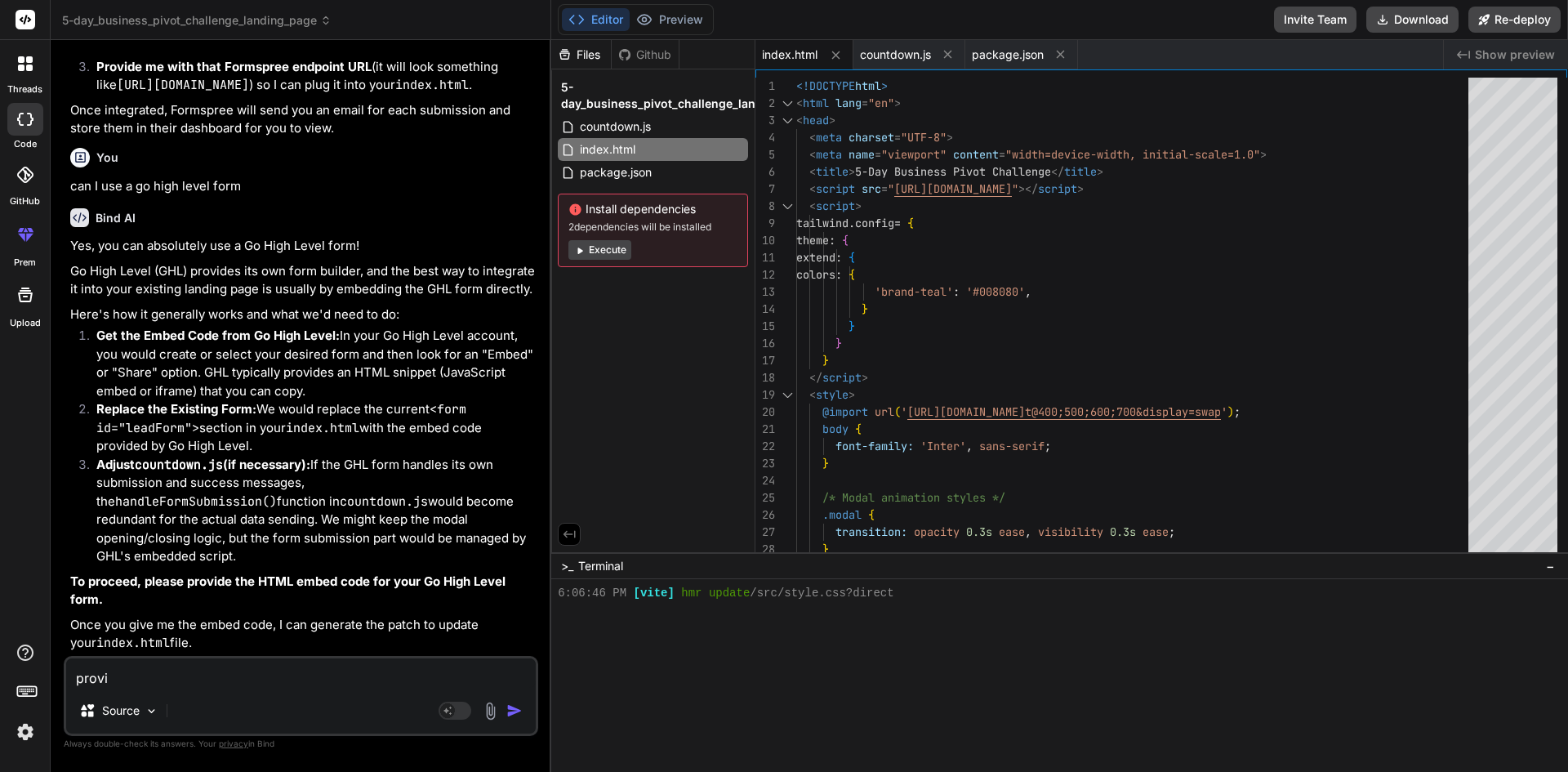
type textarea "x"
type textarea "provide"
type textarea "x"
type textarea "provide"
type textarea "x"
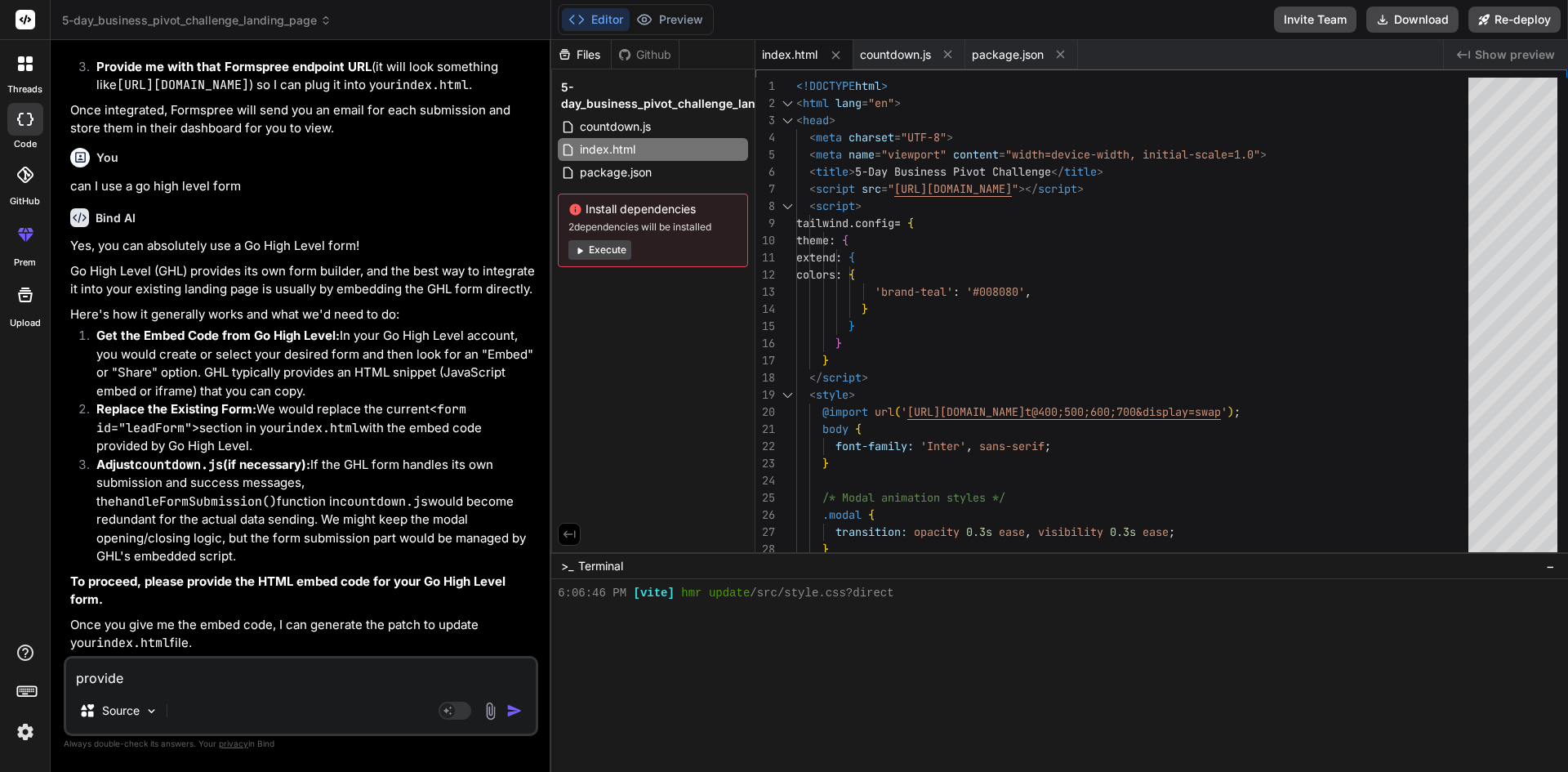
type textarea "provide c"
type textarea "x"
type textarea "provide cs"
type textarea "x"
type textarea "provide css"
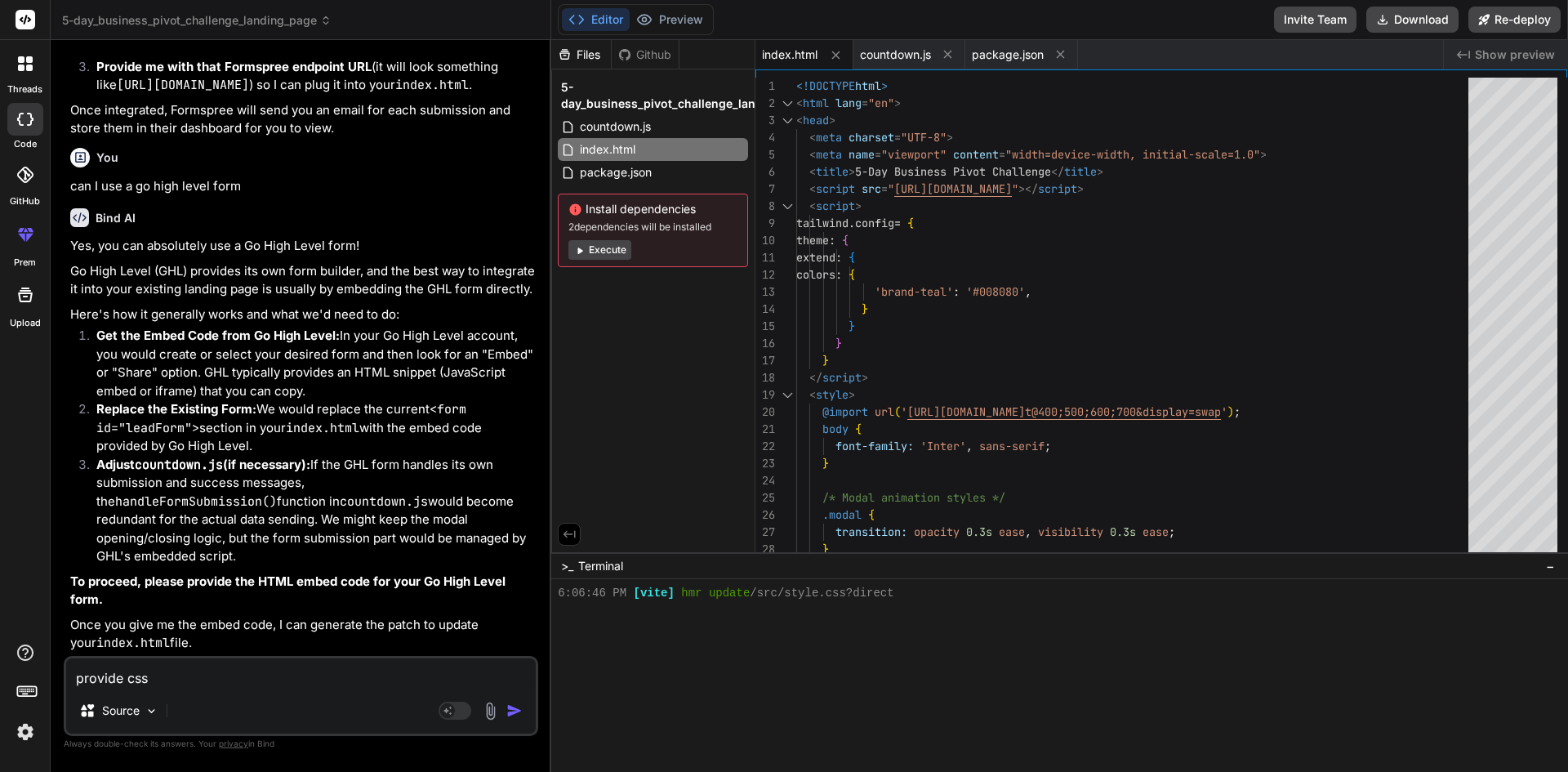
type textarea "x"
type textarea "provide css"
type textarea "x"
type textarea "provide css c"
type textarea "x"
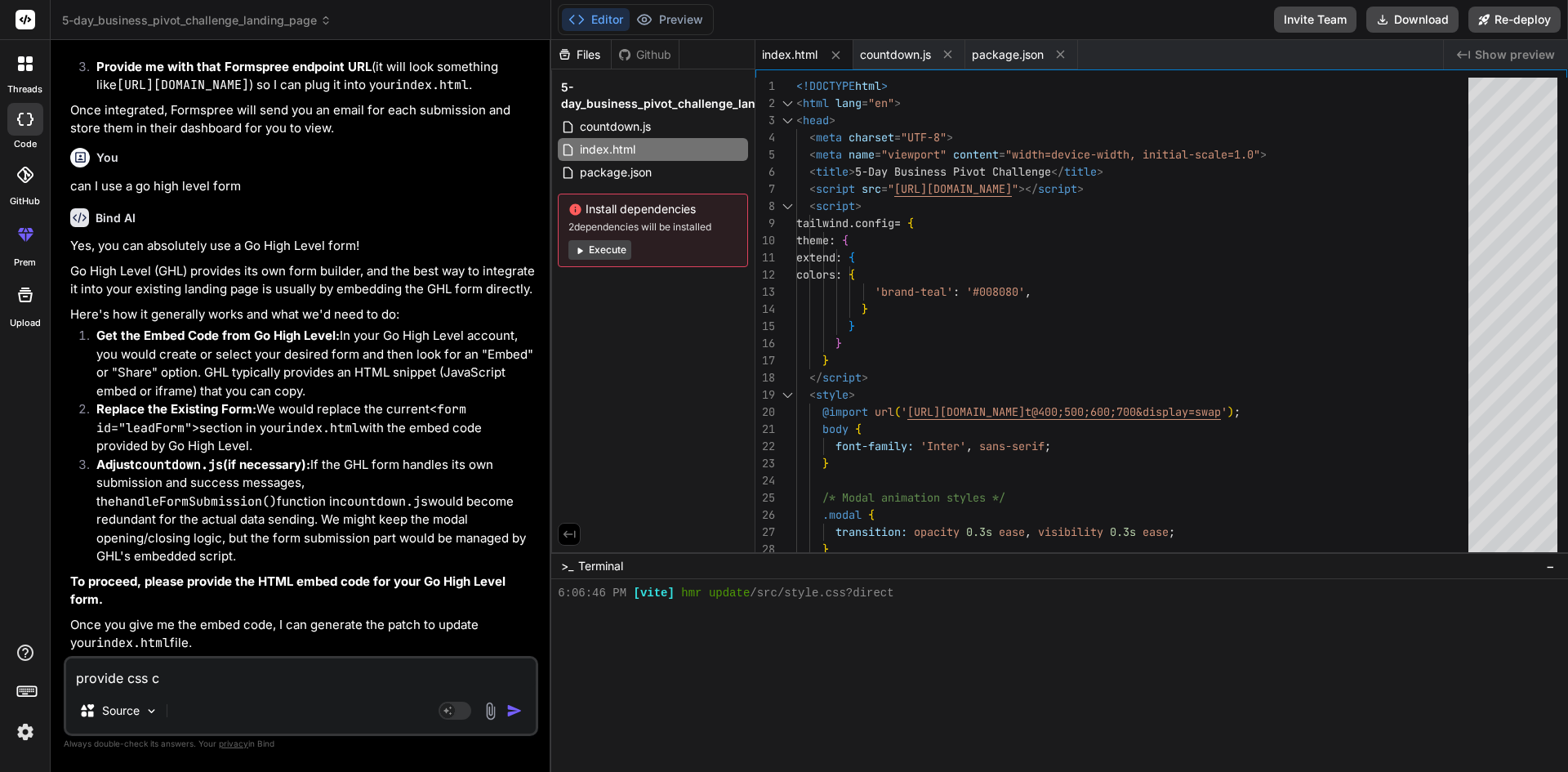
type textarea "provide css co"
type textarea "x"
type textarea "provide css cod"
type textarea "x"
type textarea "provide css code"
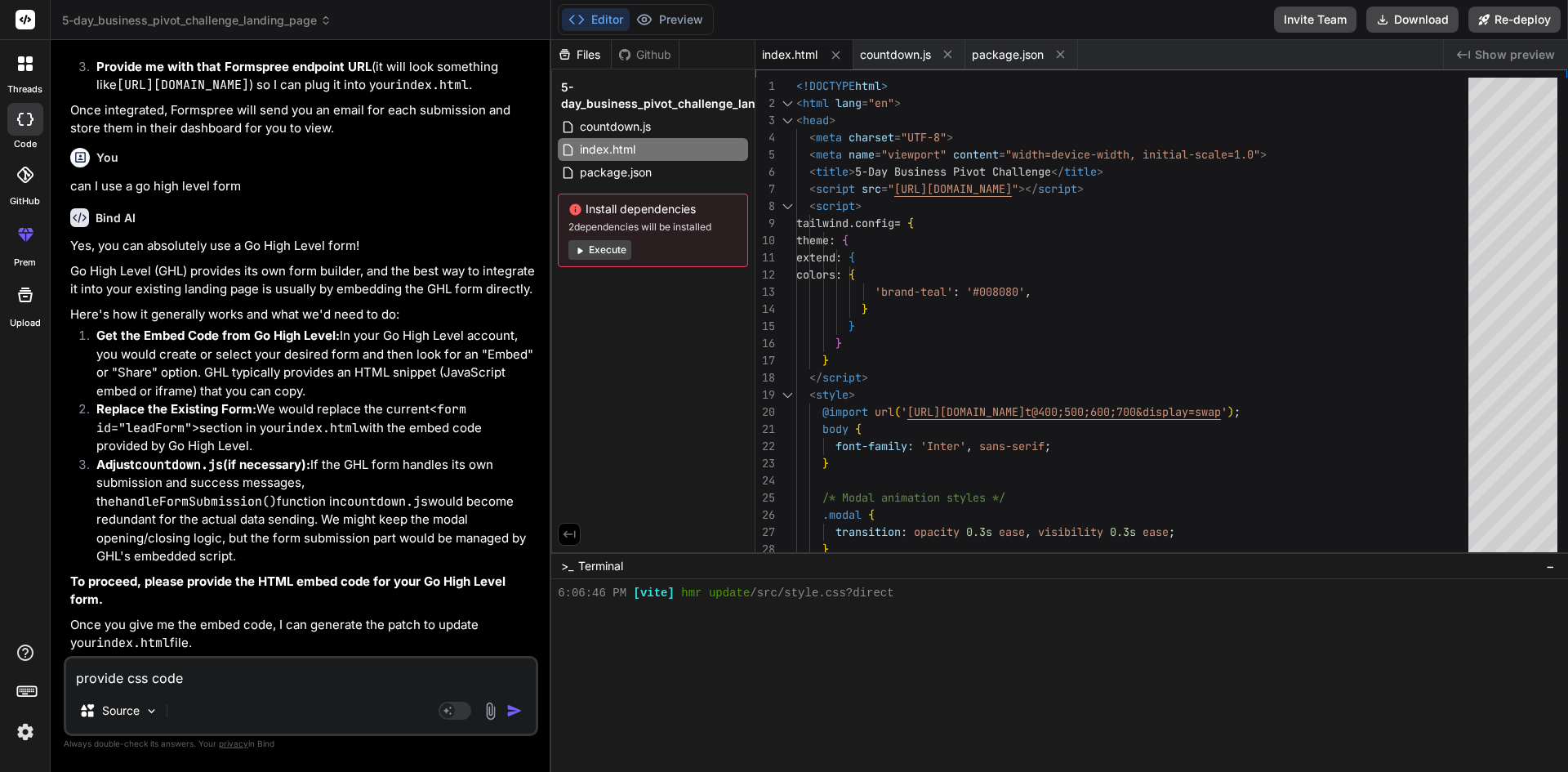
type textarea "x"
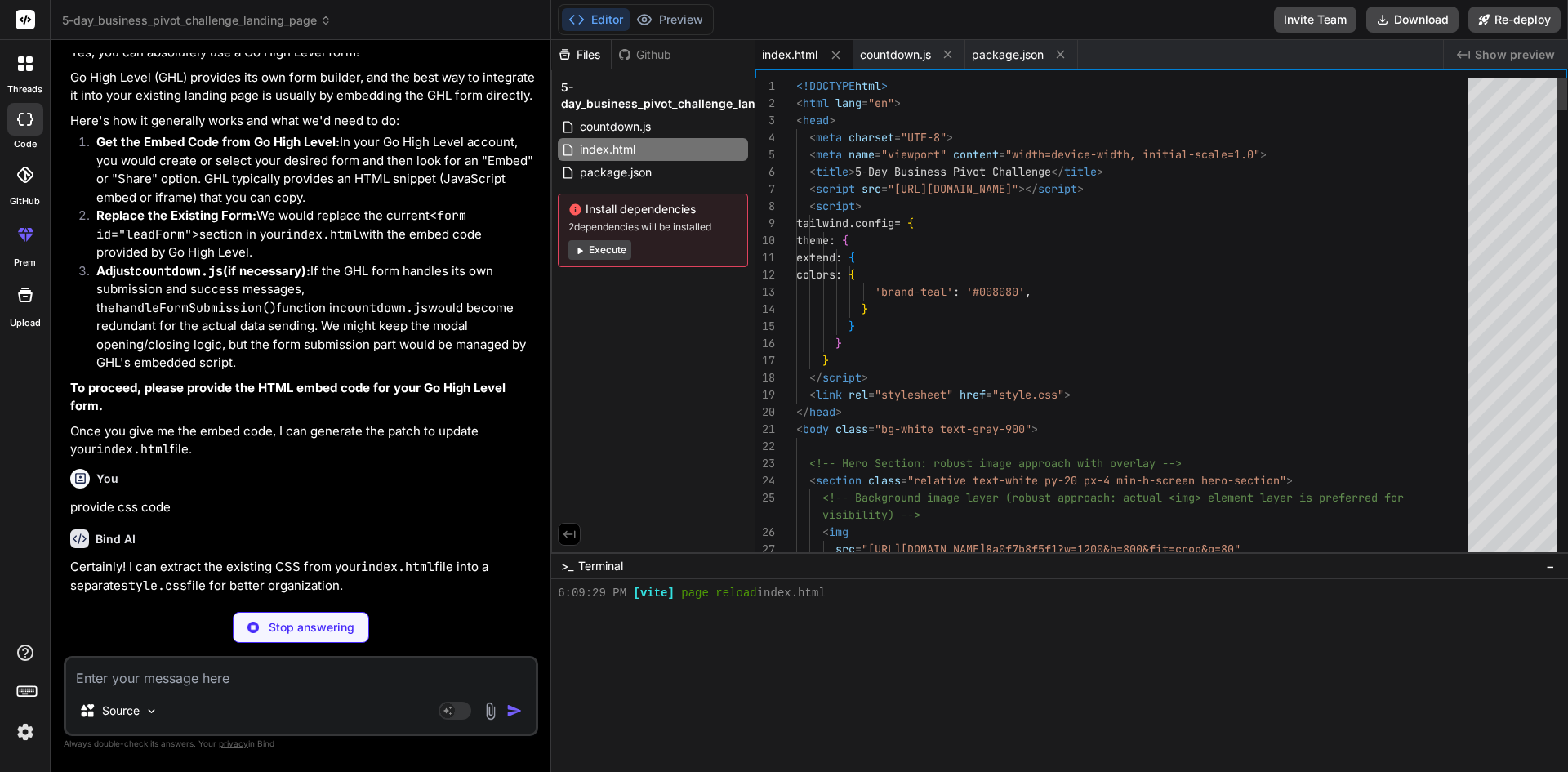
scroll to position [4808, 0]
type textarea "x"
type textarea "@media (max-width: 768px) { .hero-section { padding-bottom: 2rem; } .hero-secti…"
type textarea "x"
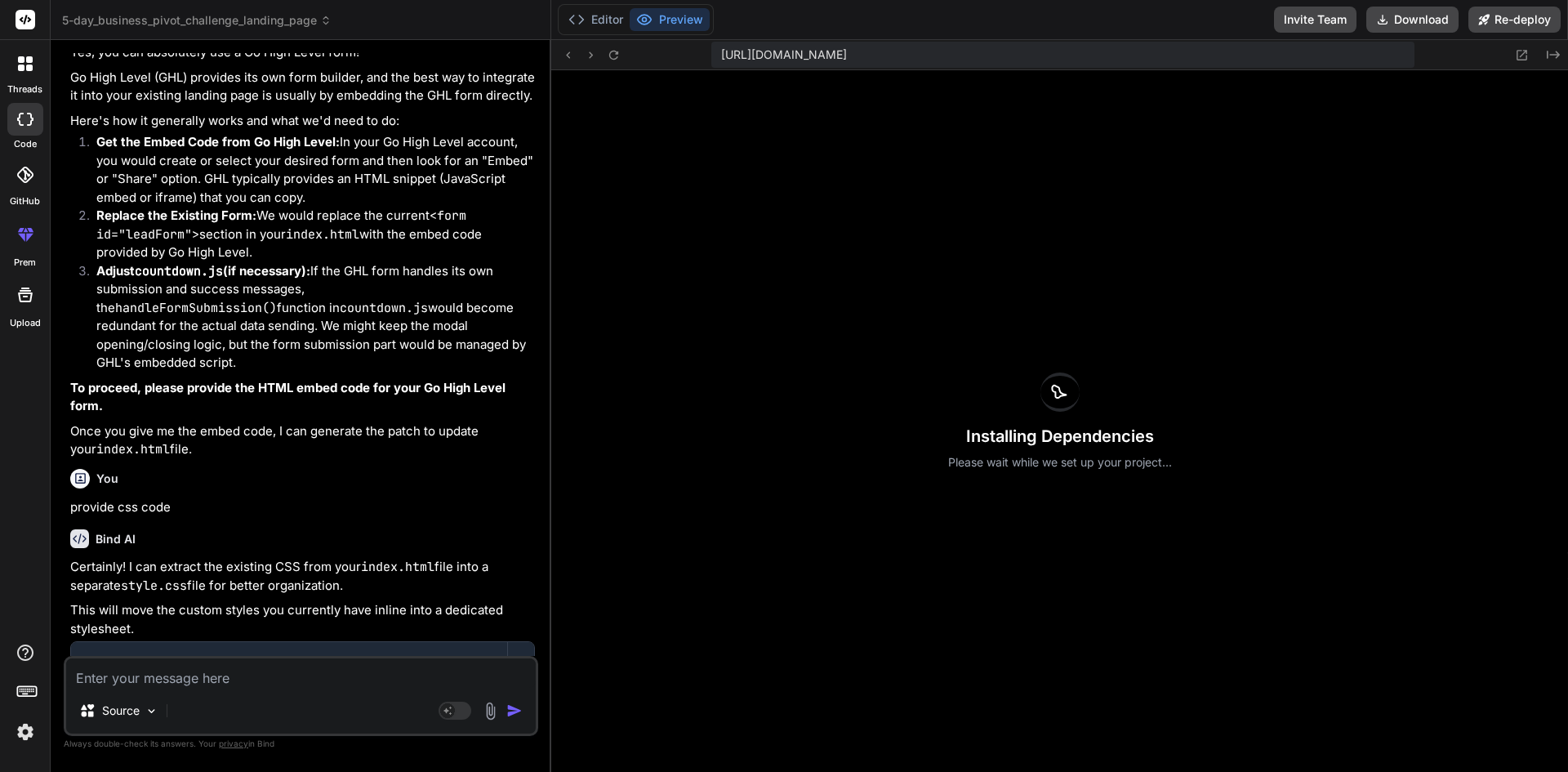
click at [360, 548] on div "Bind AI" at bounding box center [303, 539] width 465 height 19
click at [153, 707] on img at bounding box center [151, 710] width 14 height 14
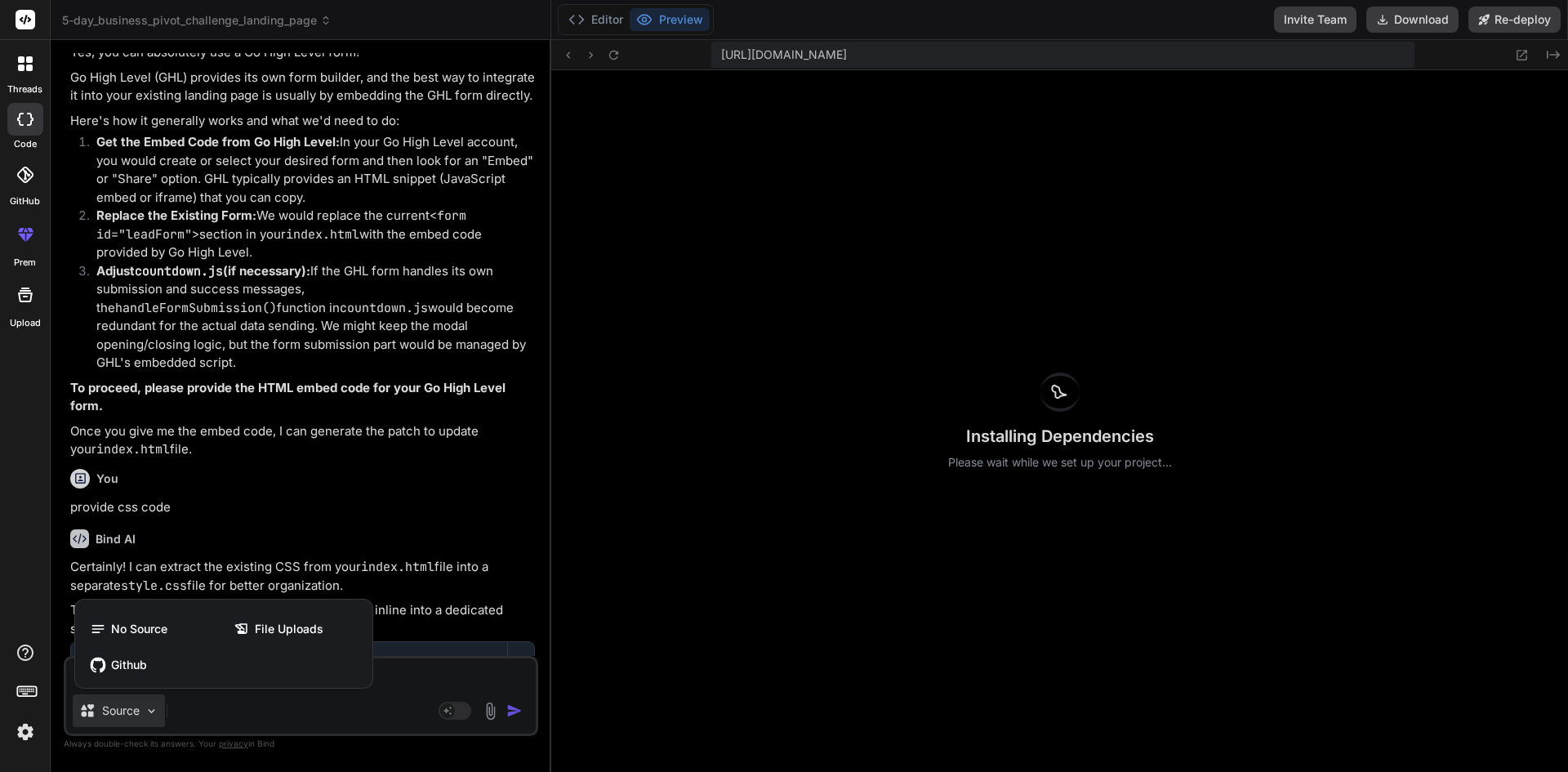
click at [511, 556] on div at bounding box center [784, 386] width 1568 height 772
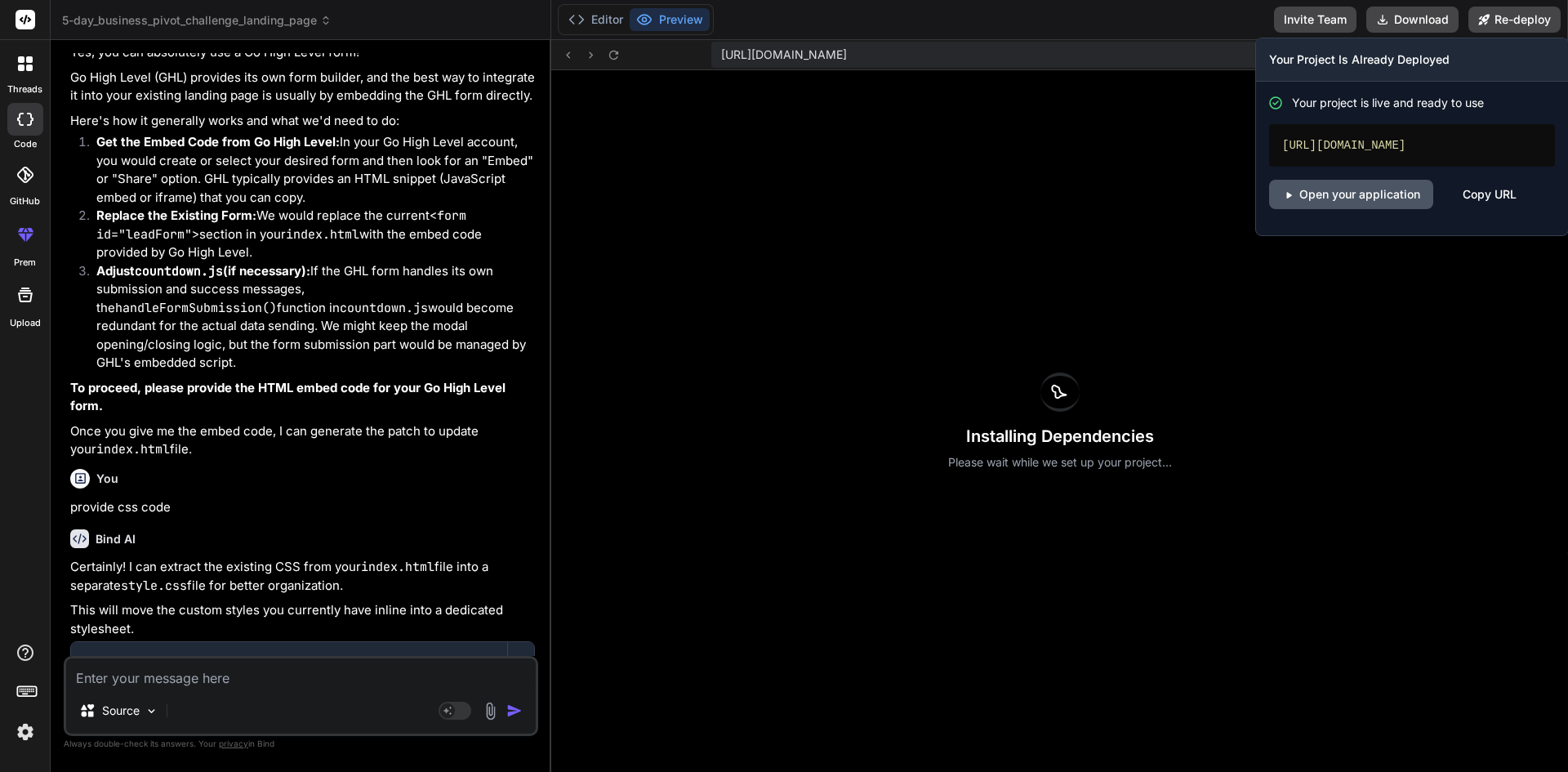
click at [1372, 206] on link "Open your application" at bounding box center [1351, 193] width 164 height 29
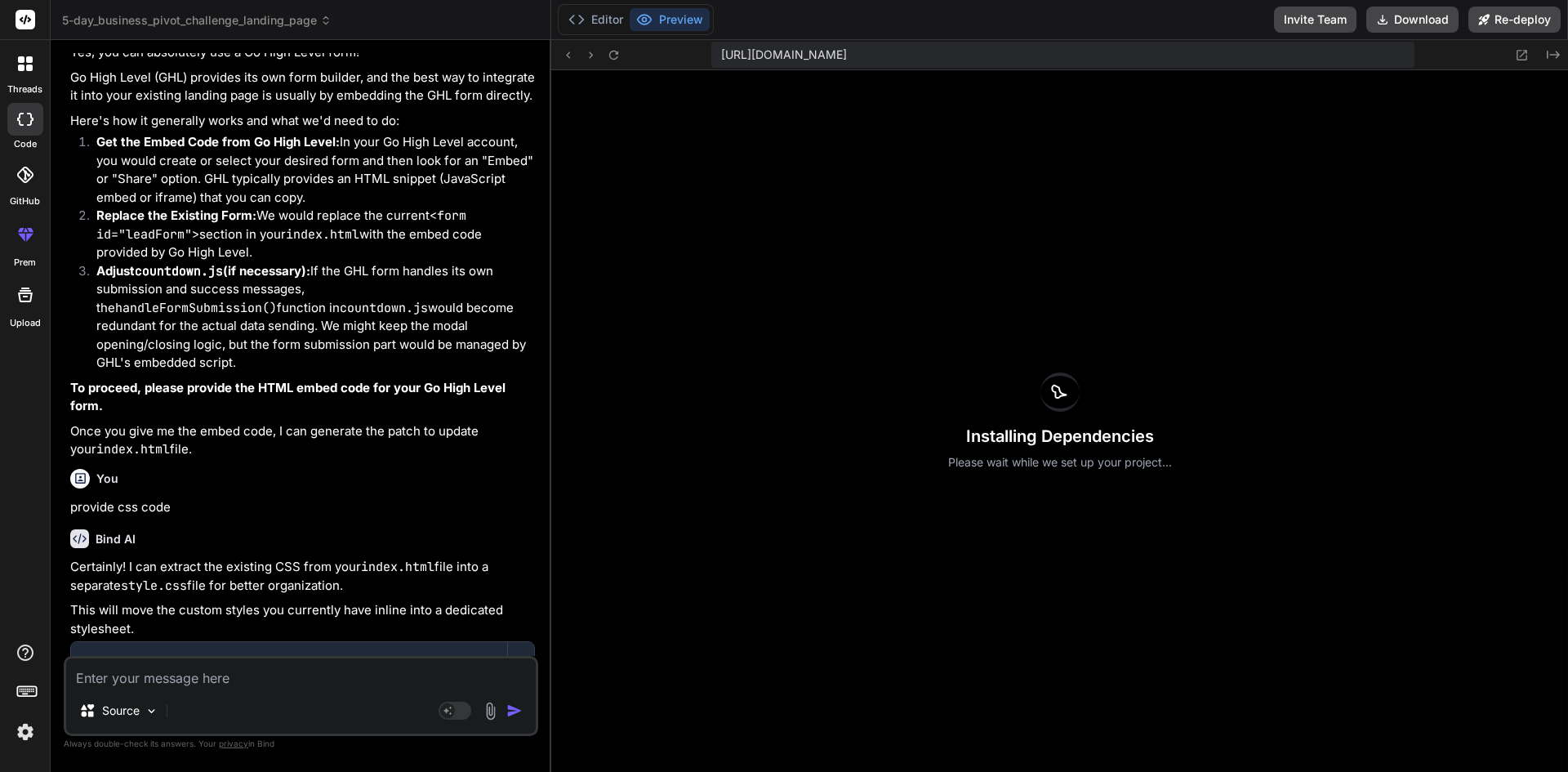
type textarea "x"
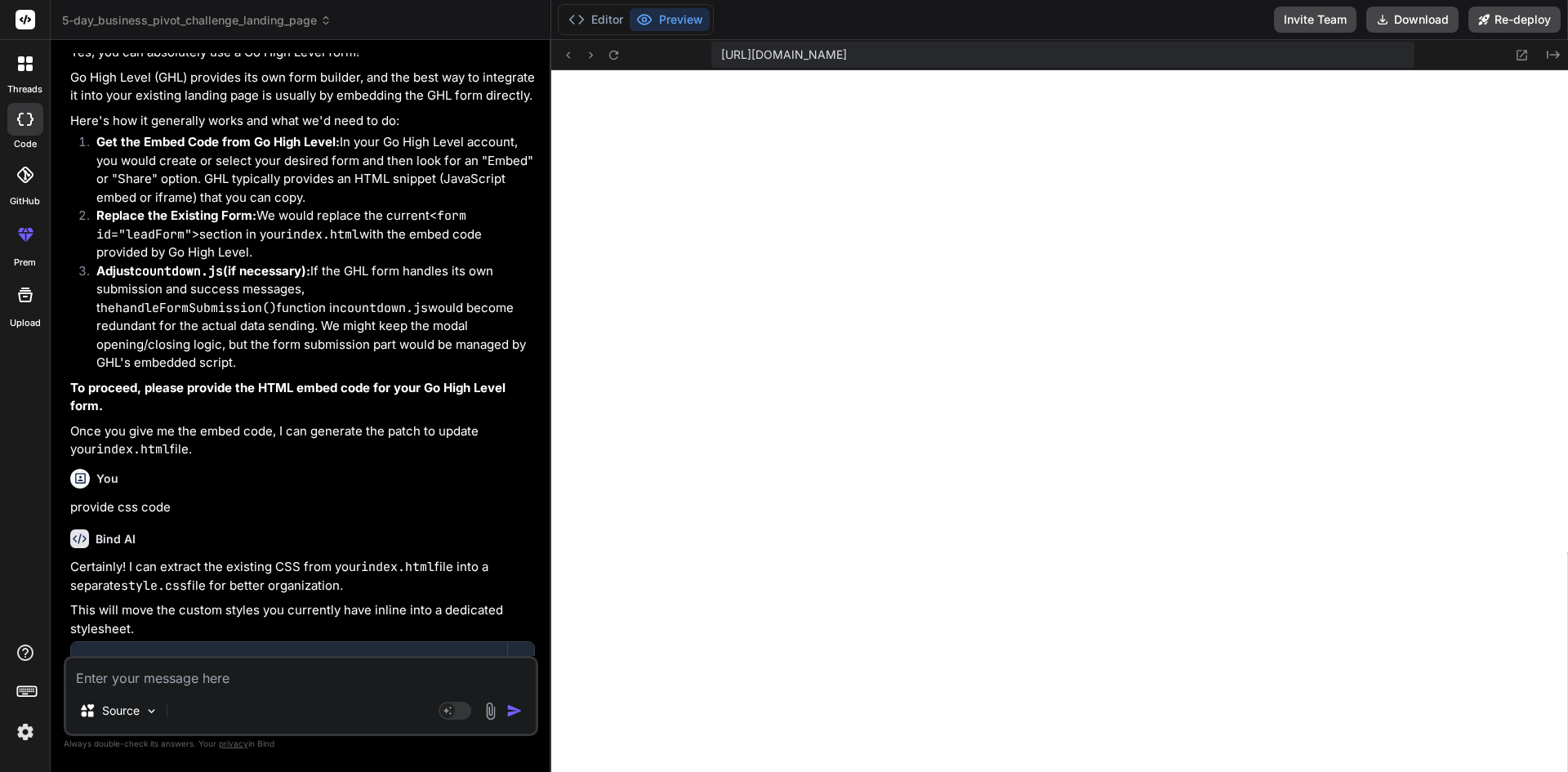
scroll to position [4933, 0]
click at [318, 578] on div "Bind AI Certainly! I can extract the existing CSS from your index.html file int…" at bounding box center [303, 717] width 465 height 402
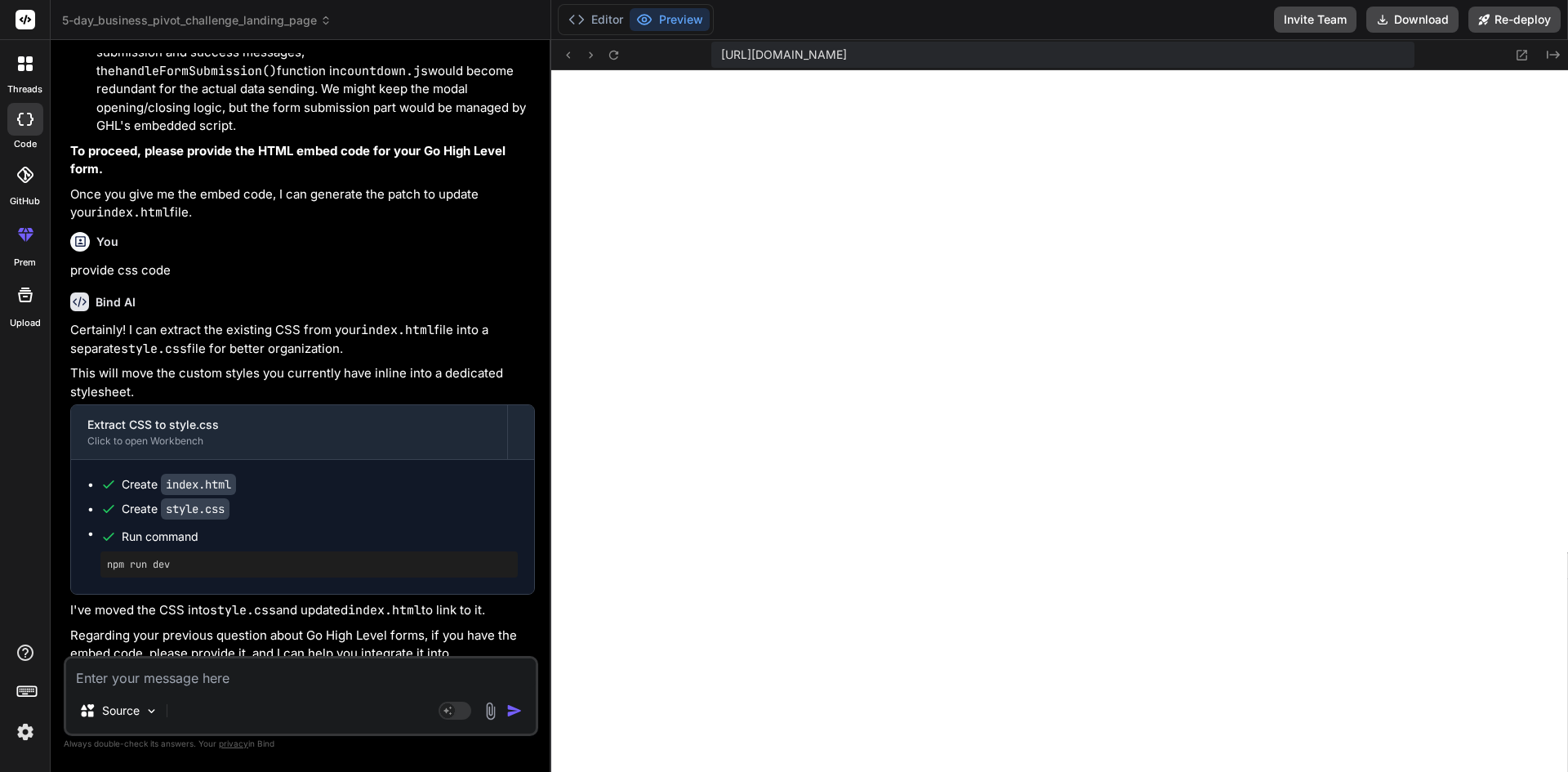
scroll to position [2651, 0]
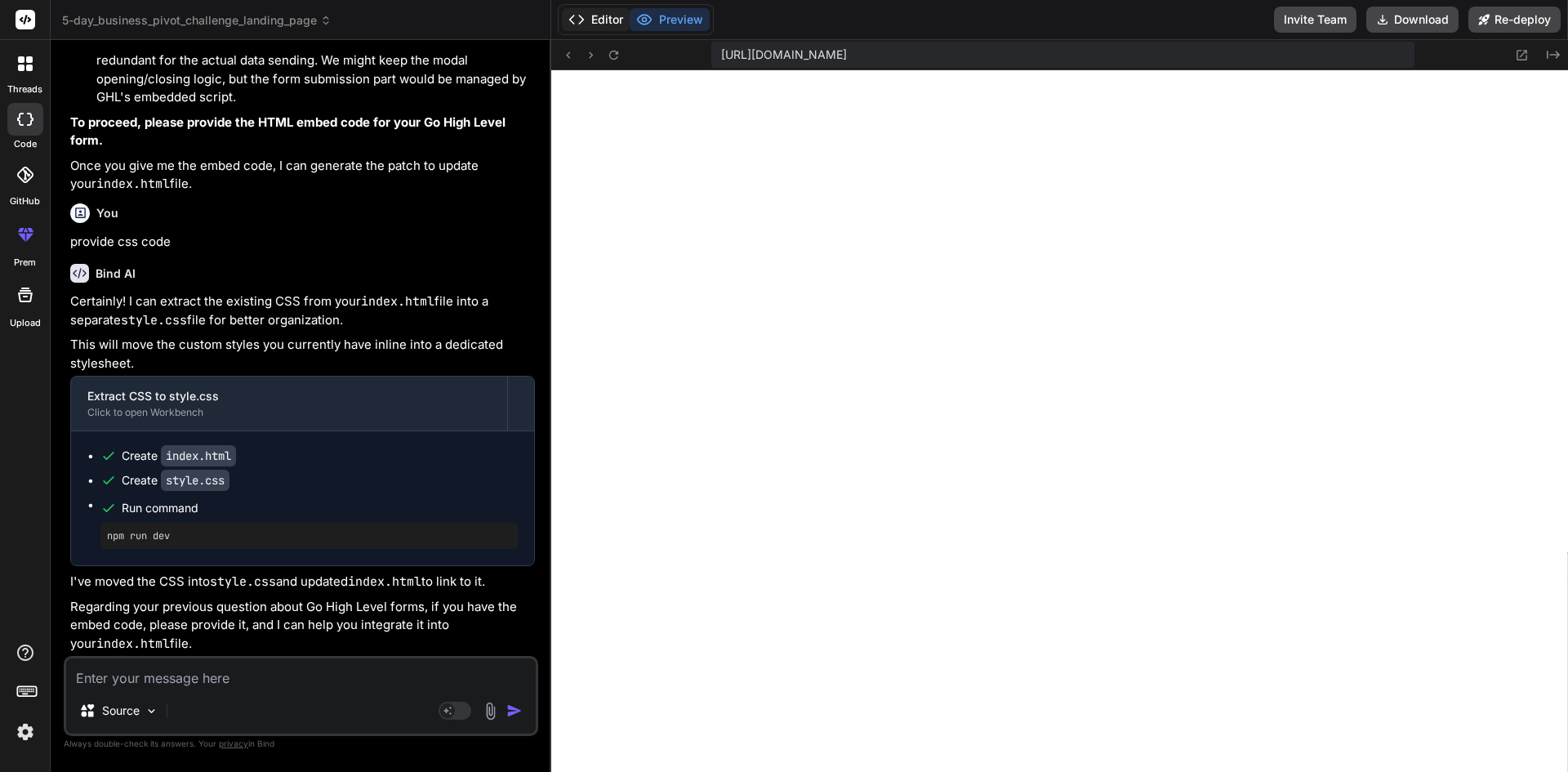
click at [611, 17] on button "Editor" at bounding box center [595, 20] width 67 height 23
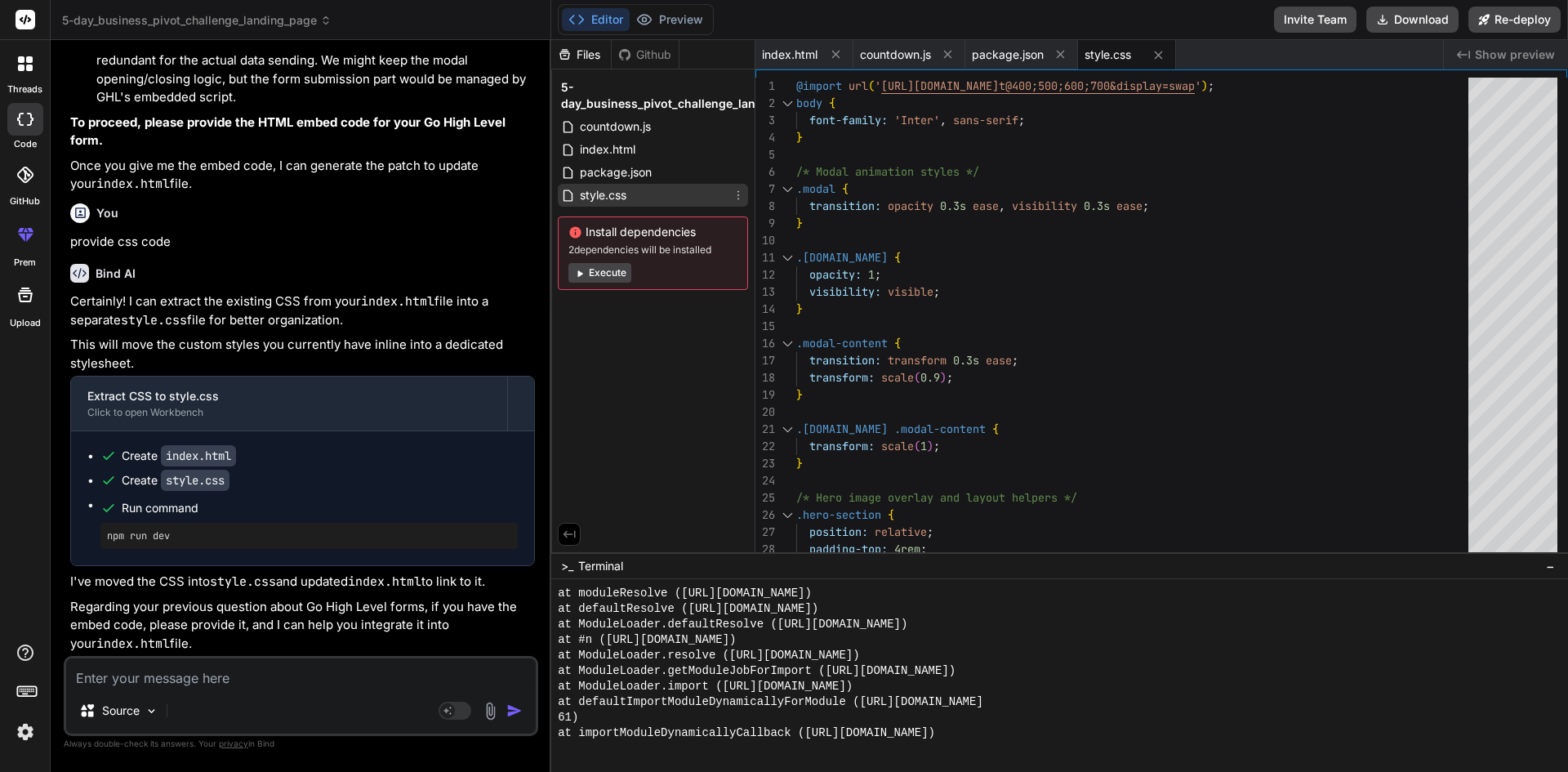
click at [614, 192] on span "style.css" at bounding box center [602, 194] width 50 height 20
click at [740, 196] on icon at bounding box center [738, 195] width 13 height 13
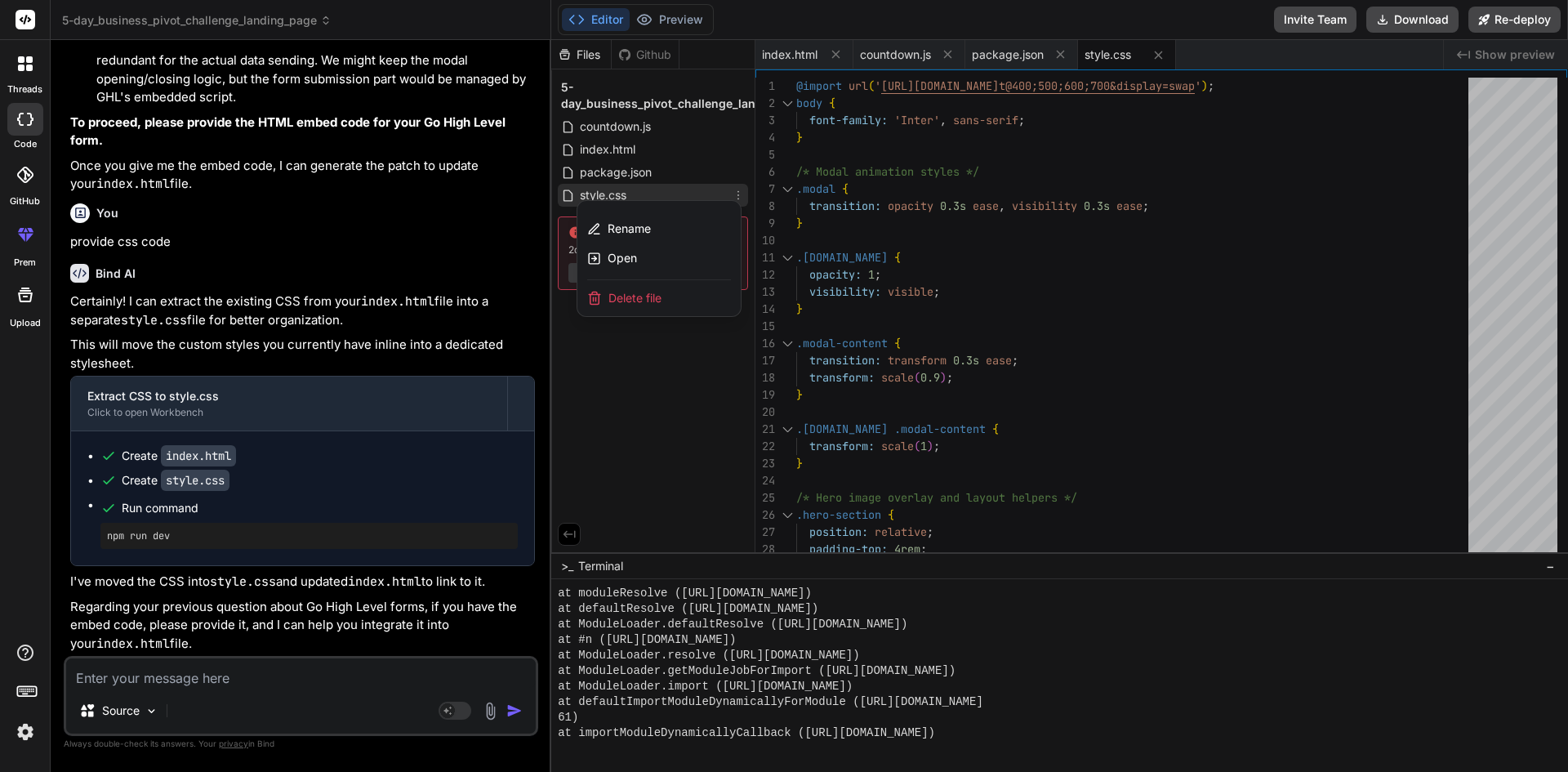
click at [1109, 58] on div at bounding box center [1060, 405] width 1017 height 731
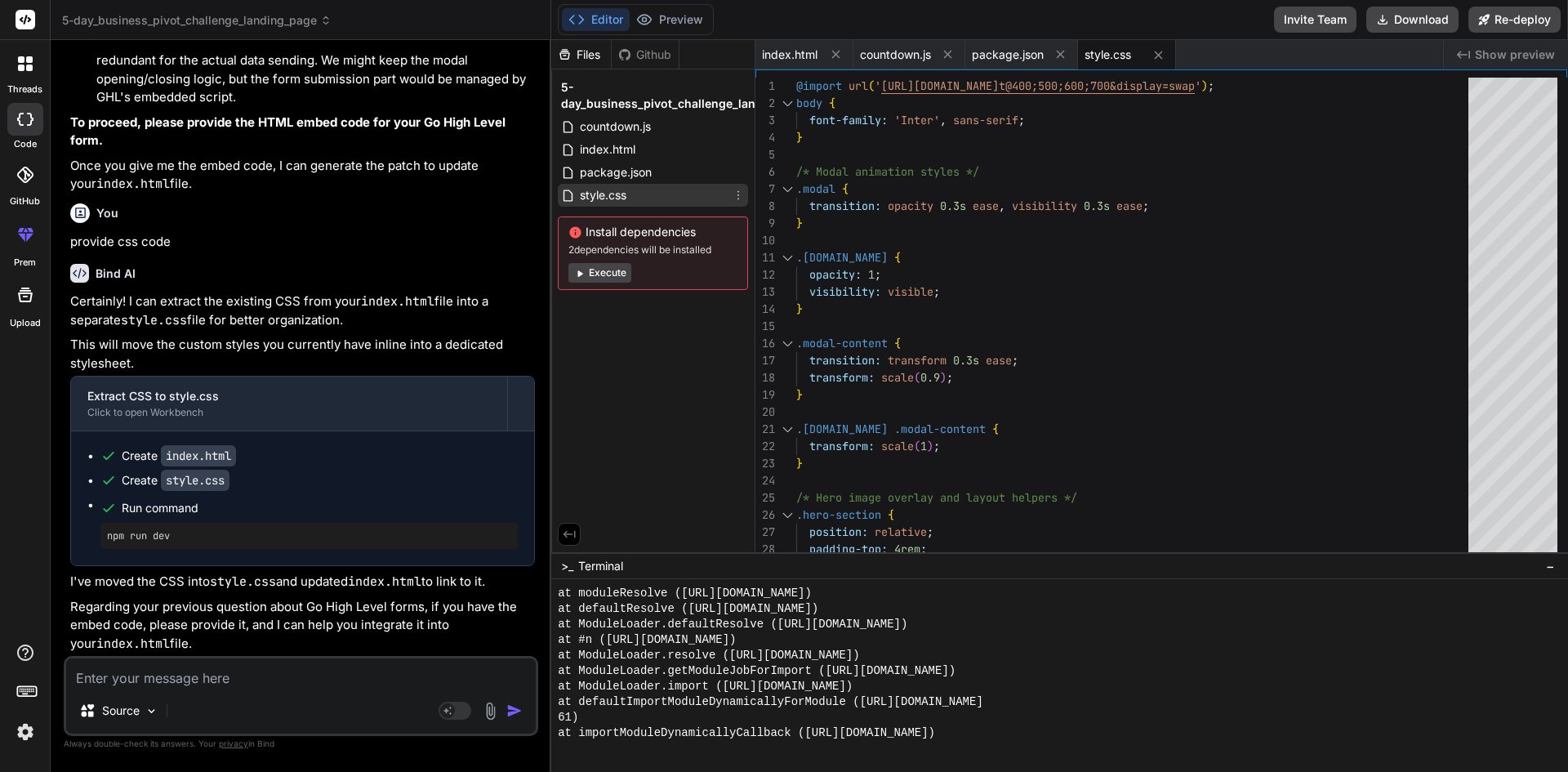
click at [738, 191] on icon at bounding box center [738, 194] width 2 height 9
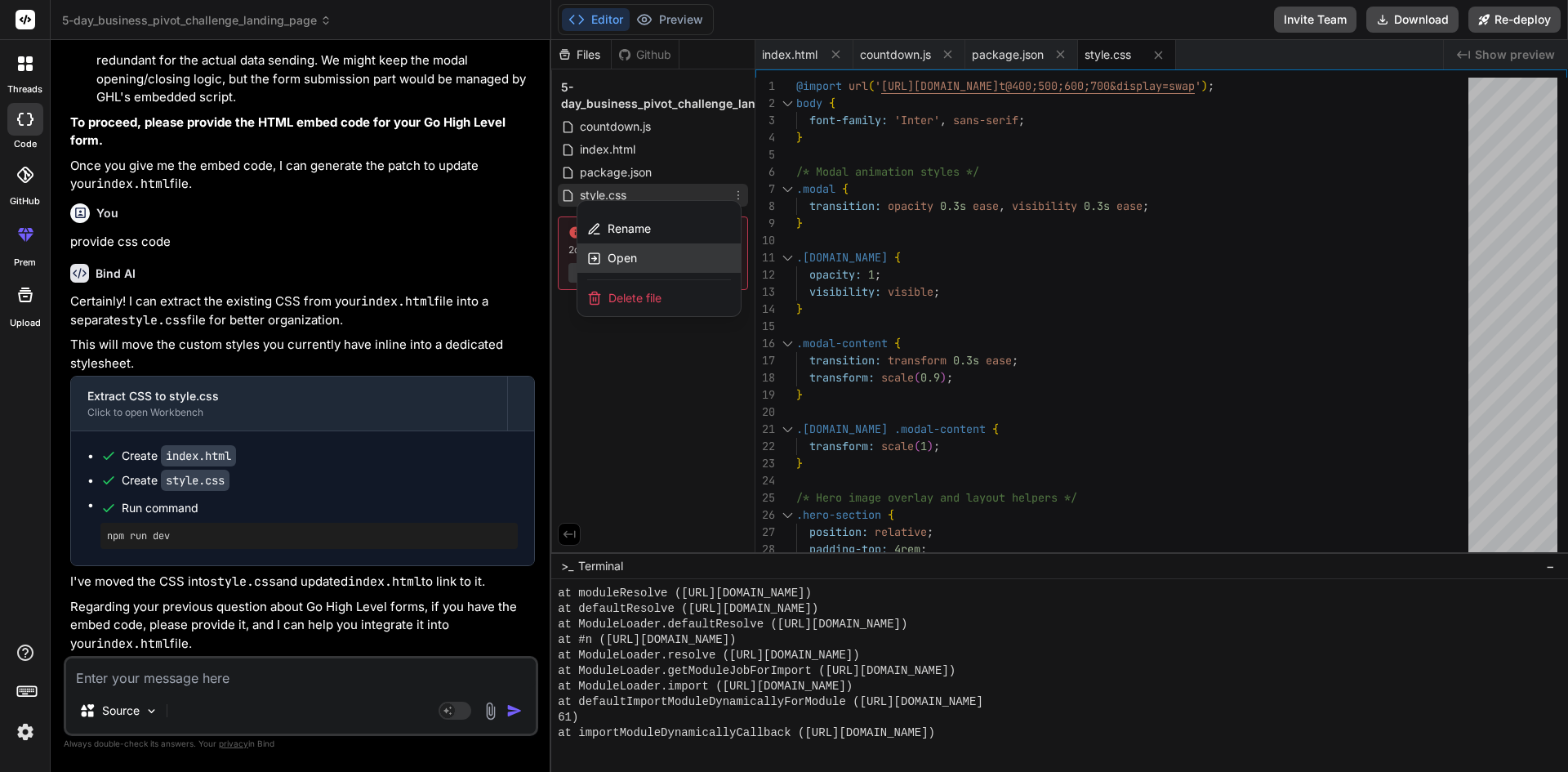
click at [631, 255] on span "Open" at bounding box center [621, 257] width 29 height 16
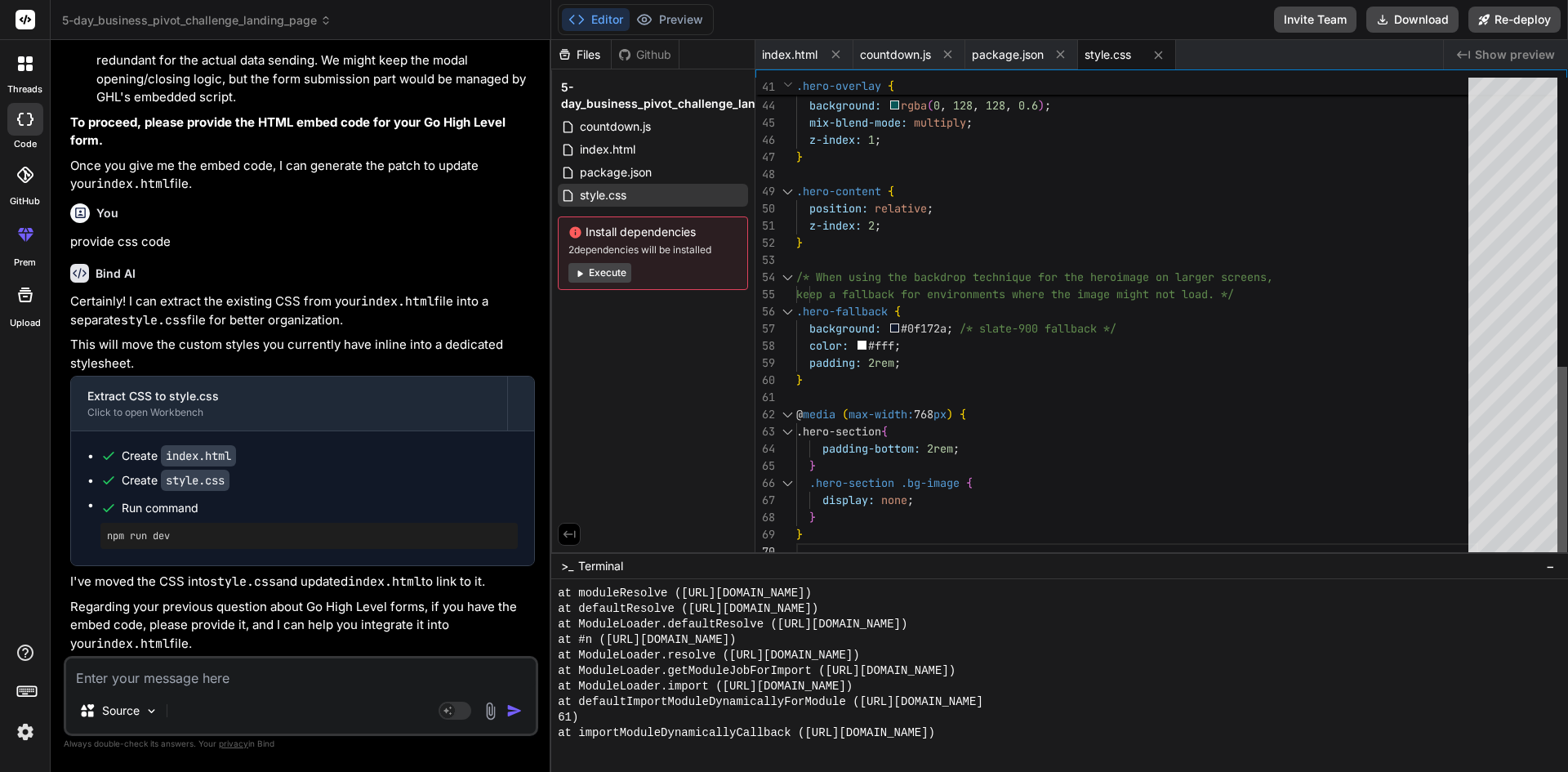
click at [1567, 509] on div at bounding box center [1562, 464] width 9 height 193
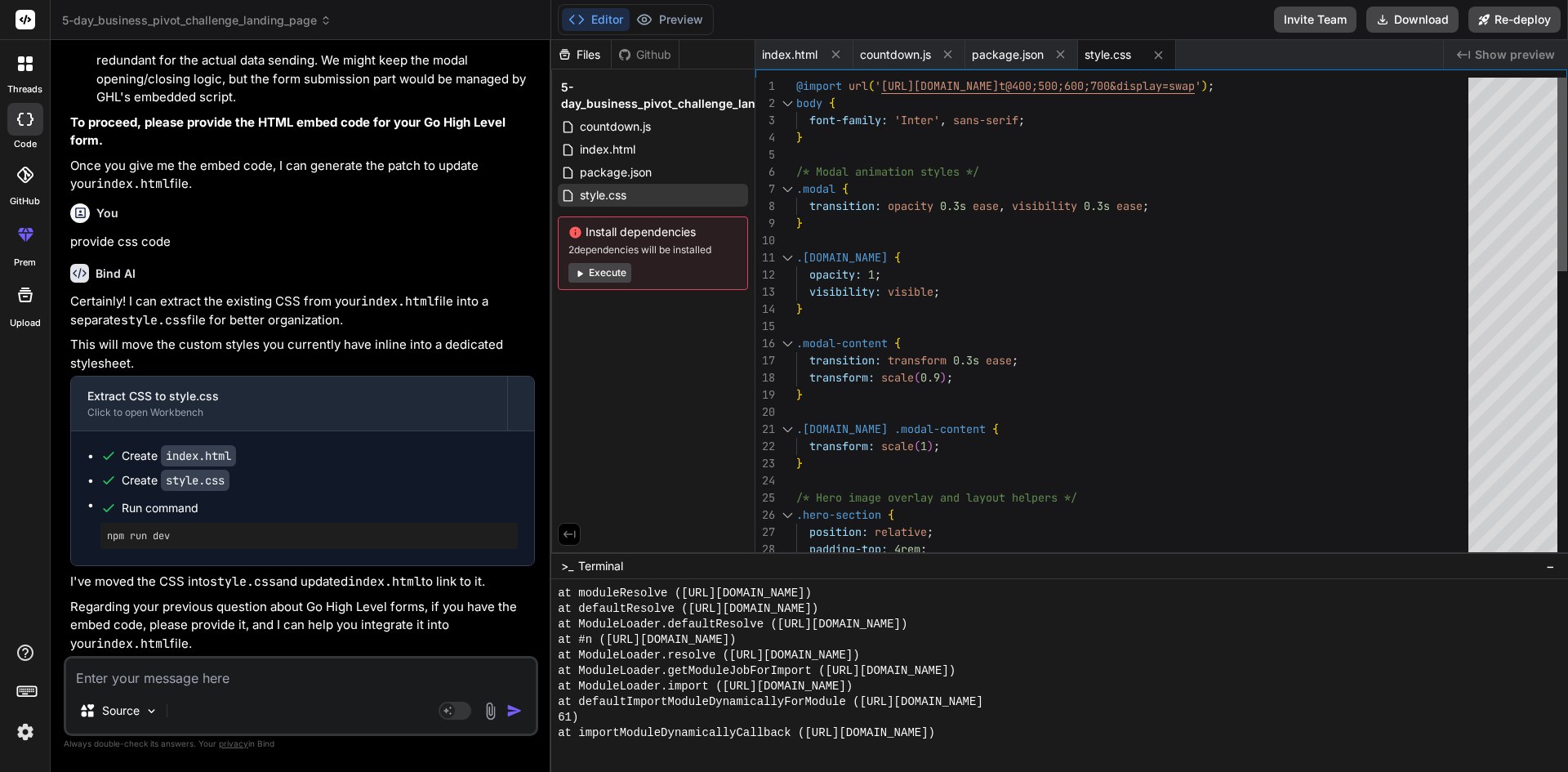
click at [1567, 191] on div at bounding box center [1562, 175] width 9 height 193
click at [1016, 40] on div "package.json" at bounding box center [1022, 54] width 113 height 29
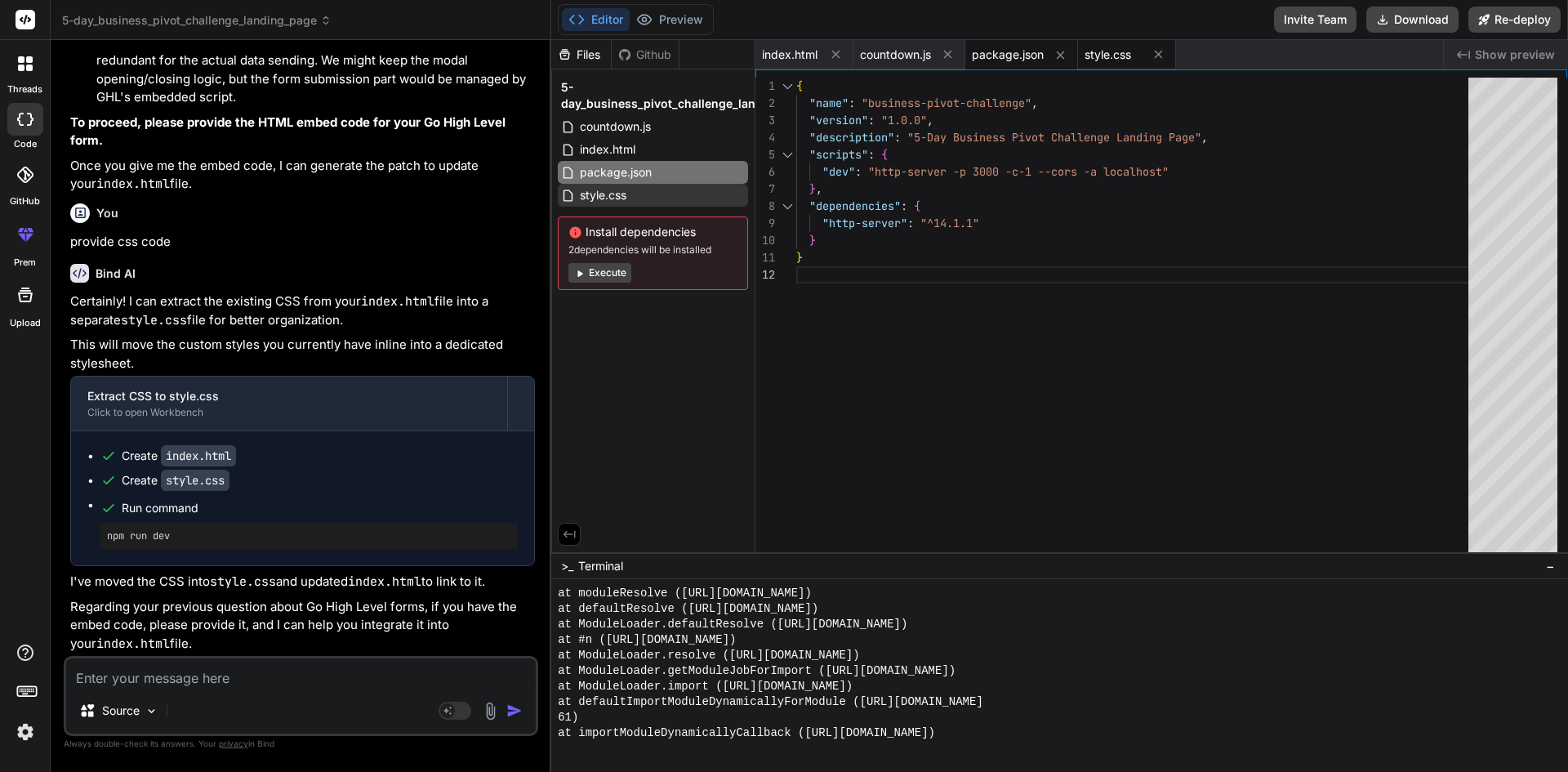
click at [1107, 45] on div "style.css" at bounding box center [1126, 54] width 98 height 29
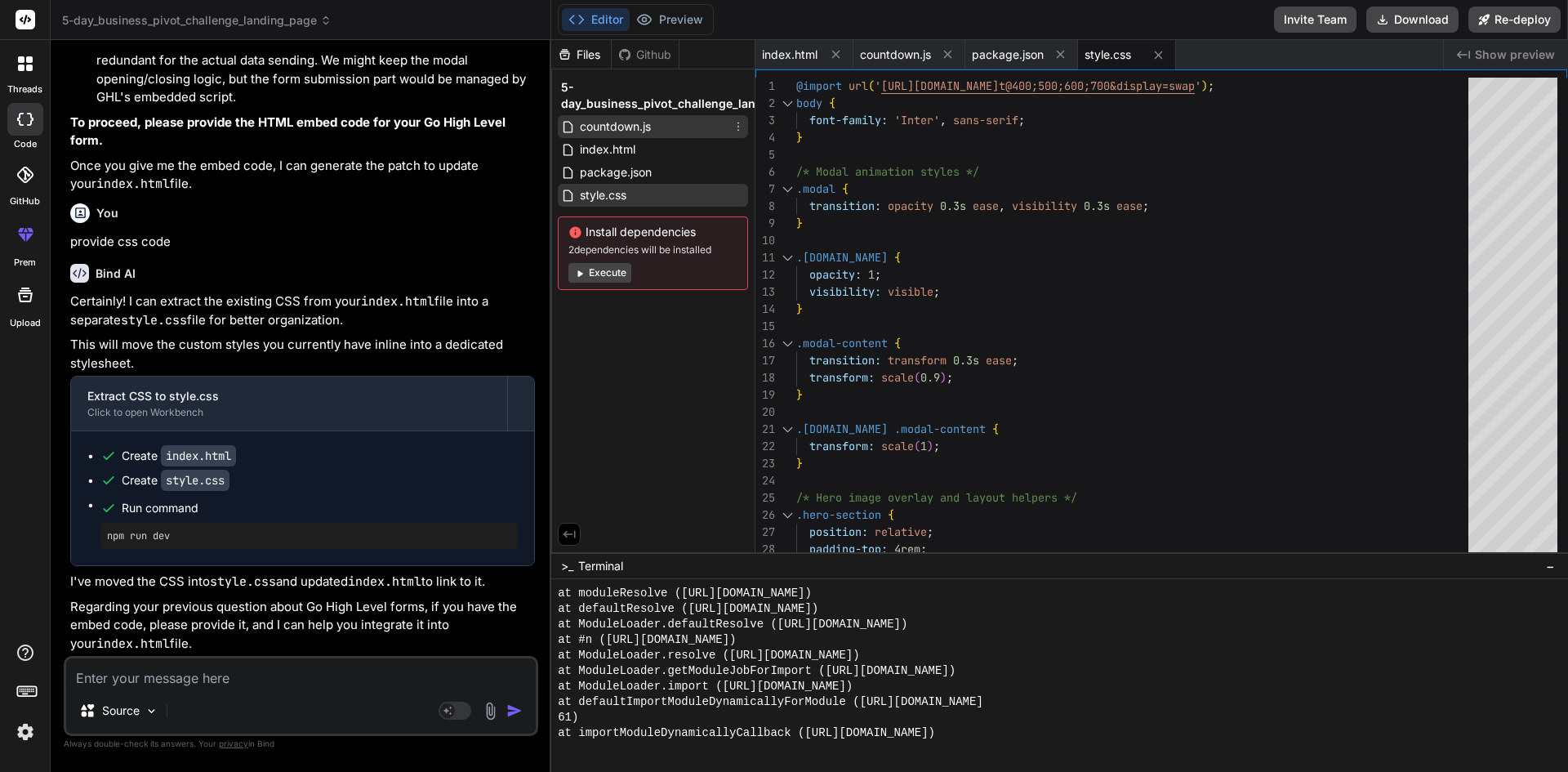
click at [631, 121] on span "countdown.js" at bounding box center [615, 126] width 74 height 20
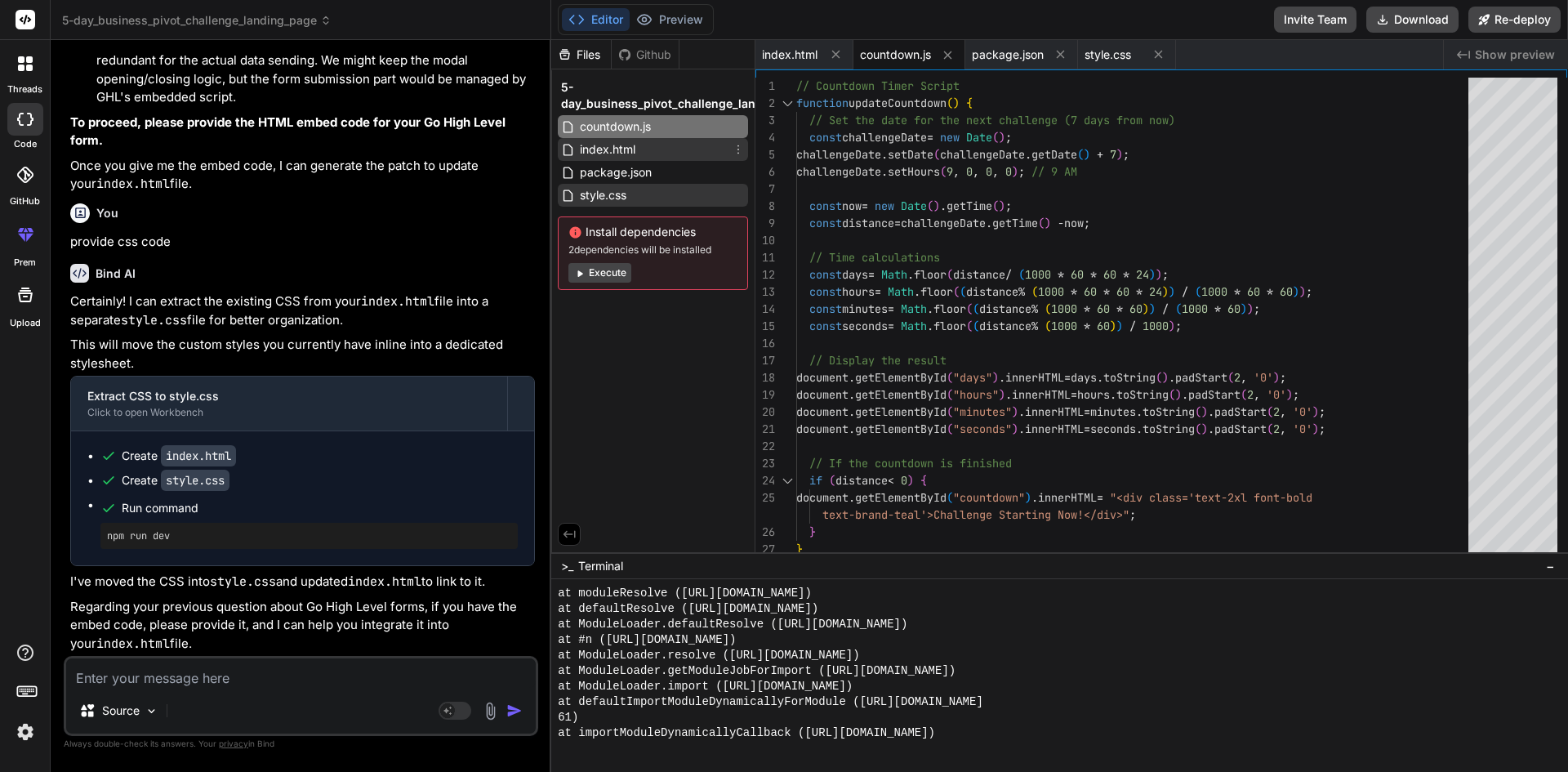
click at [627, 152] on span "index.html" at bounding box center [607, 149] width 59 height 20
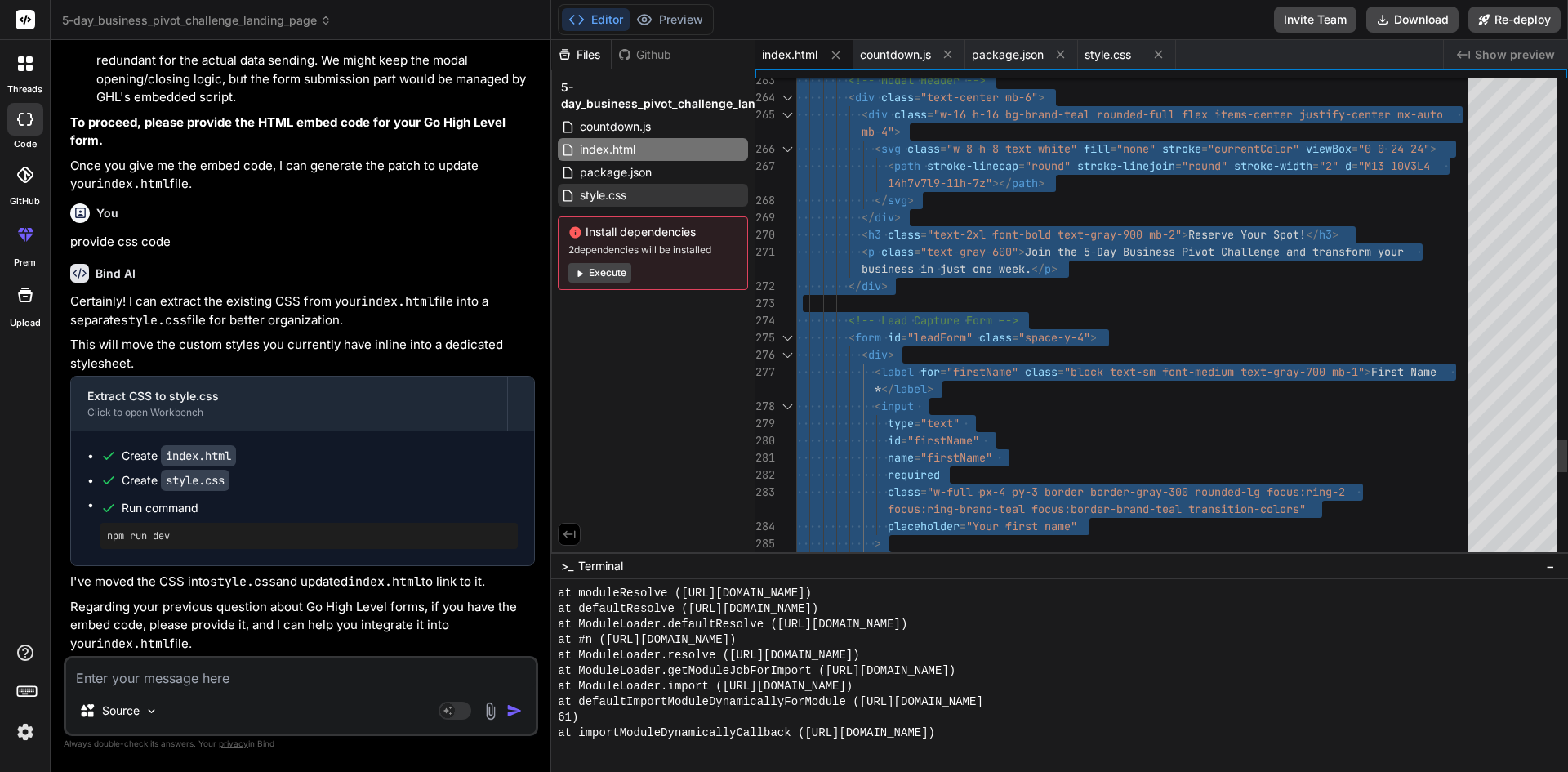
type textarea "<!DOCTYPE html> <html lang="en"> <head> <meta charset="UTF-8"> <meta name="view…"
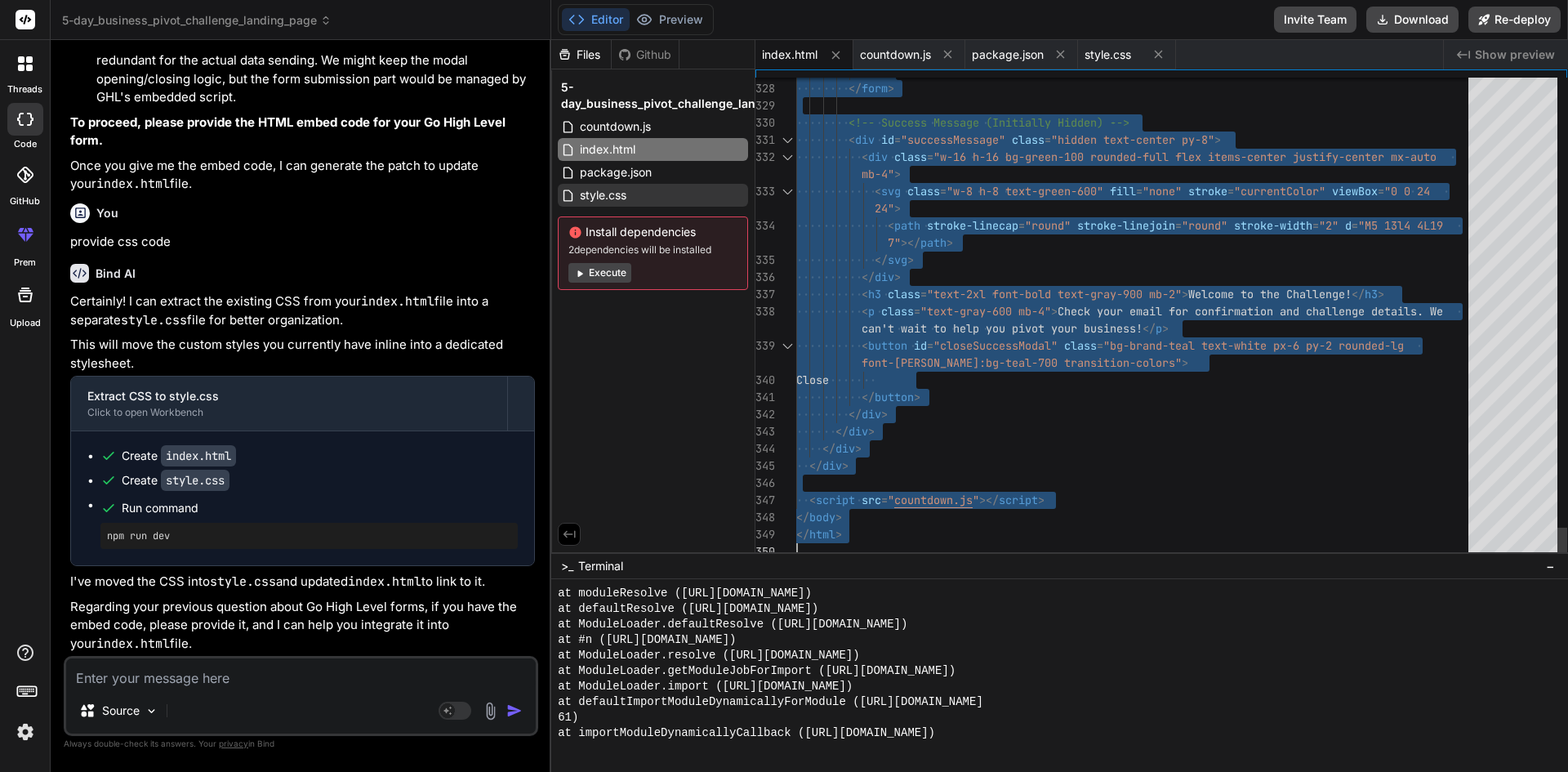
drag, startPoint x: 798, startPoint y: 85, endPoint x: 948, endPoint y: 715, distance: 647.6
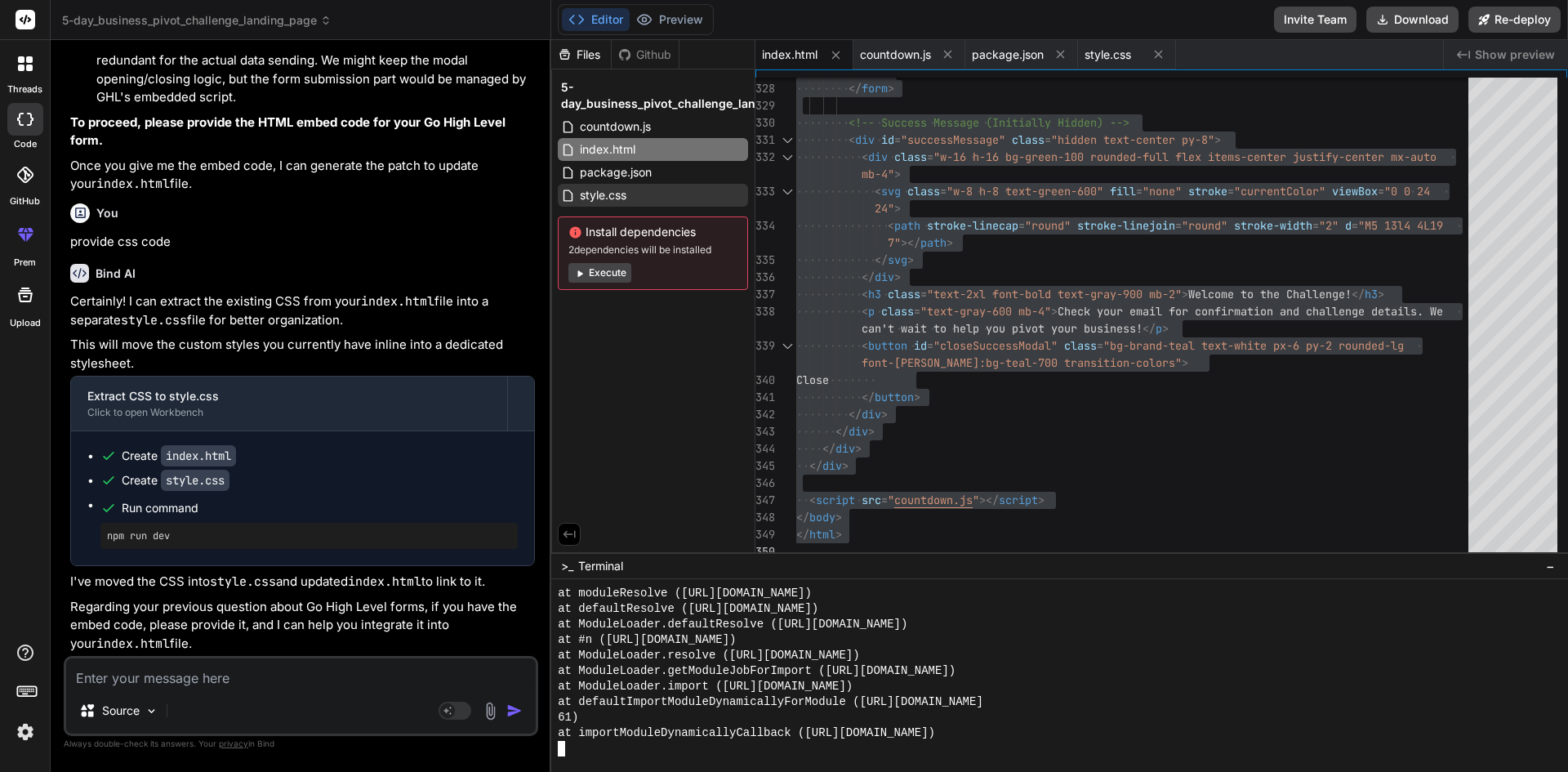
click at [948, 715] on div "61)" at bounding box center [1052, 717] width 988 height 15
